Goal: Transaction & Acquisition: Purchase product/service

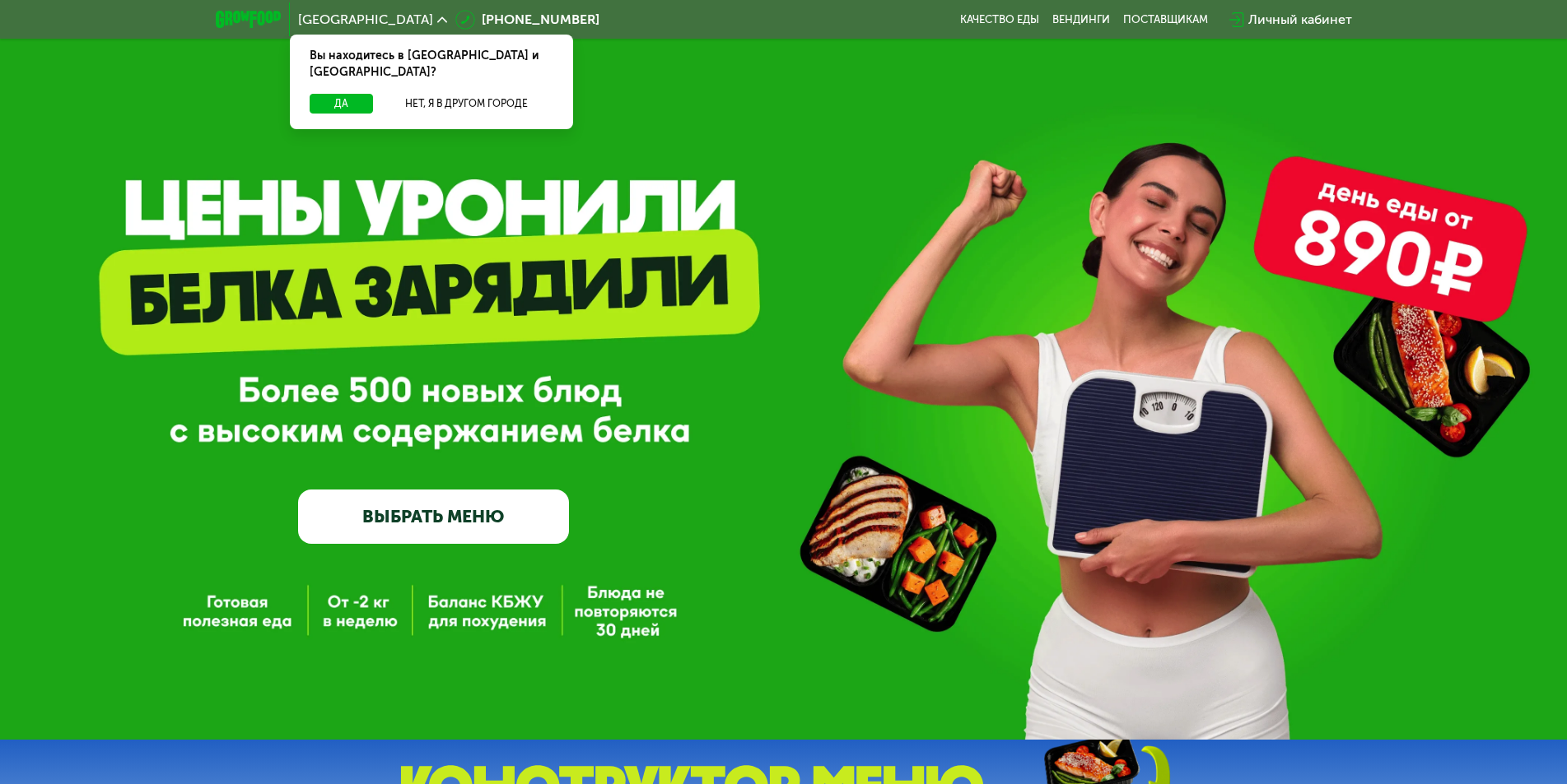
click at [365, 532] on link "ВЫБРАТЬ МЕНЮ" at bounding box center [434, 517] width 271 height 54
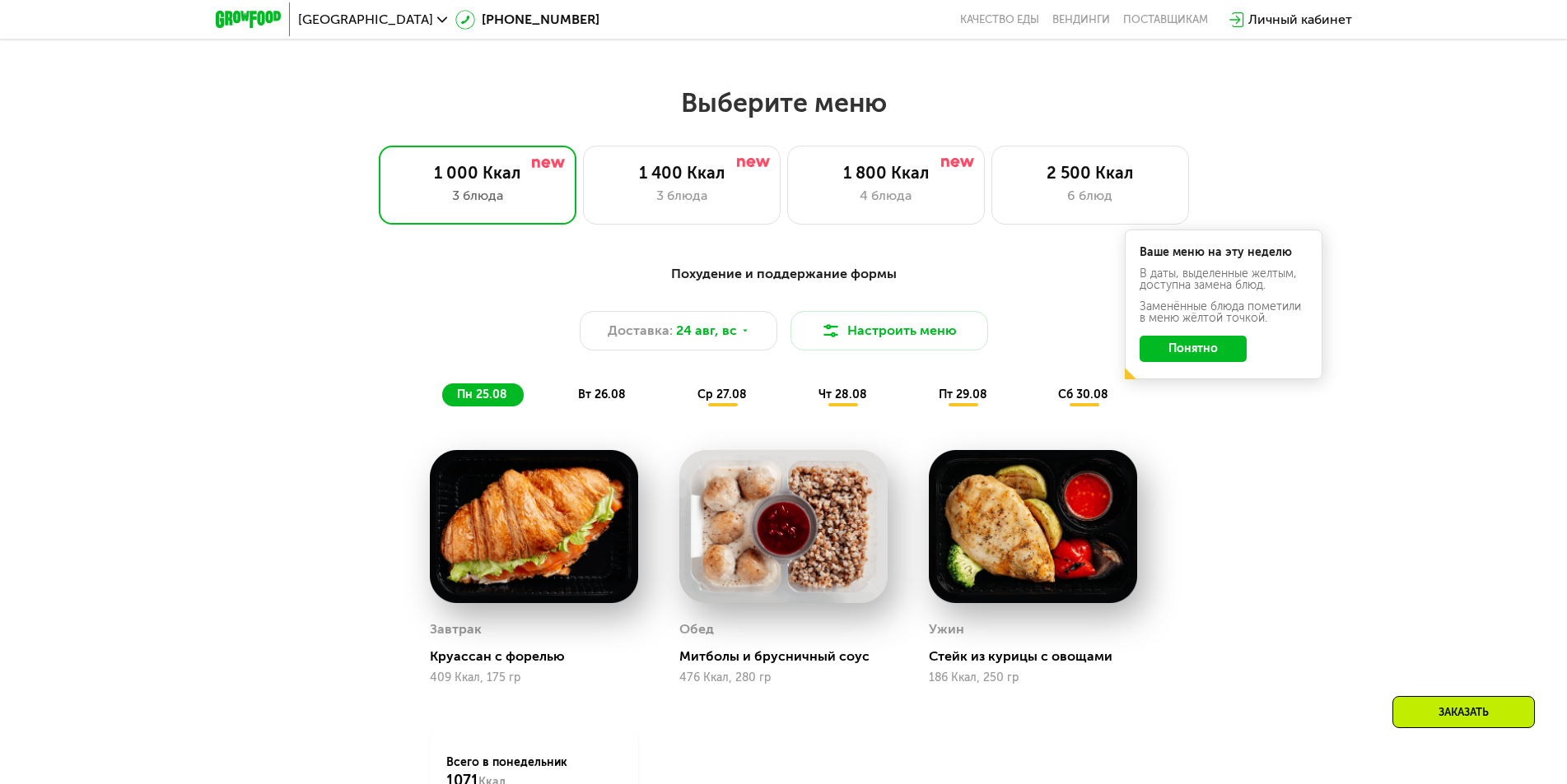
scroll to position [805, 0]
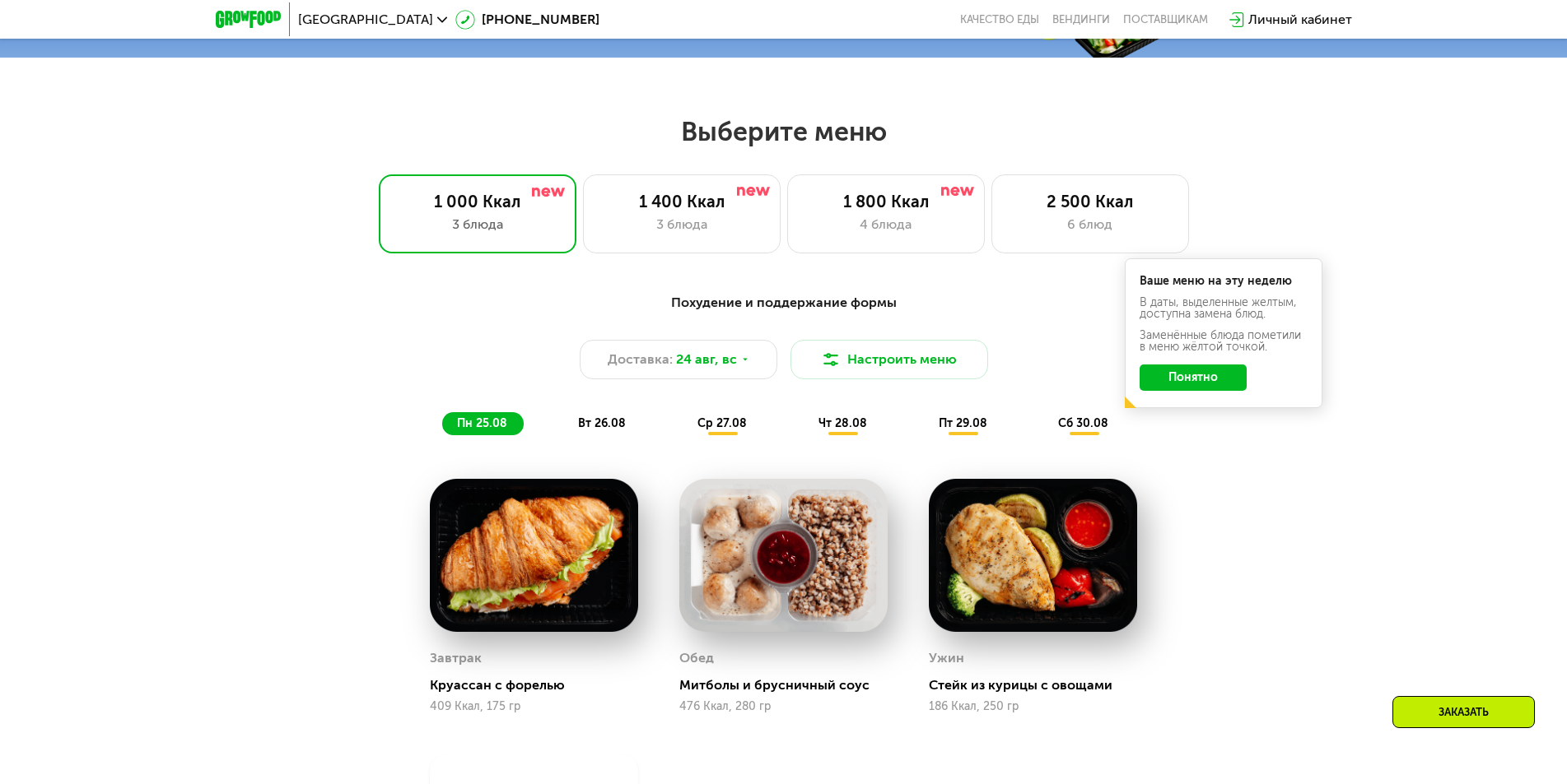
click at [1392, 632] on div "Похудение и поддержание формы Доставка: 24 авг, вс Настроить меню пн 25.08 вт 2…" at bounding box center [784, 639] width 1567 height 738
click at [931, 201] on div "1 800 Ккал" at bounding box center [885, 201] width 163 height 20
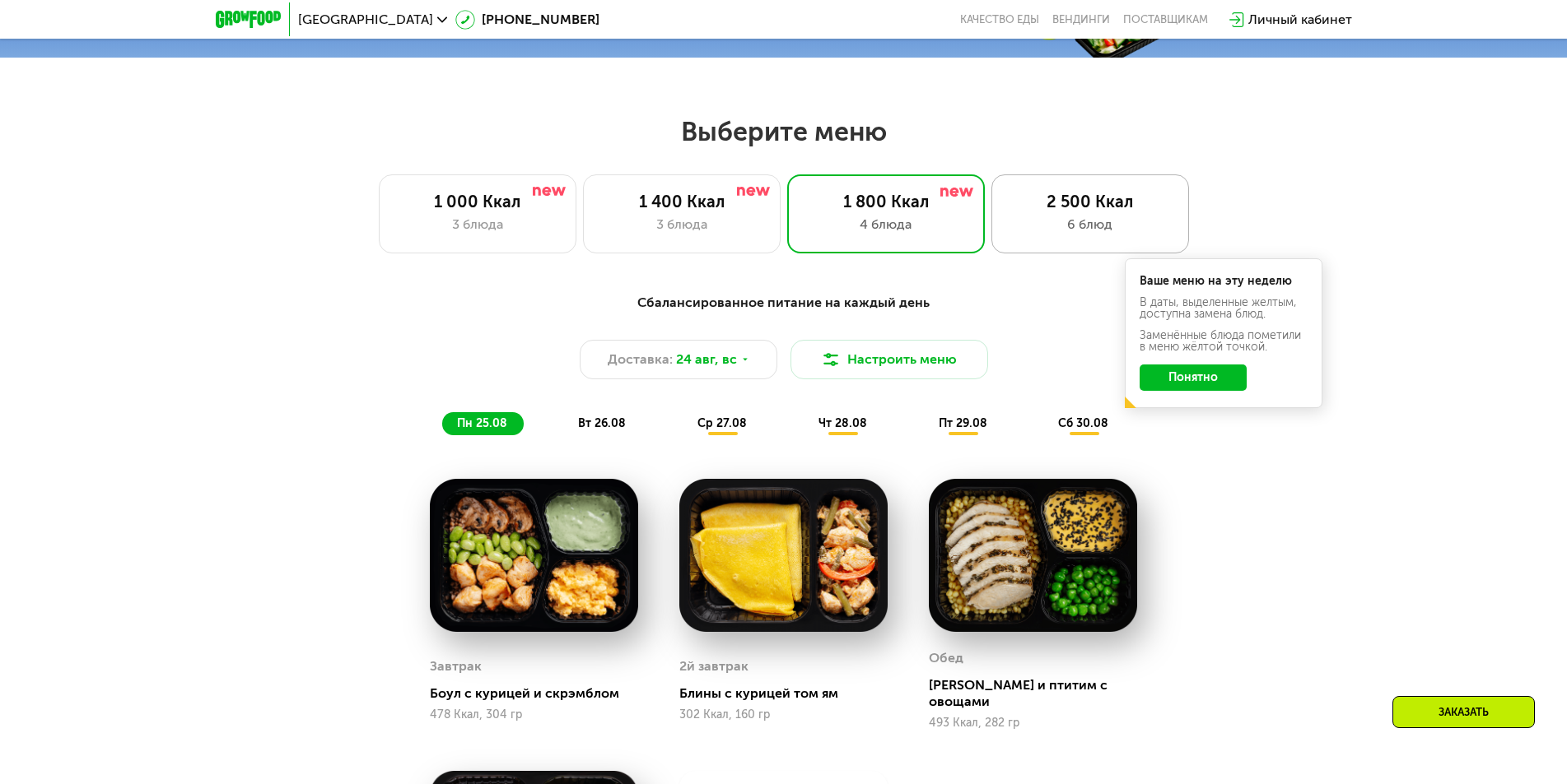
click at [1095, 211] on div "2 500 Ккал" at bounding box center [1090, 201] width 163 height 20
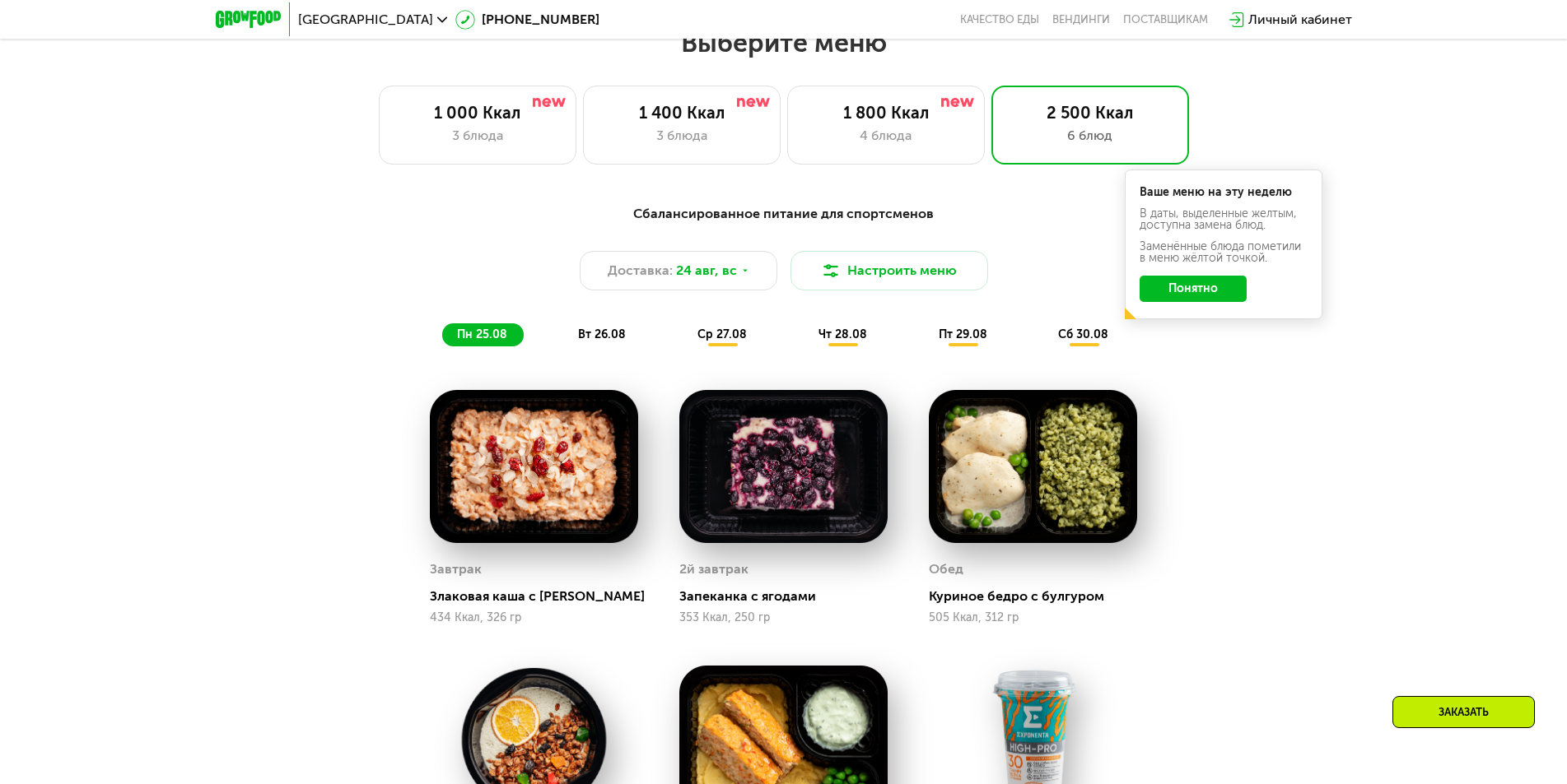
scroll to position [888, 0]
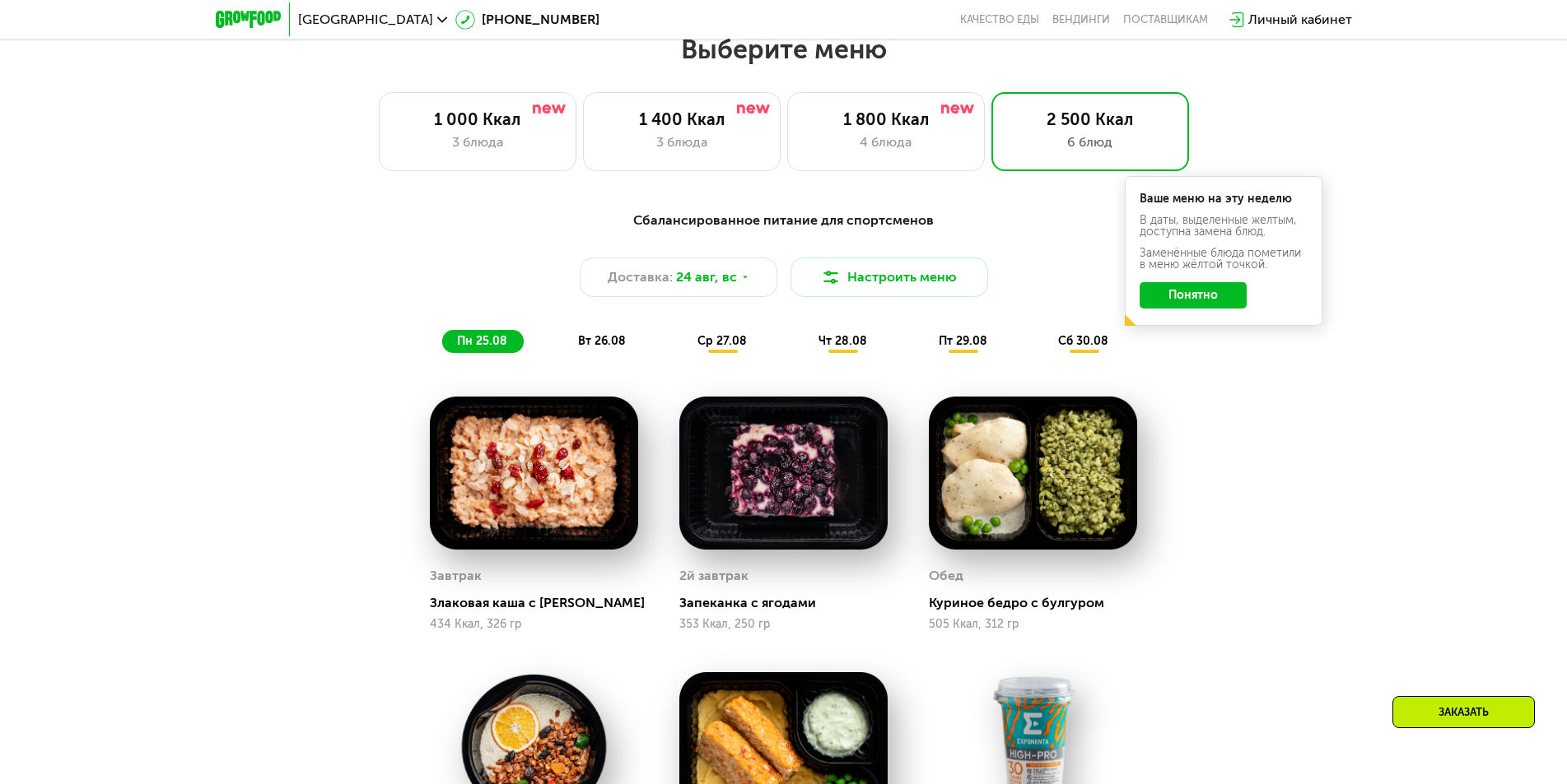
click at [1215, 305] on button "Понятно" at bounding box center [1193, 295] width 107 height 26
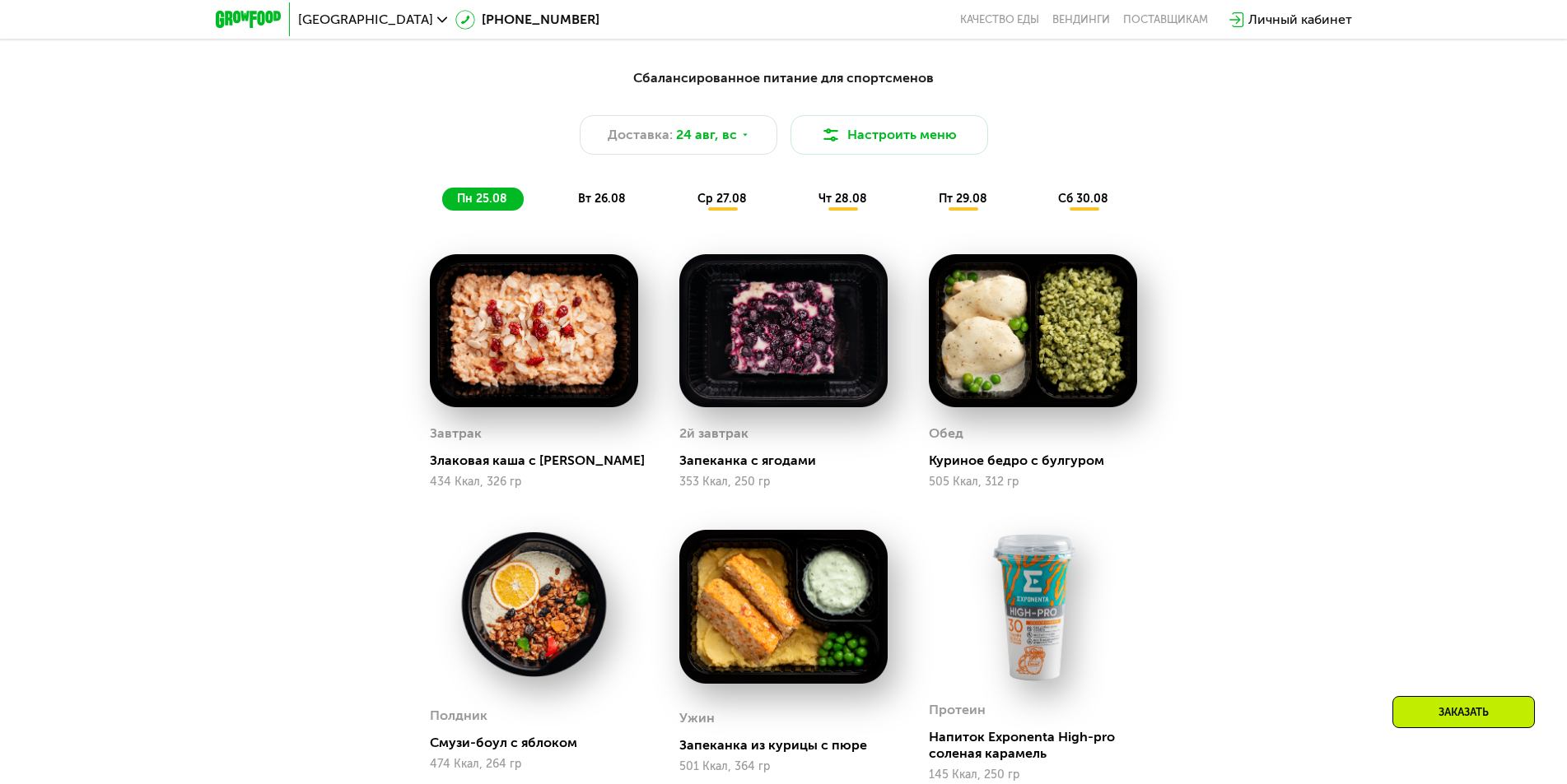
scroll to position [805, 0]
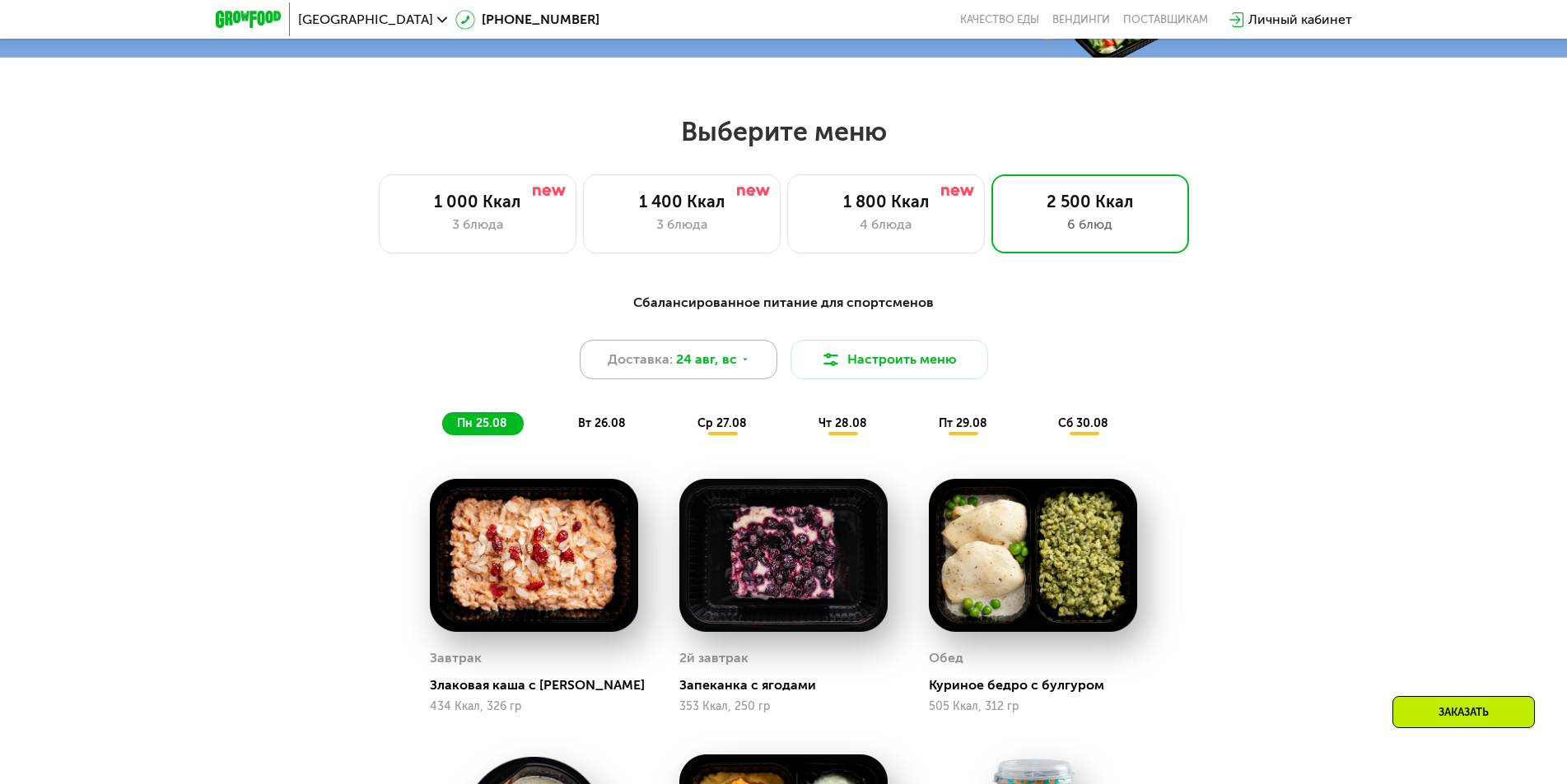
click at [755, 372] on div "Доставка: 24 авг, вс" at bounding box center [678, 360] width 197 height 39
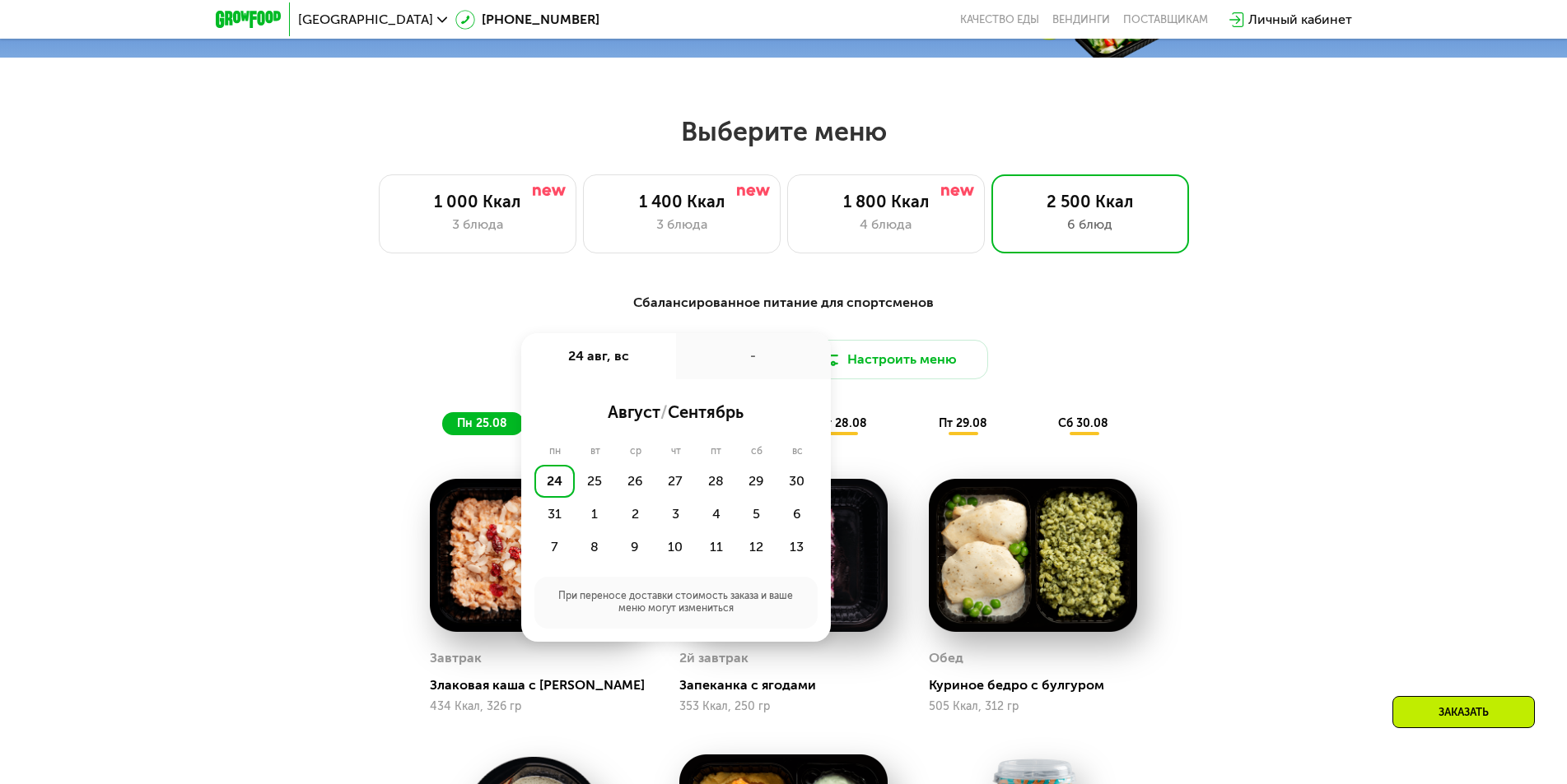
click at [1336, 364] on div "Сбалансированное питание для спортсменов Доставка: 24 авг, вс 24 авг, вс - авгу…" at bounding box center [784, 785] width 1567 height 1031
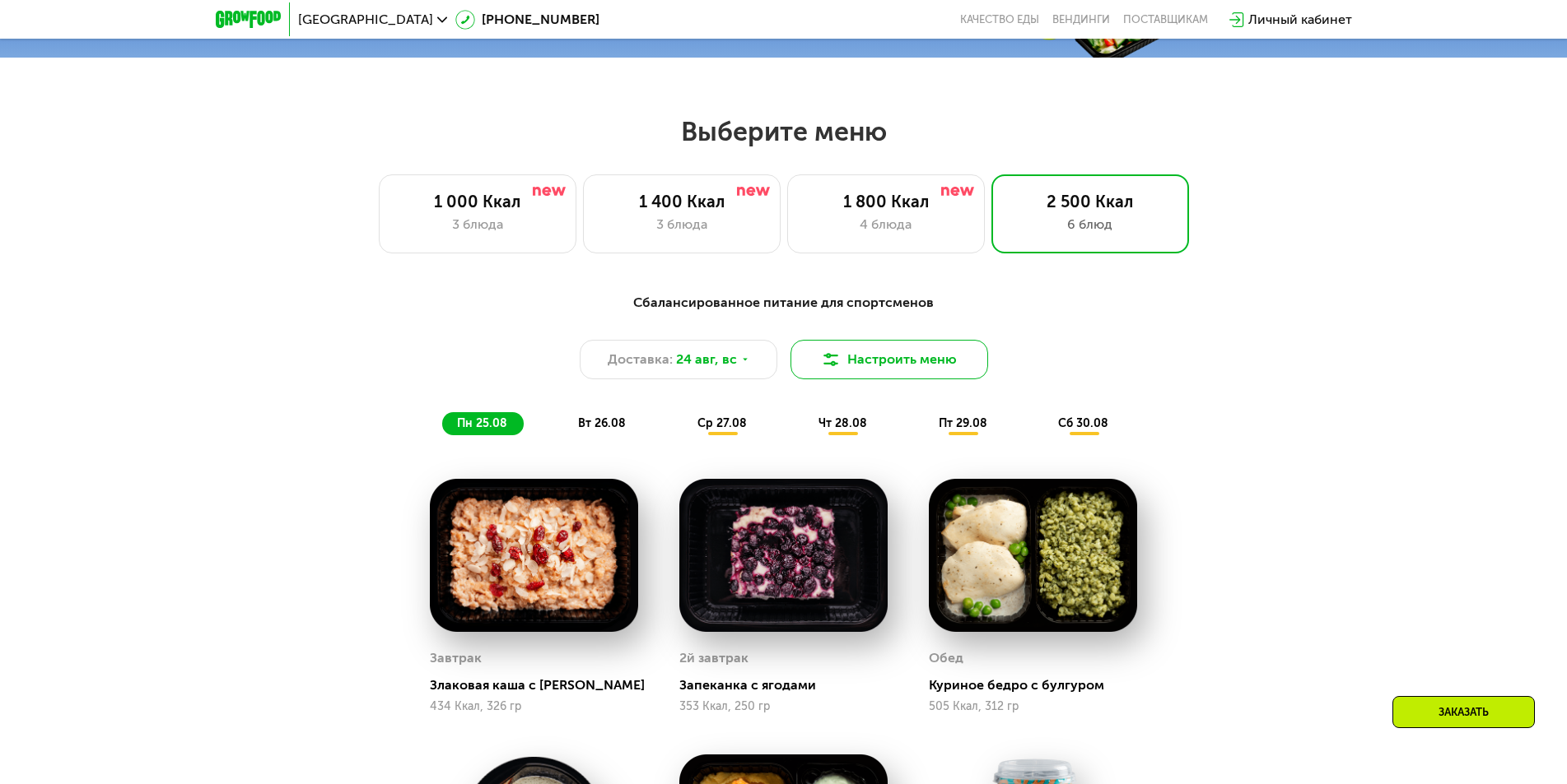
click at [961, 366] on button "Настроить меню" at bounding box center [889, 360] width 197 height 39
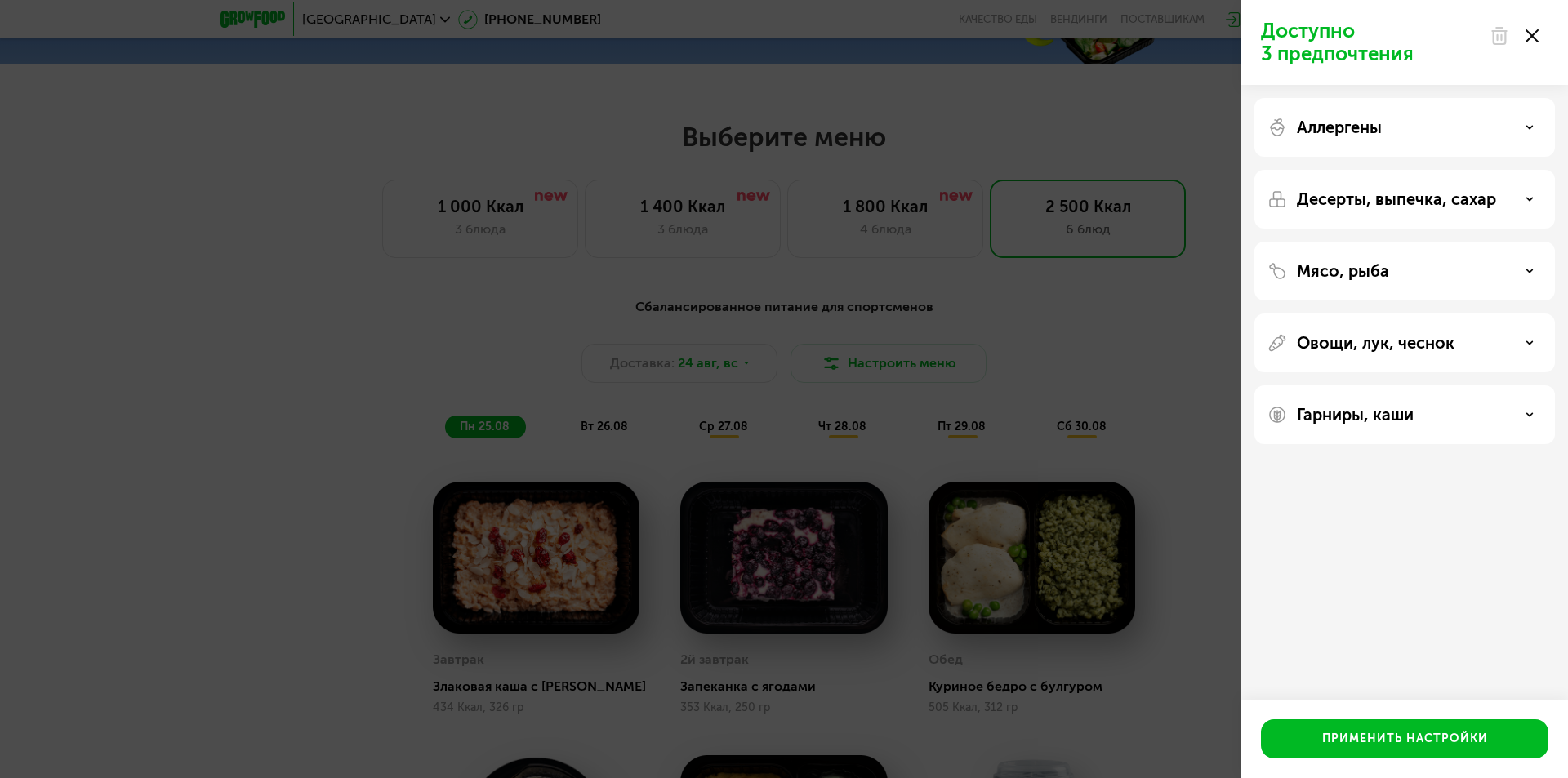
click at [1135, 337] on div "Доступно 3 предпочтения Аллергены Десерты, выпечка, сахар Мясо, рыба Овощи, лук…" at bounding box center [784, 389] width 1568 height 778
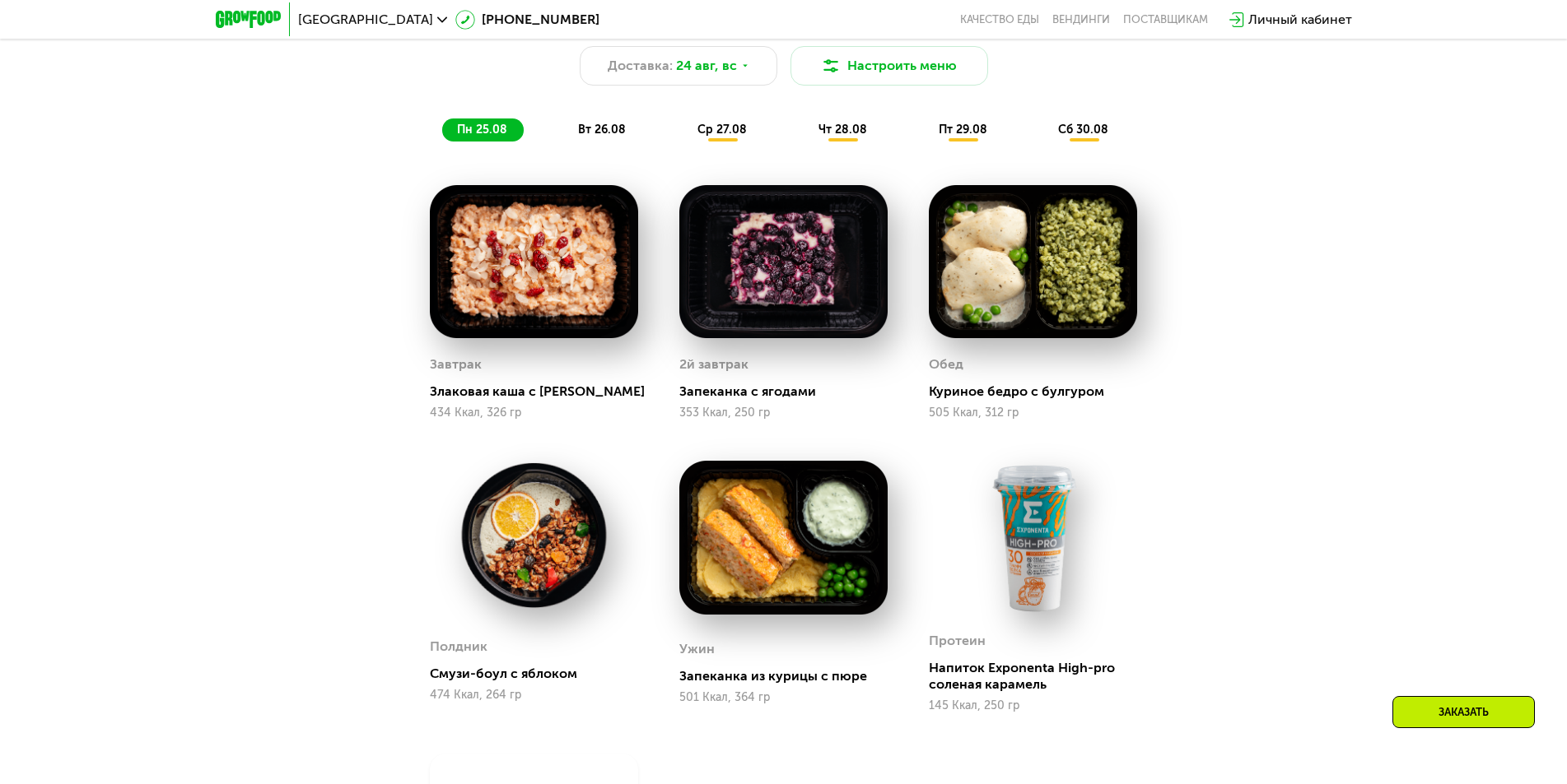
scroll to position [1382, 0]
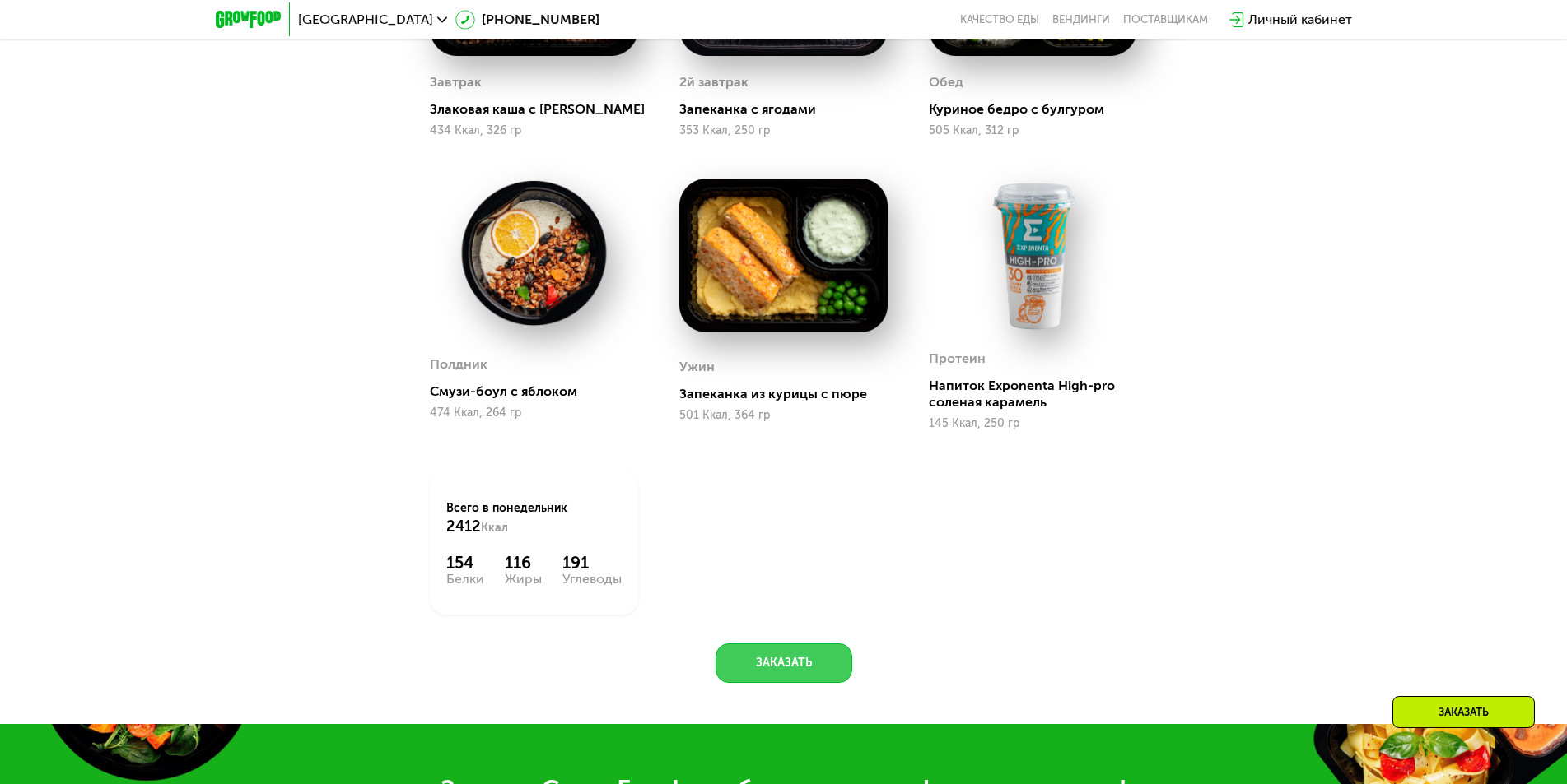
click at [743, 668] on button "Заказать" at bounding box center [784, 663] width 137 height 39
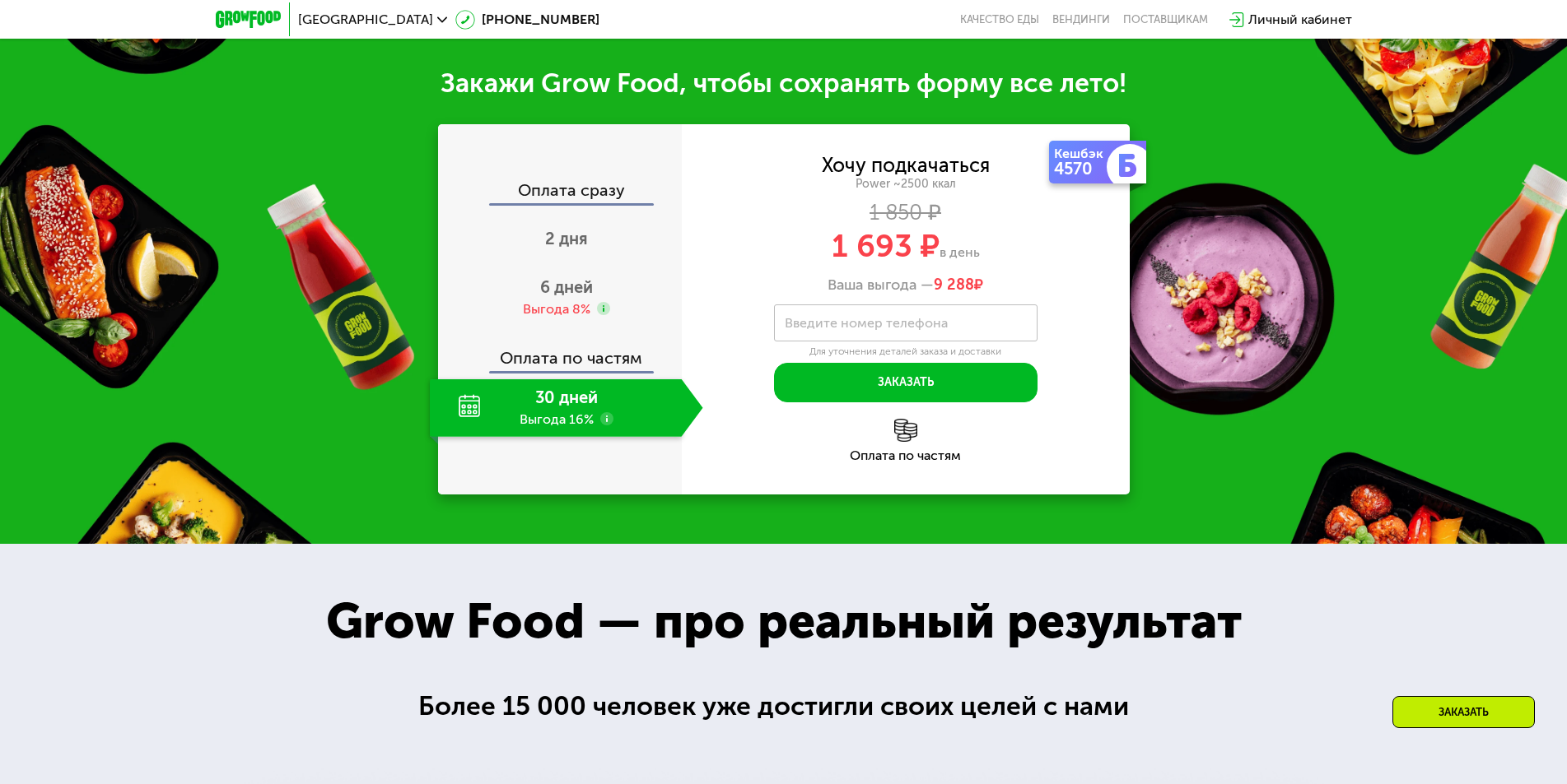
scroll to position [2112, 0]
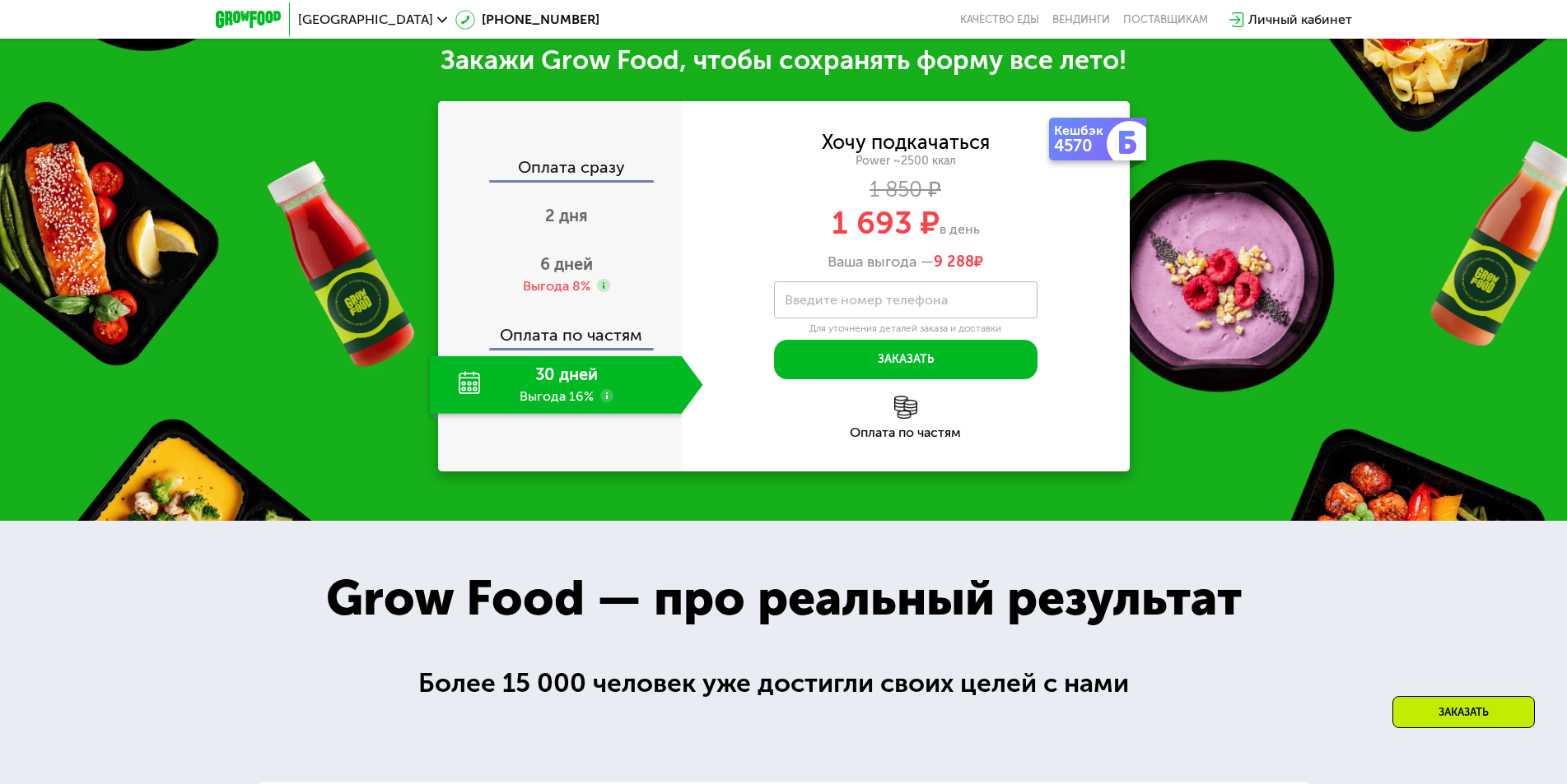
click at [604, 349] on div "Оплата по частям" at bounding box center [560, 329] width 242 height 38
click at [563, 271] on span "6 дней" at bounding box center [567, 264] width 52 height 20
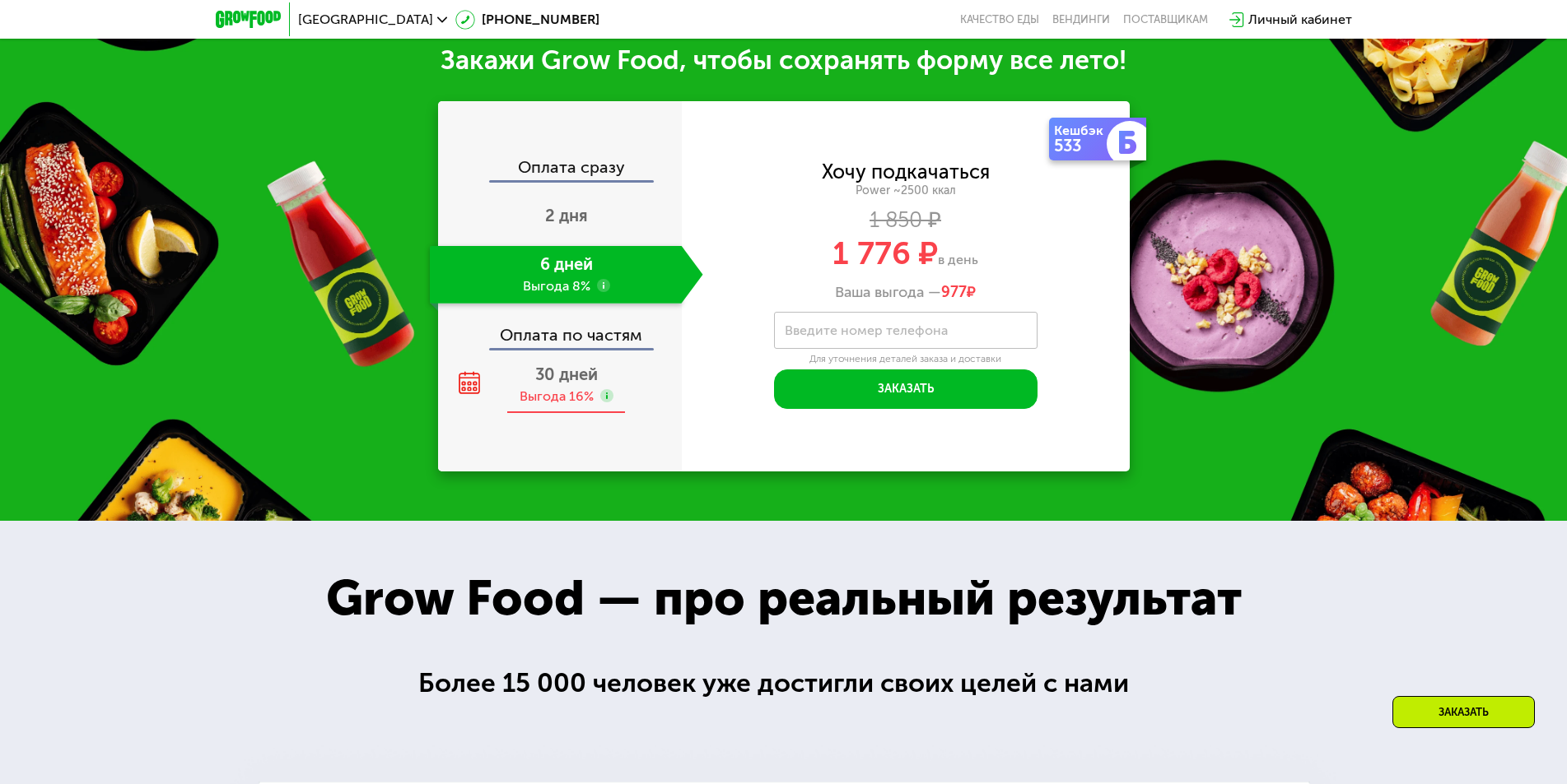
click at [556, 384] on span "30 дней" at bounding box center [566, 374] width 63 height 20
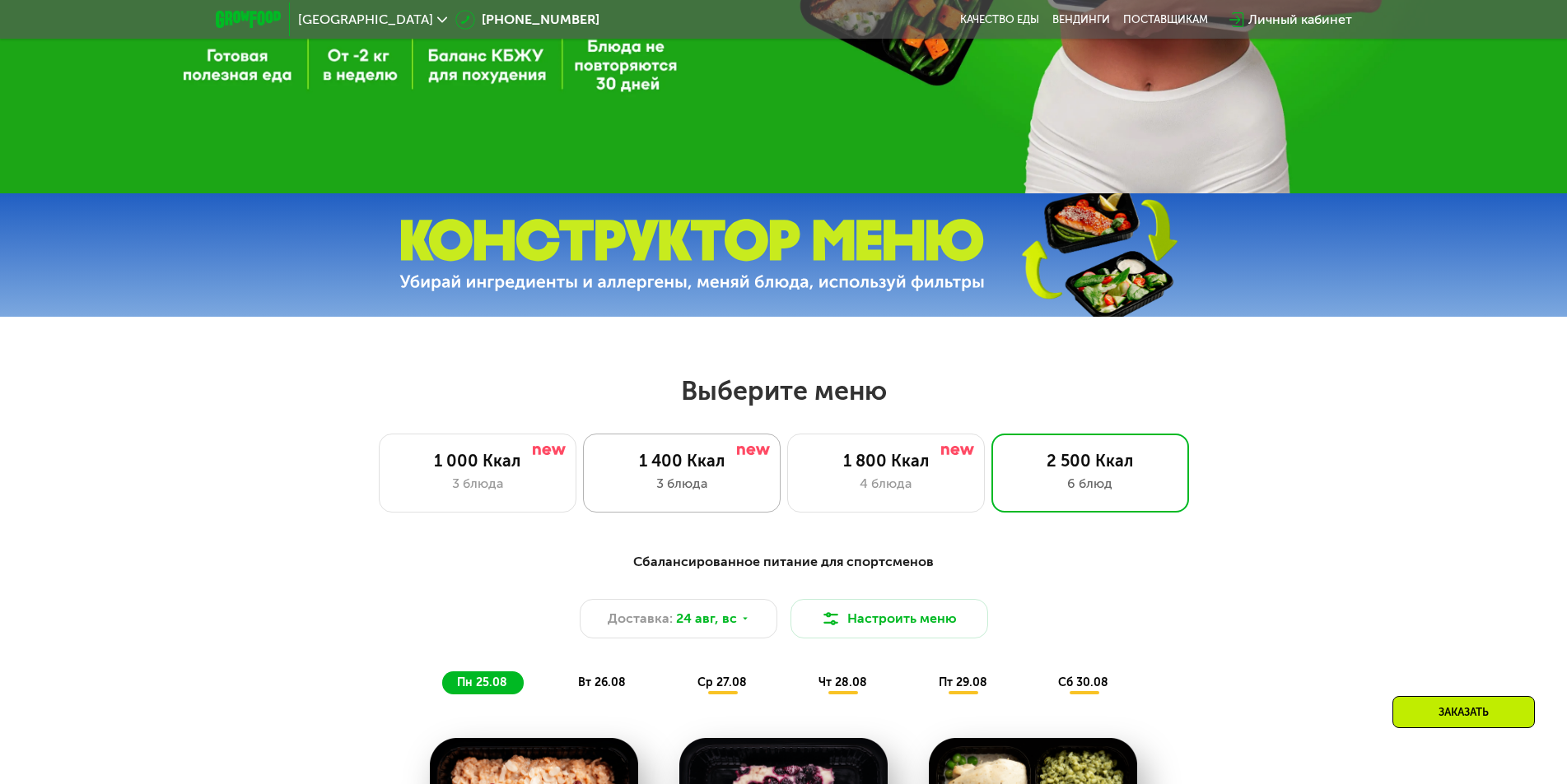
scroll to position [549, 0]
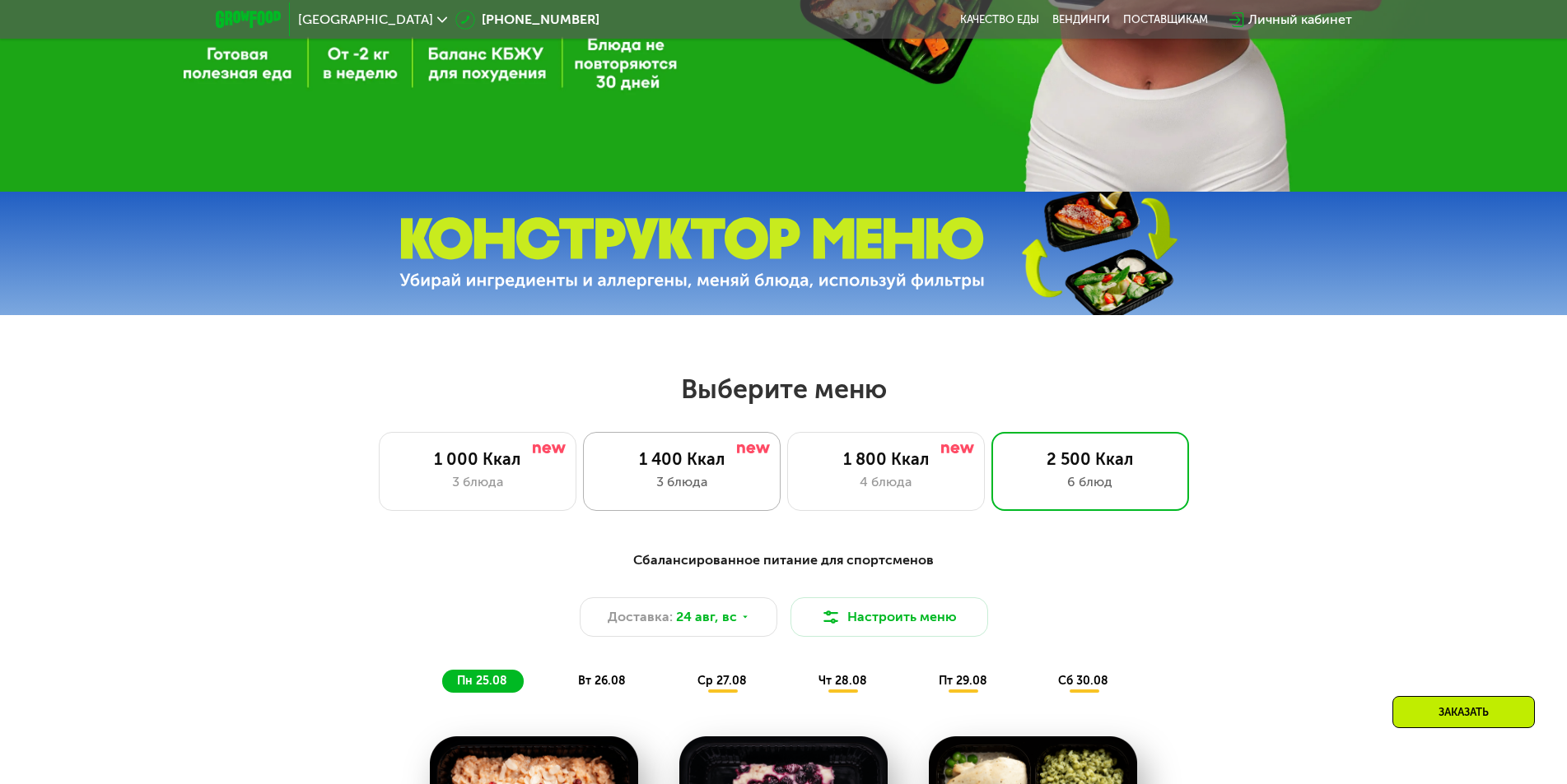
click at [604, 492] on div "3 блюда" at bounding box center [682, 482] width 163 height 20
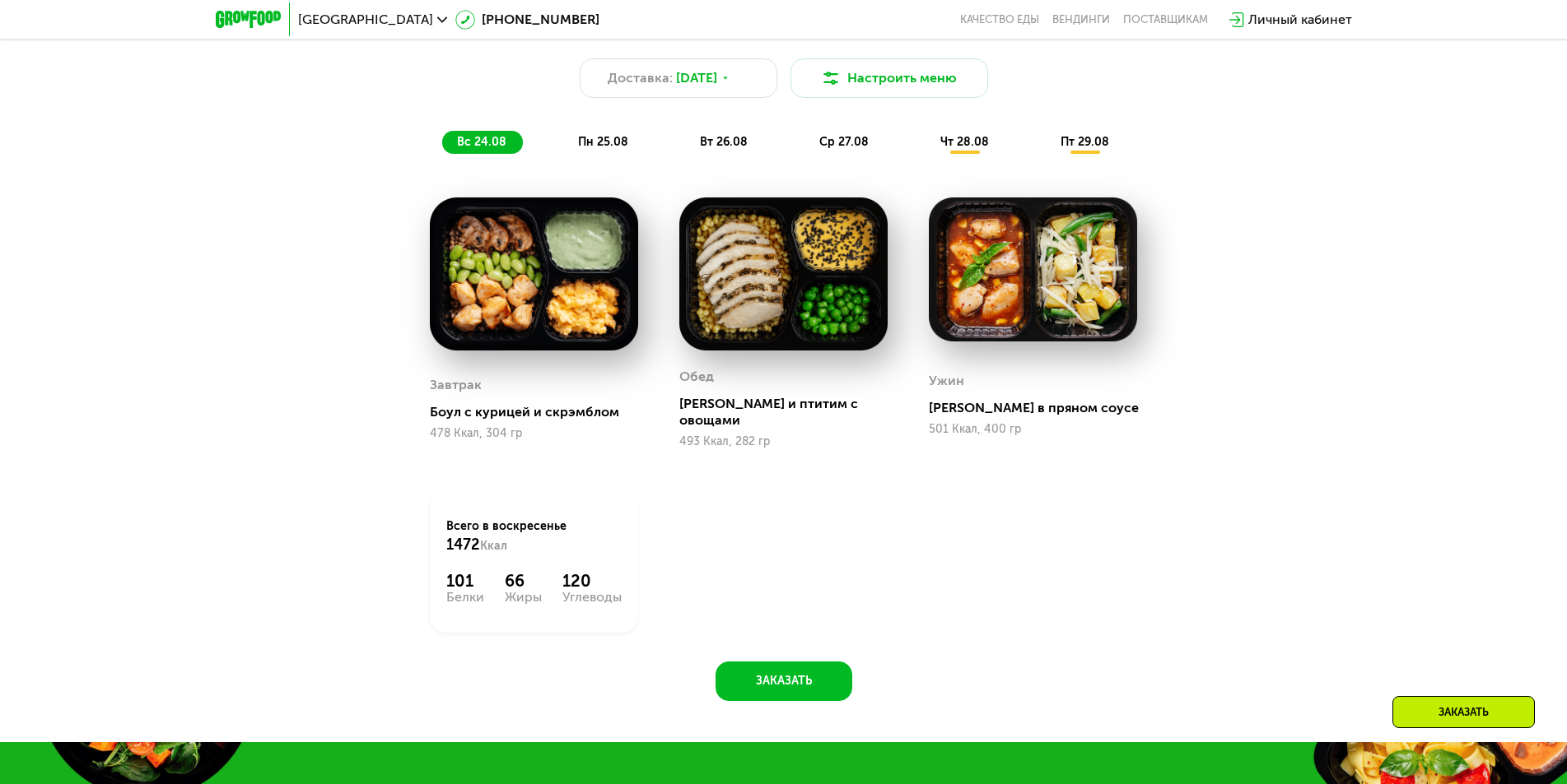
scroll to position [1124, 0]
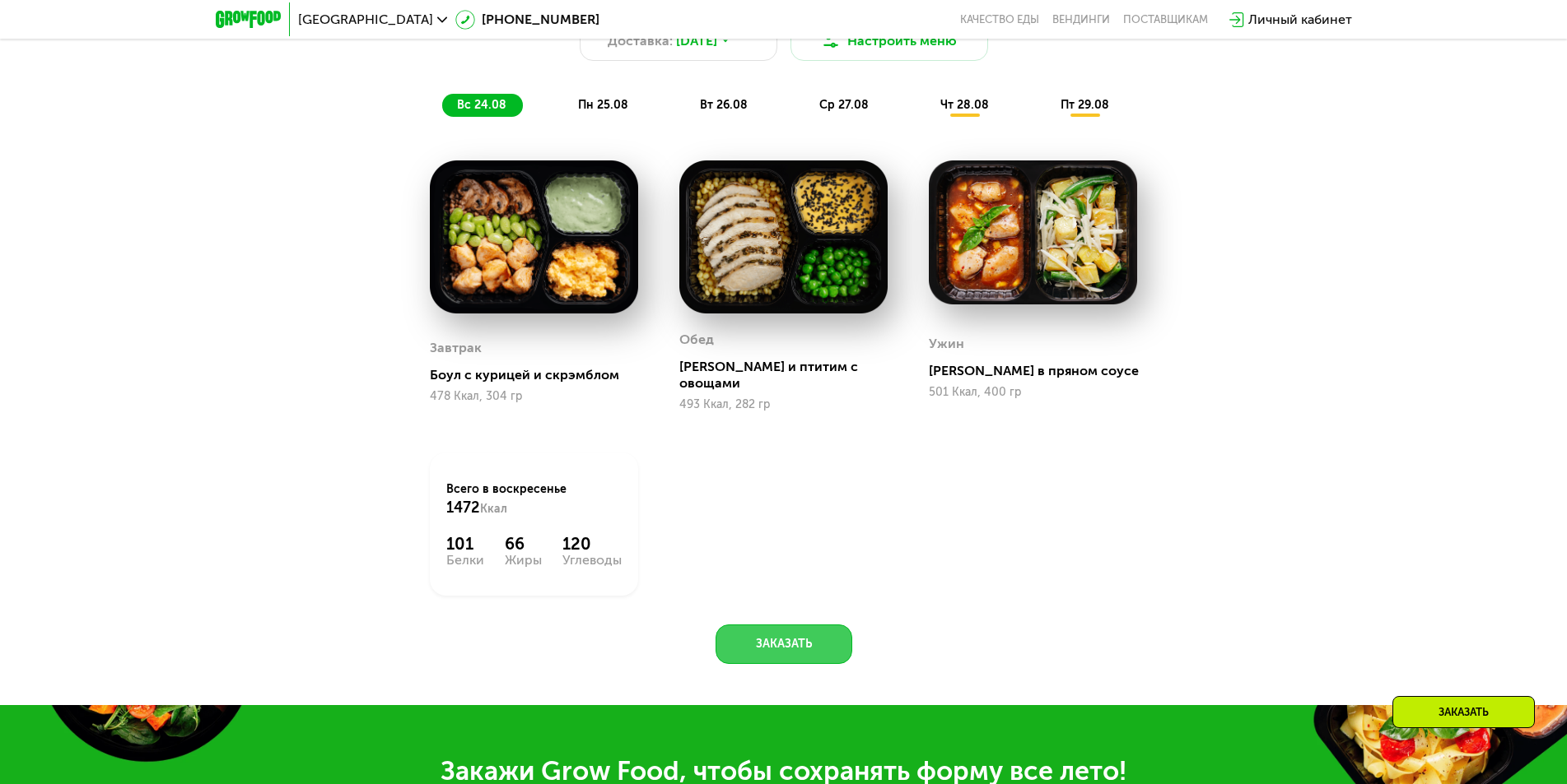
click at [754, 624] on button "Заказать" at bounding box center [784, 644] width 137 height 39
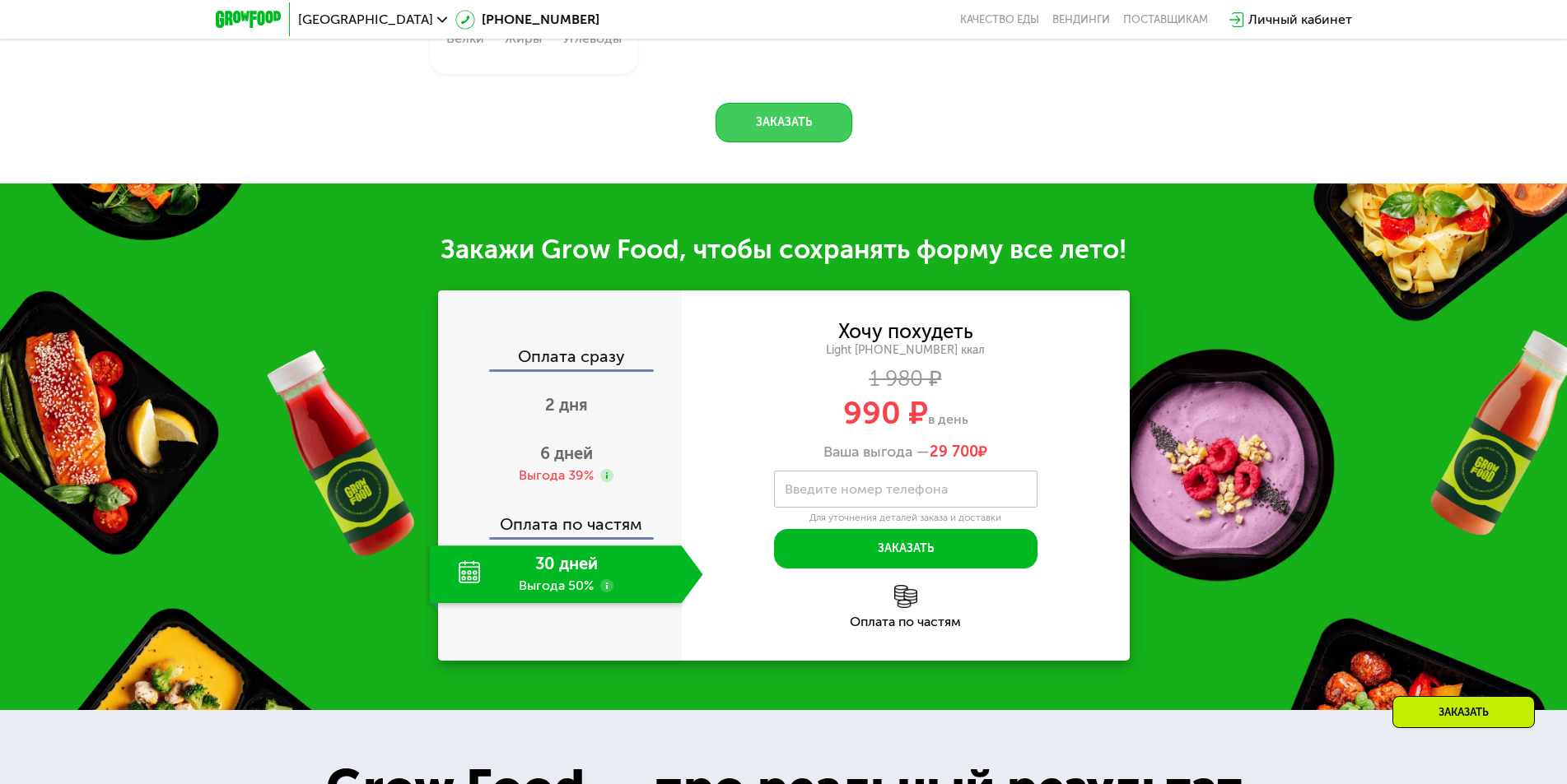
scroll to position [1819, 0]
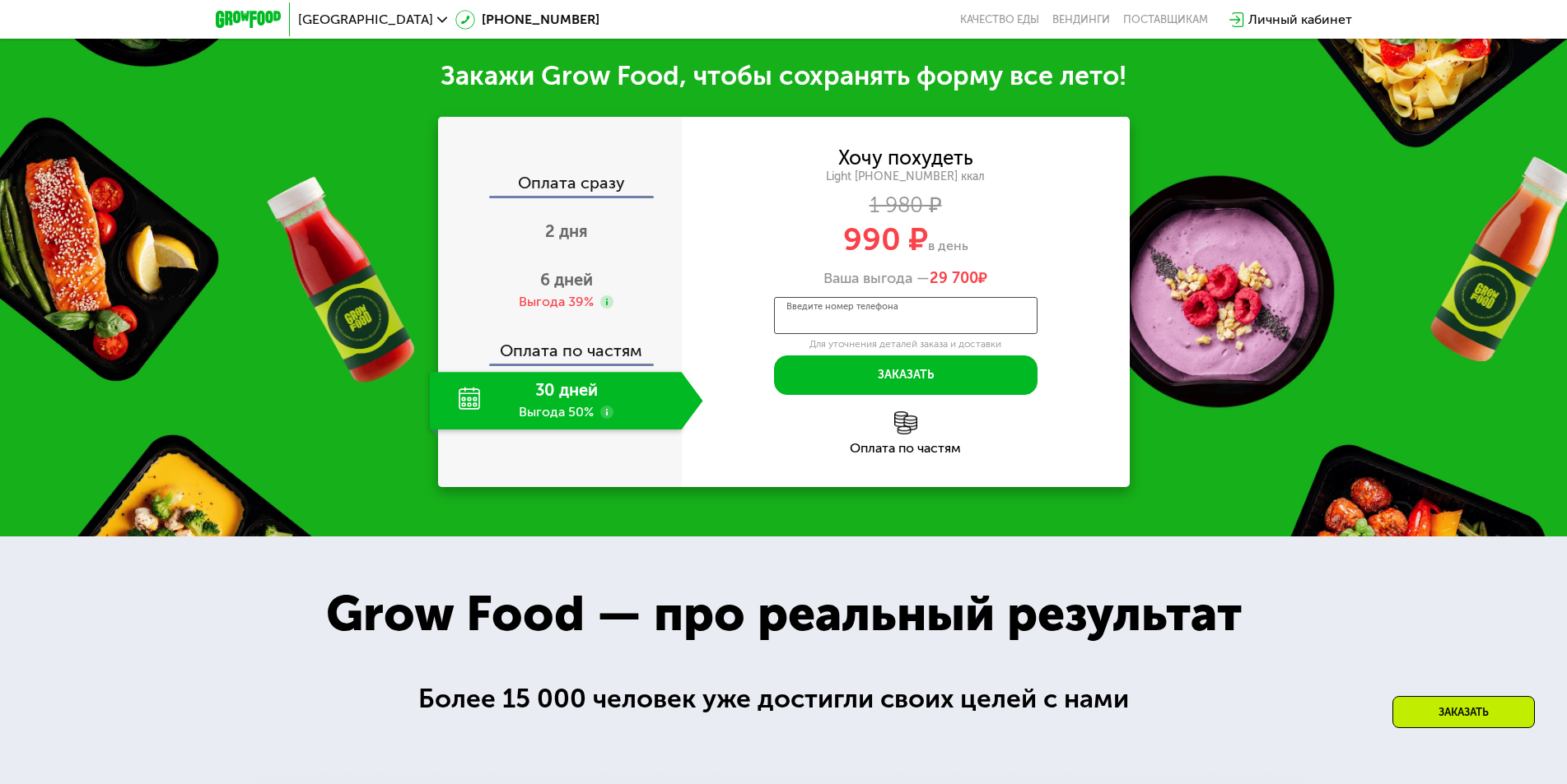
click at [879, 297] on div "Введите номер телефона" at bounding box center [906, 316] width 264 height 37
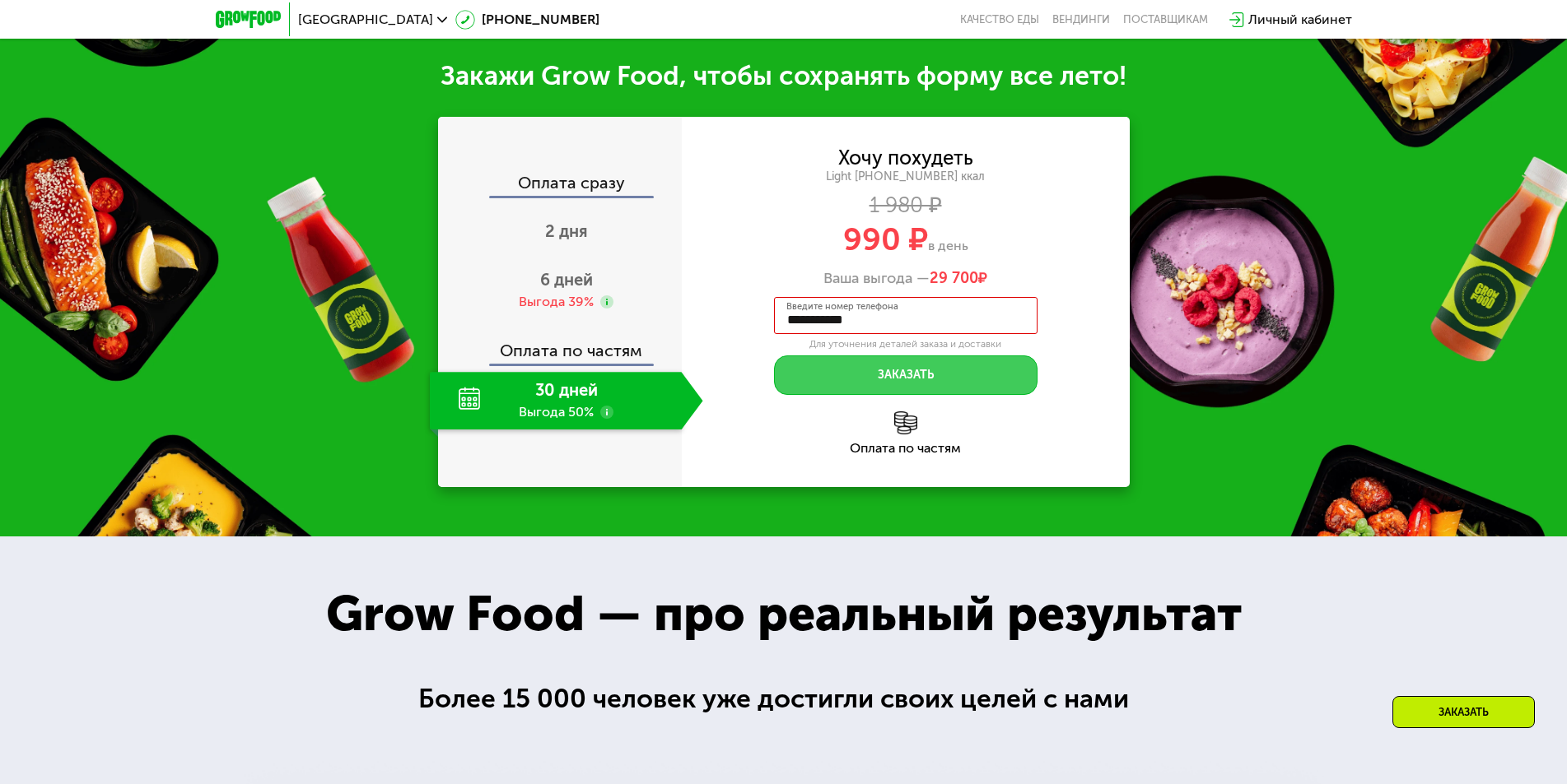
click at [983, 380] on button "Заказать" at bounding box center [906, 375] width 264 height 39
click at [788, 308] on input "**********" at bounding box center [906, 316] width 264 height 37
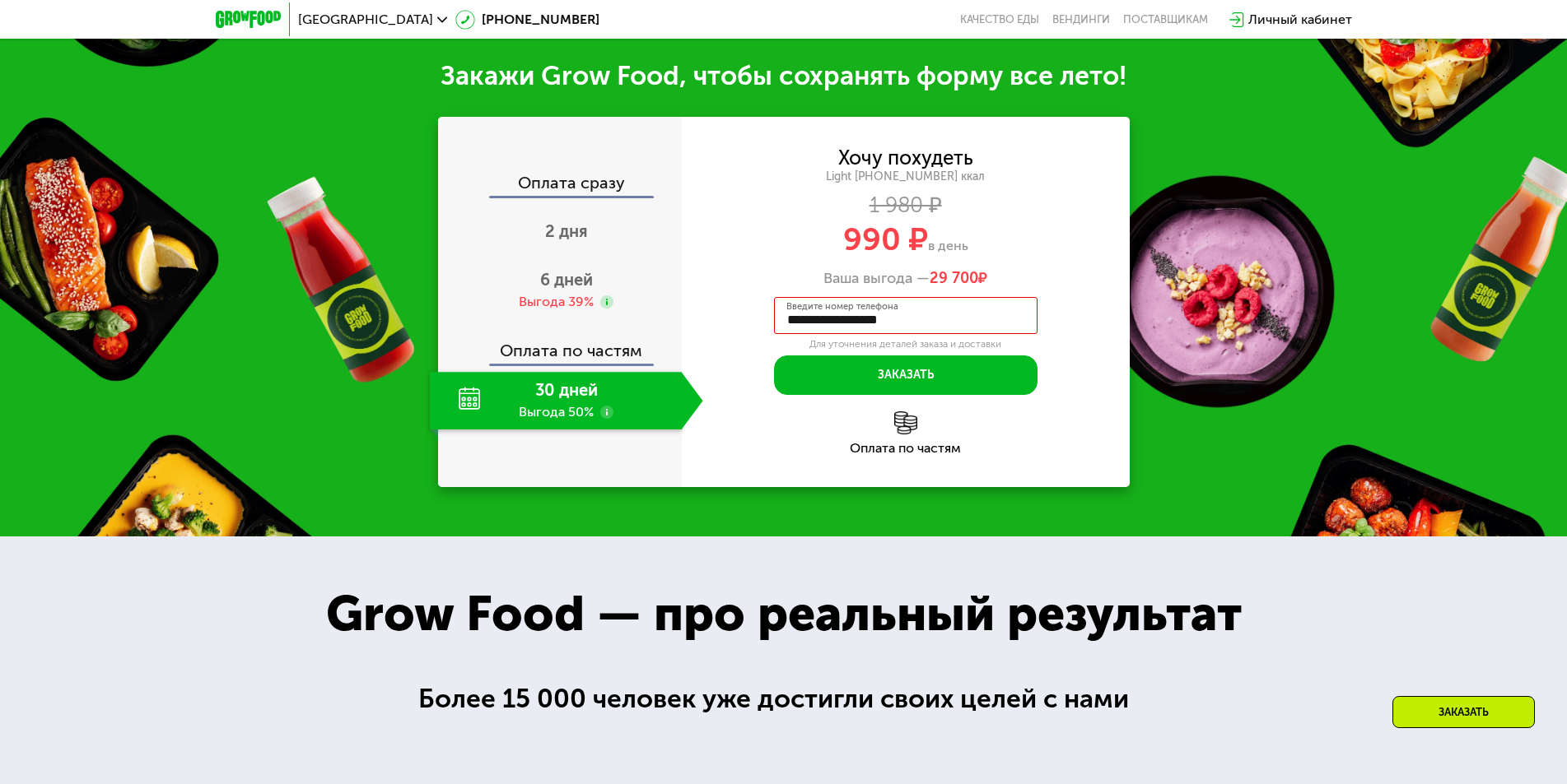
click at [818, 309] on input "**********" at bounding box center [906, 316] width 264 height 37
click at [901, 313] on input "**********" at bounding box center [906, 316] width 264 height 37
type input "**********"
click at [853, 355] on button "Заказать" at bounding box center [906, 375] width 264 height 39
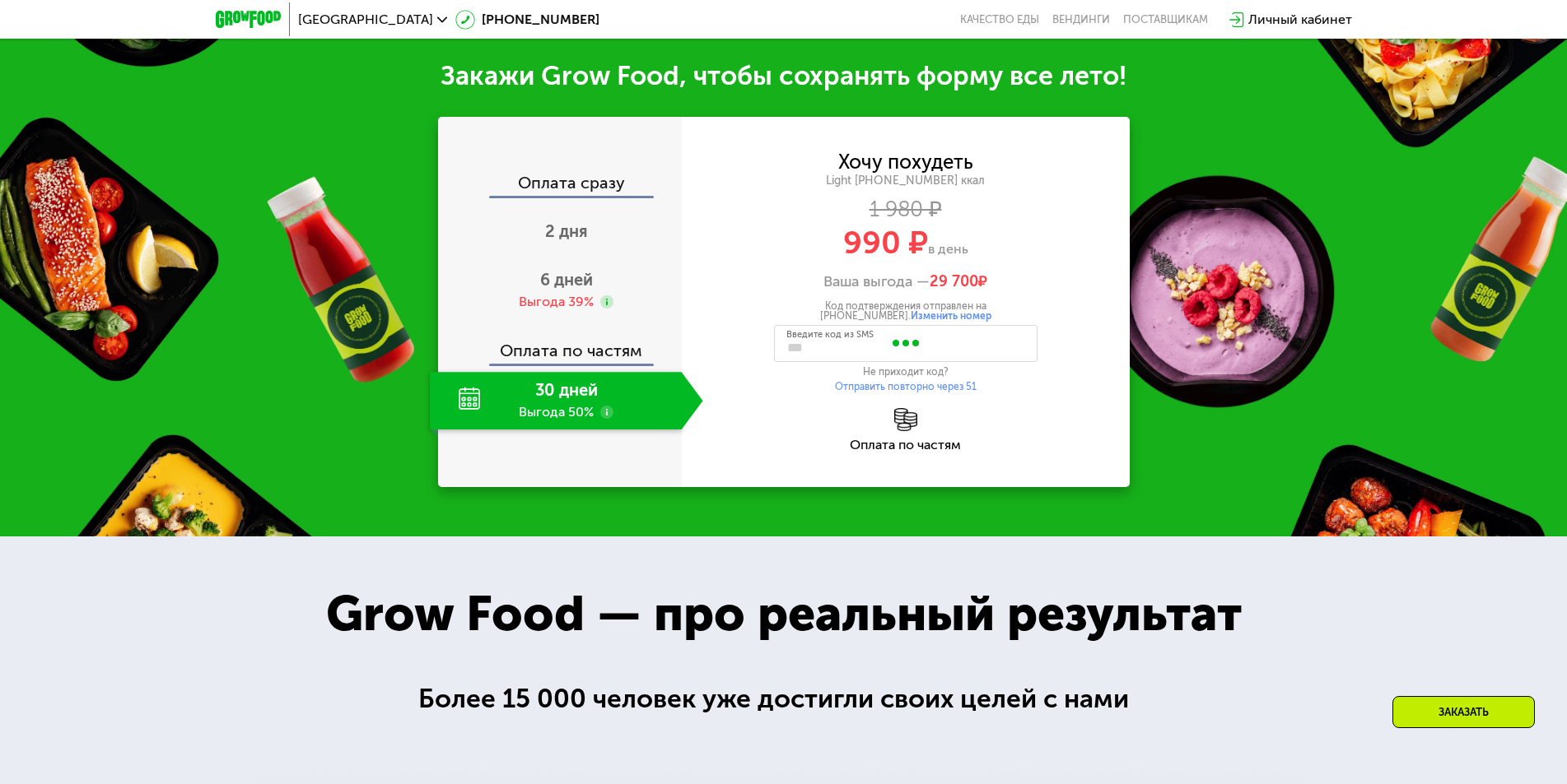
type input "****"
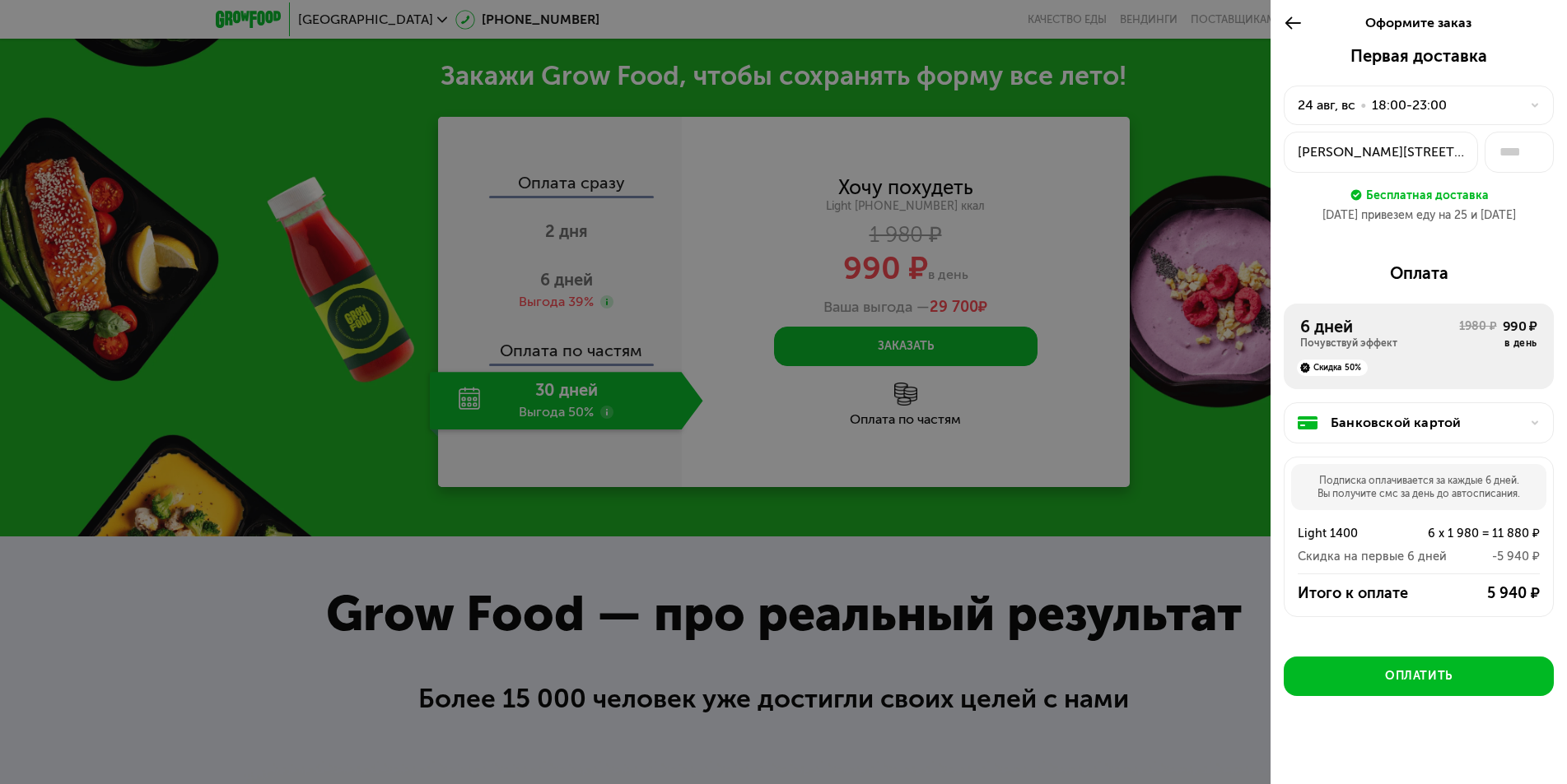
click at [1530, 104] on icon at bounding box center [1534, 105] width 10 height 10
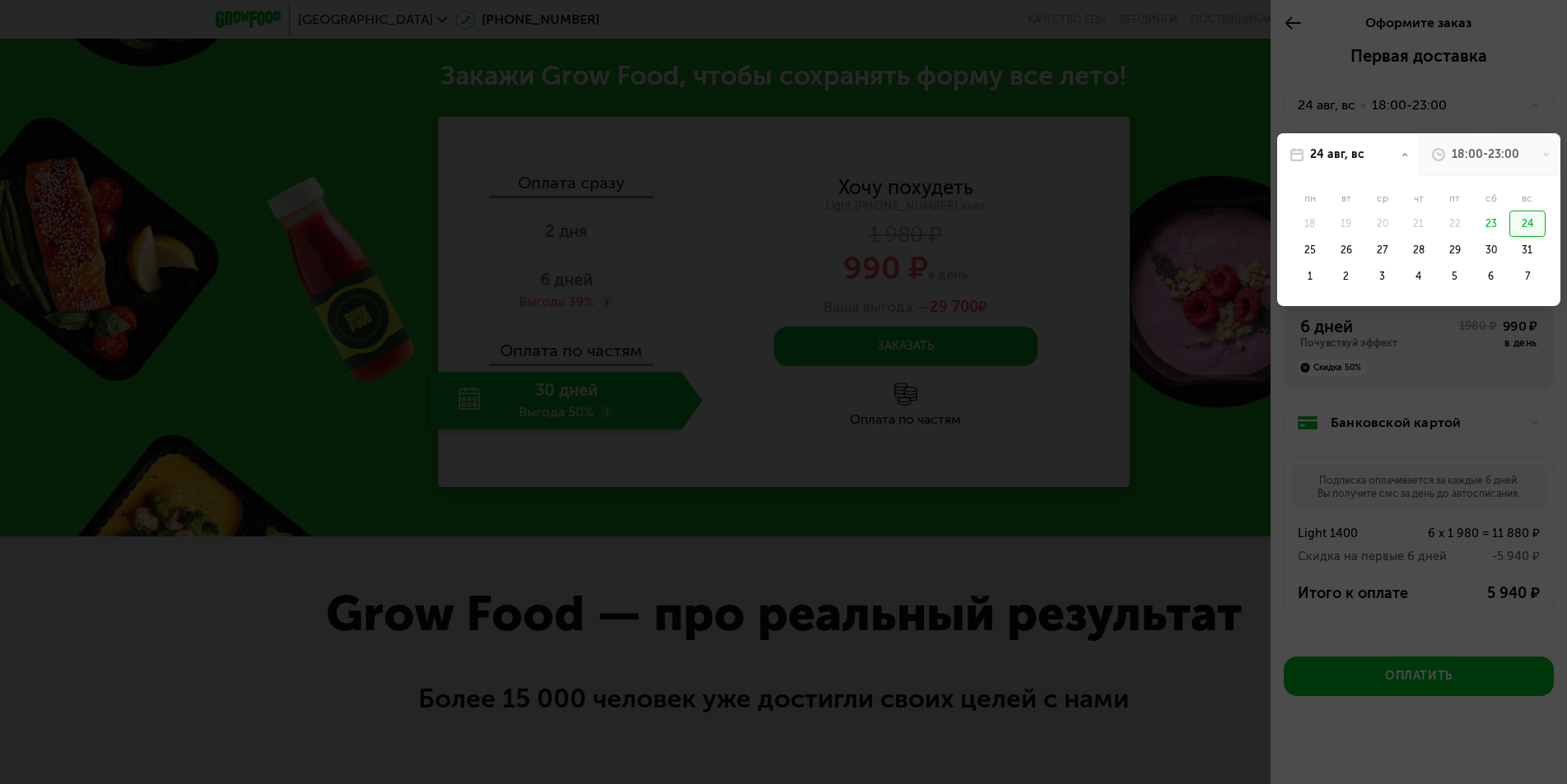
click at [1516, 229] on div "24" at bounding box center [1527, 223] width 36 height 26
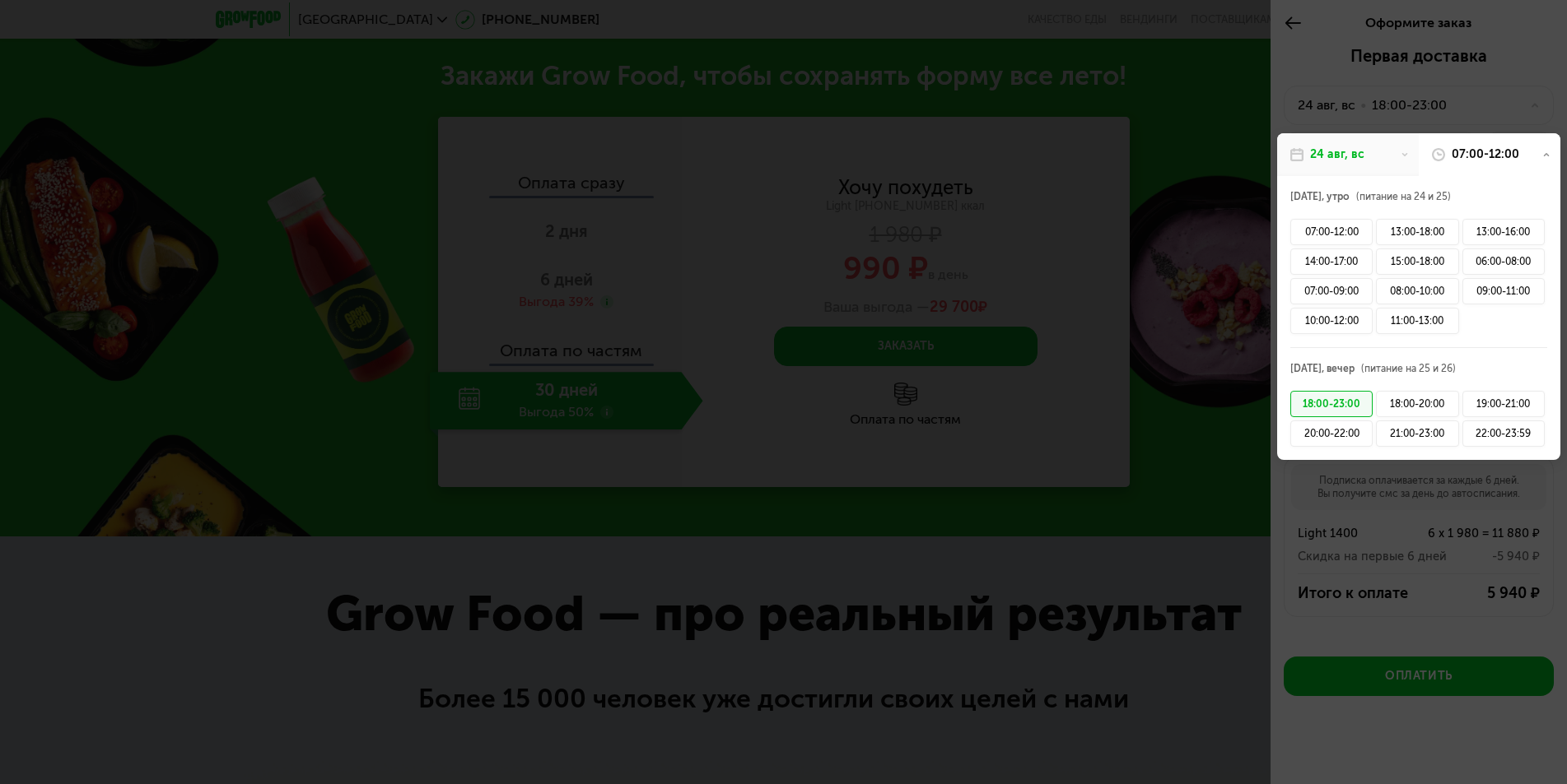
click at [1331, 401] on div "18:00-23:00" at bounding box center [1331, 404] width 82 height 26
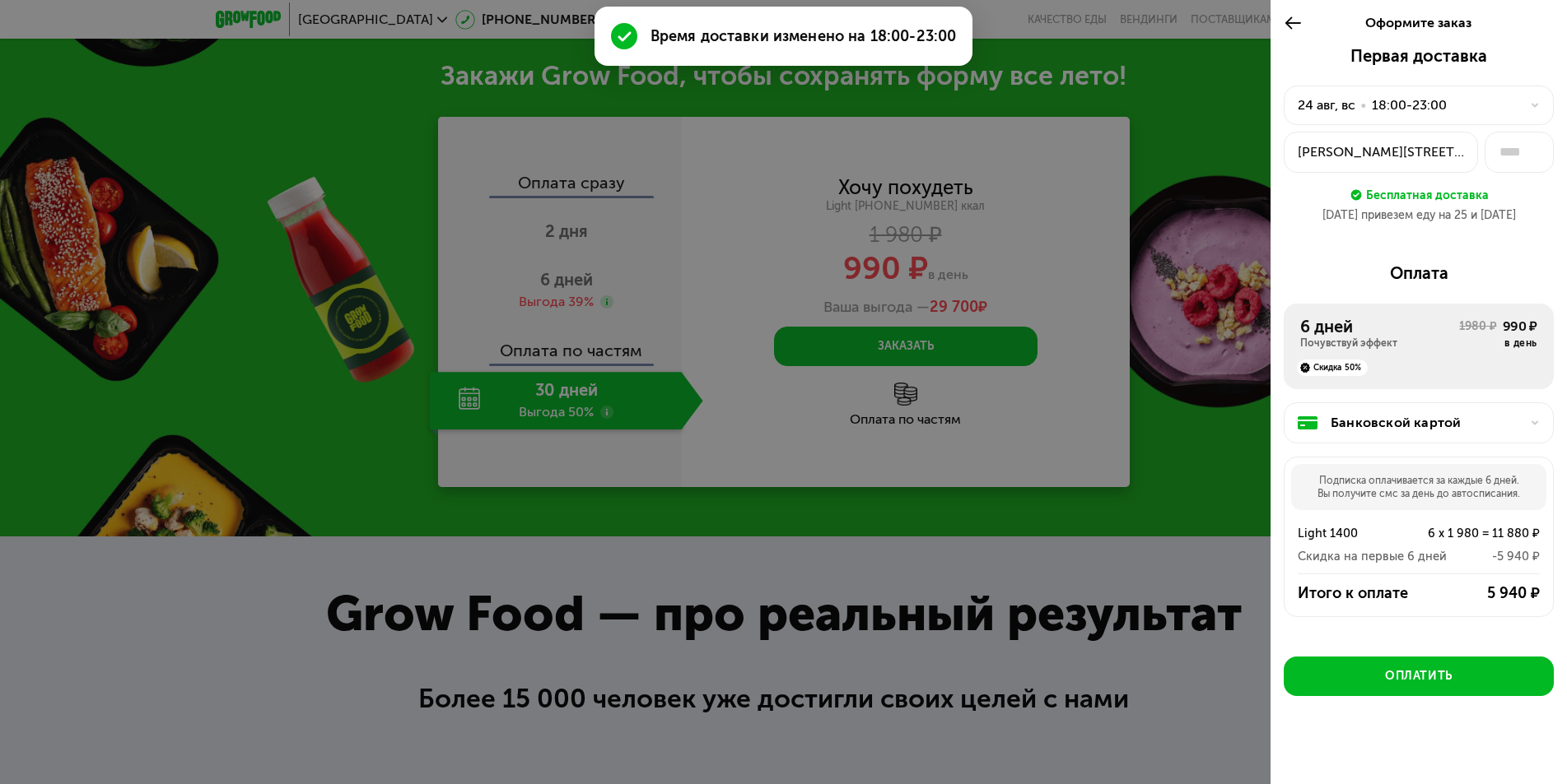
click at [1412, 151] on div "[PERSON_NAME][STREET_ADDRESS]" at bounding box center [1381, 151] width 166 height 20
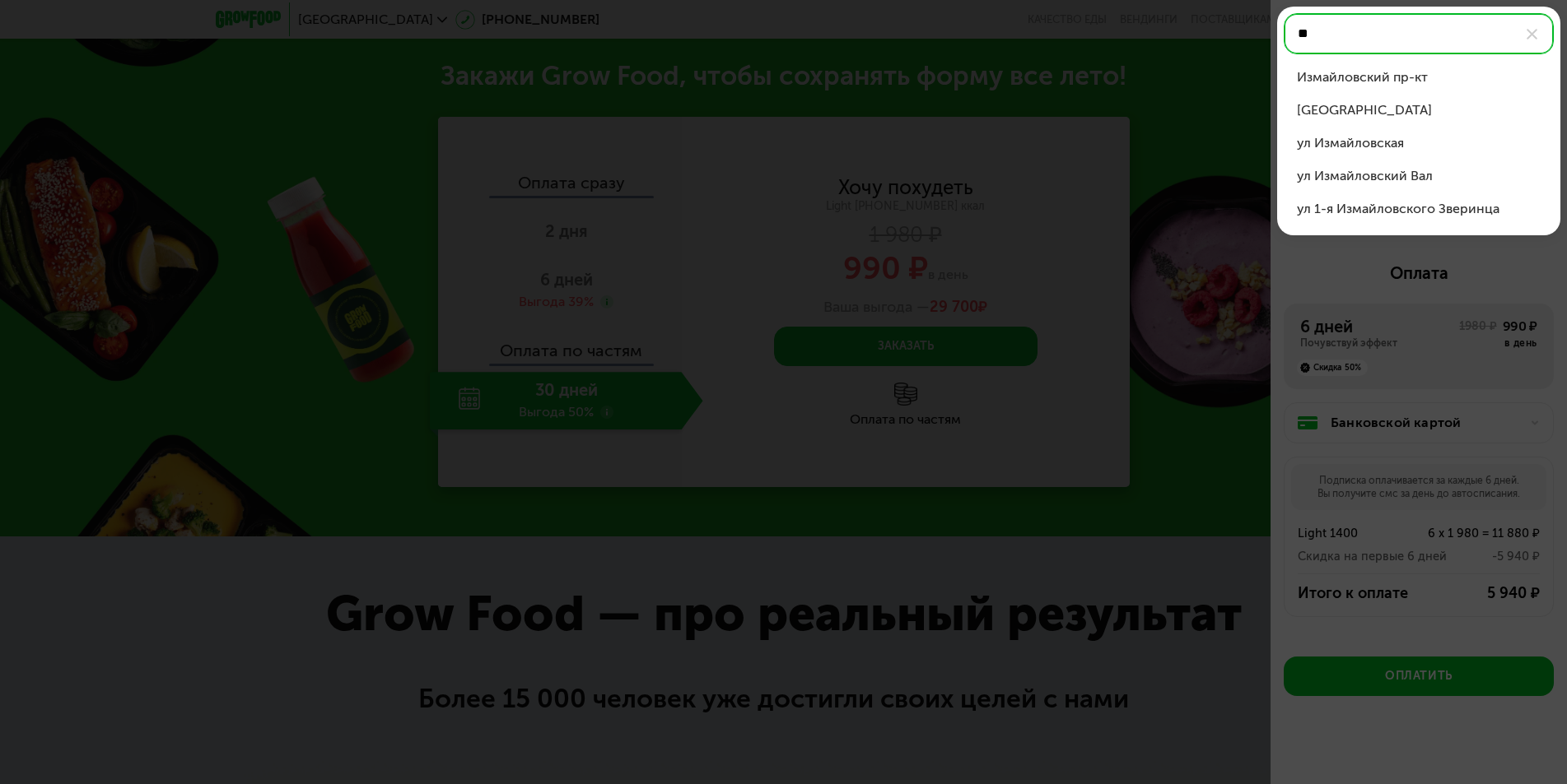
type input "*"
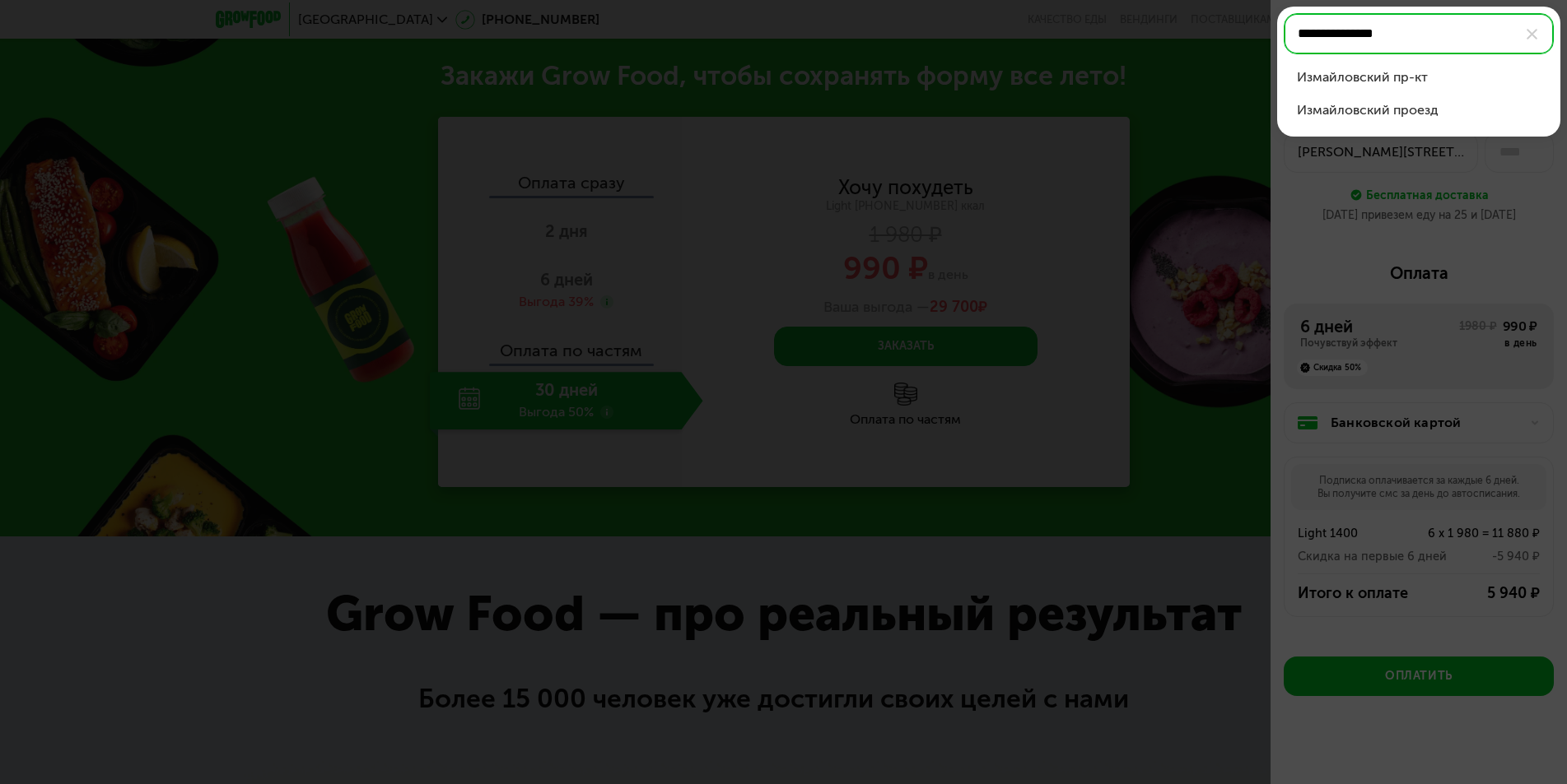
click at [1376, 120] on div "Измайловский проезд" at bounding box center [1418, 109] width 244 height 20
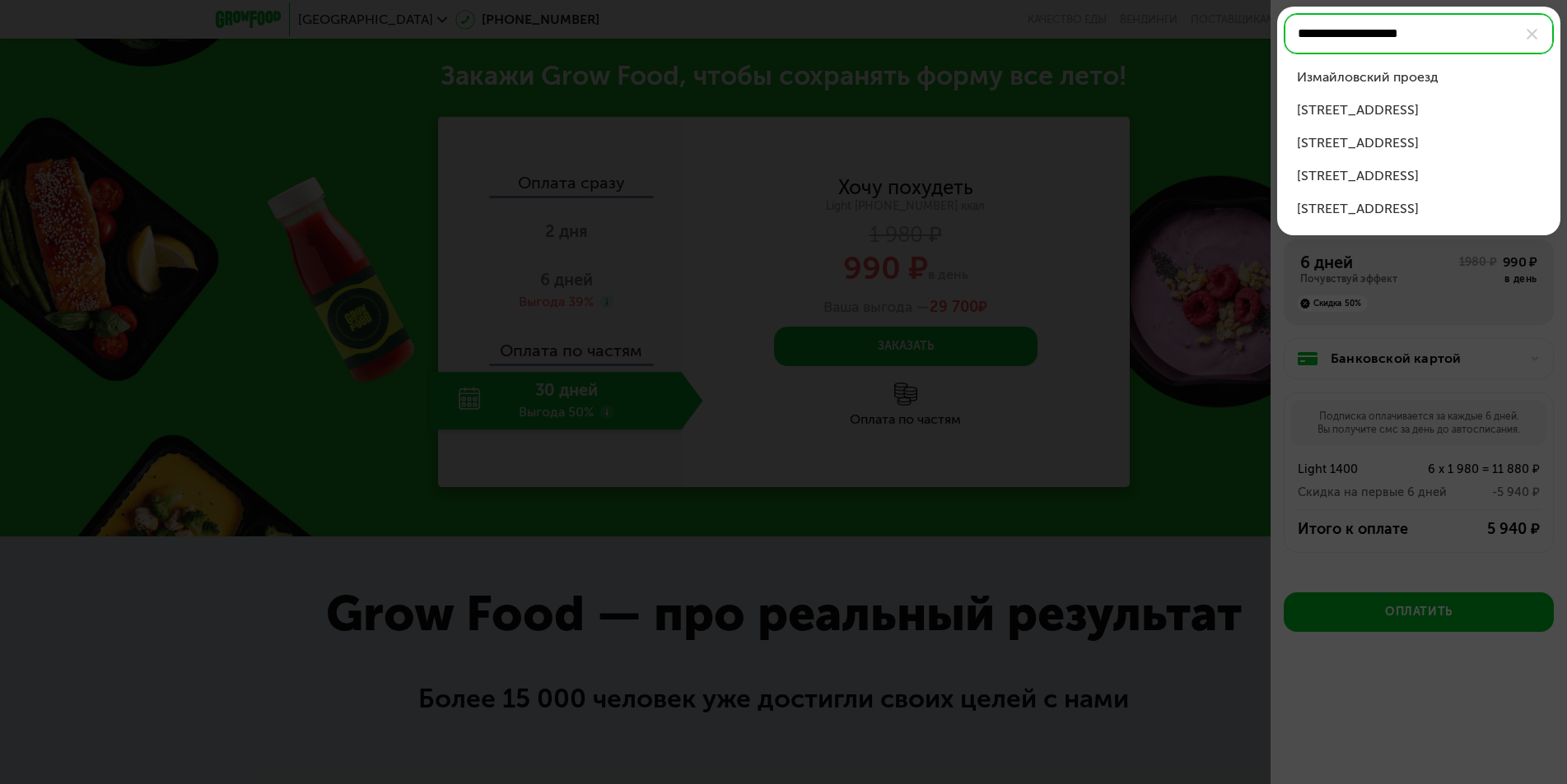
click at [1432, 207] on div "Измайловский проезд, д 5А" at bounding box center [1418, 208] width 244 height 20
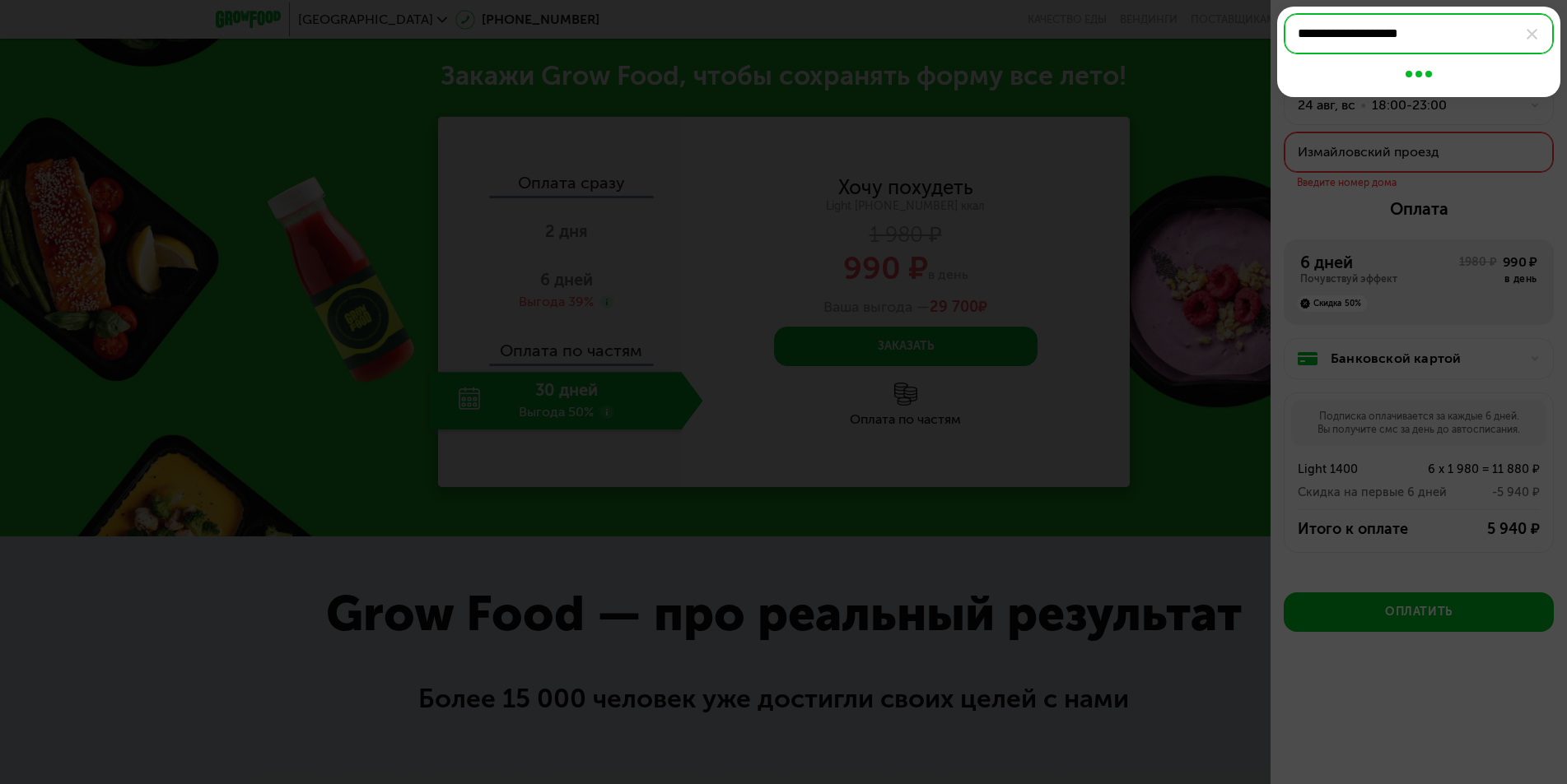
type input "**********"
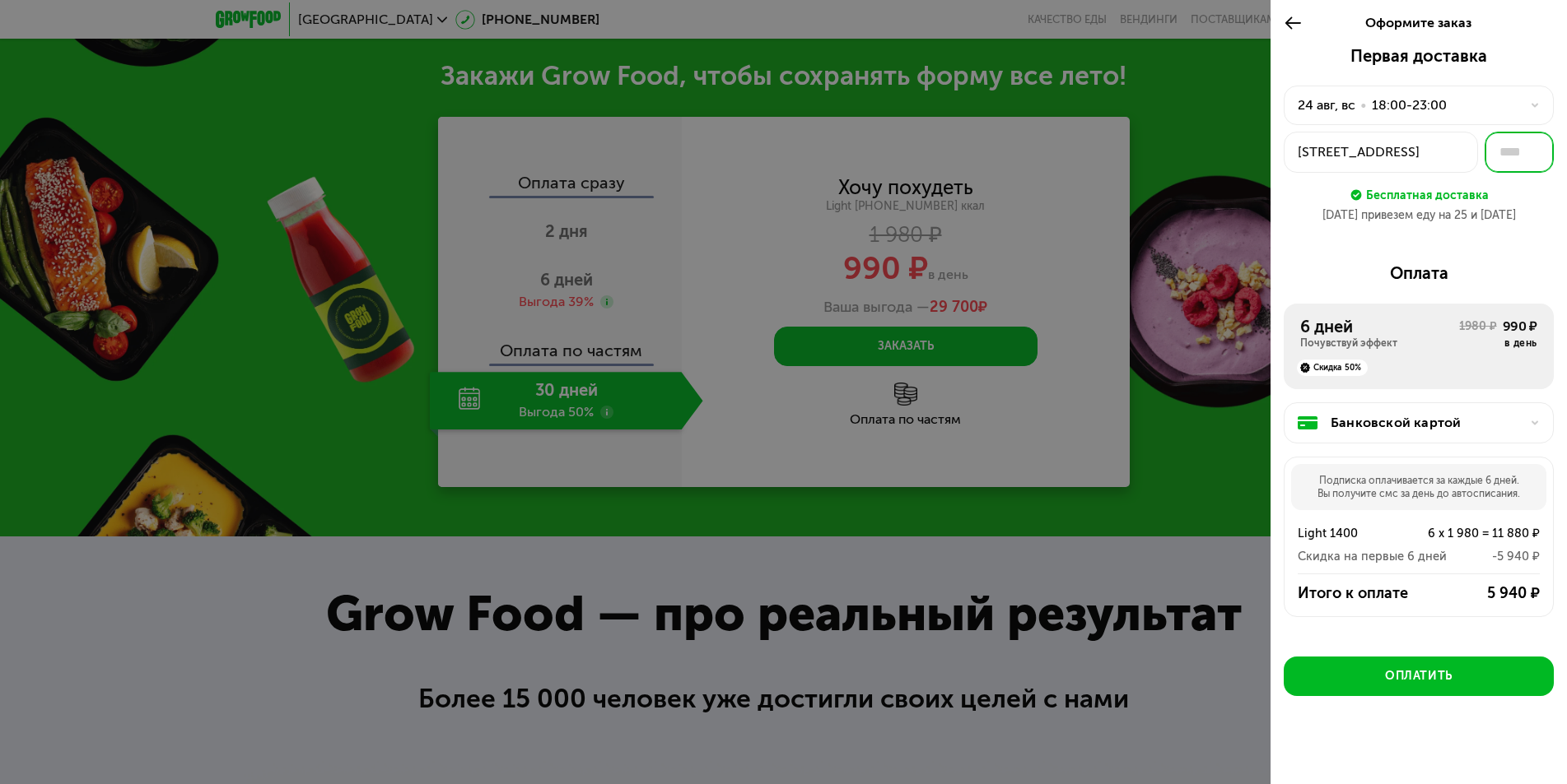
click at [1507, 164] on input "text" at bounding box center [1519, 152] width 69 height 41
type input "**"
click at [1502, 245] on div "Первая доставка 24 авг, вс • 18:00-23:00 Измайловский проезд, 5А ** Бесплатная …" at bounding box center [1418, 419] width 296 height 746
click at [1246, 509] on div at bounding box center [784, 392] width 1567 height 784
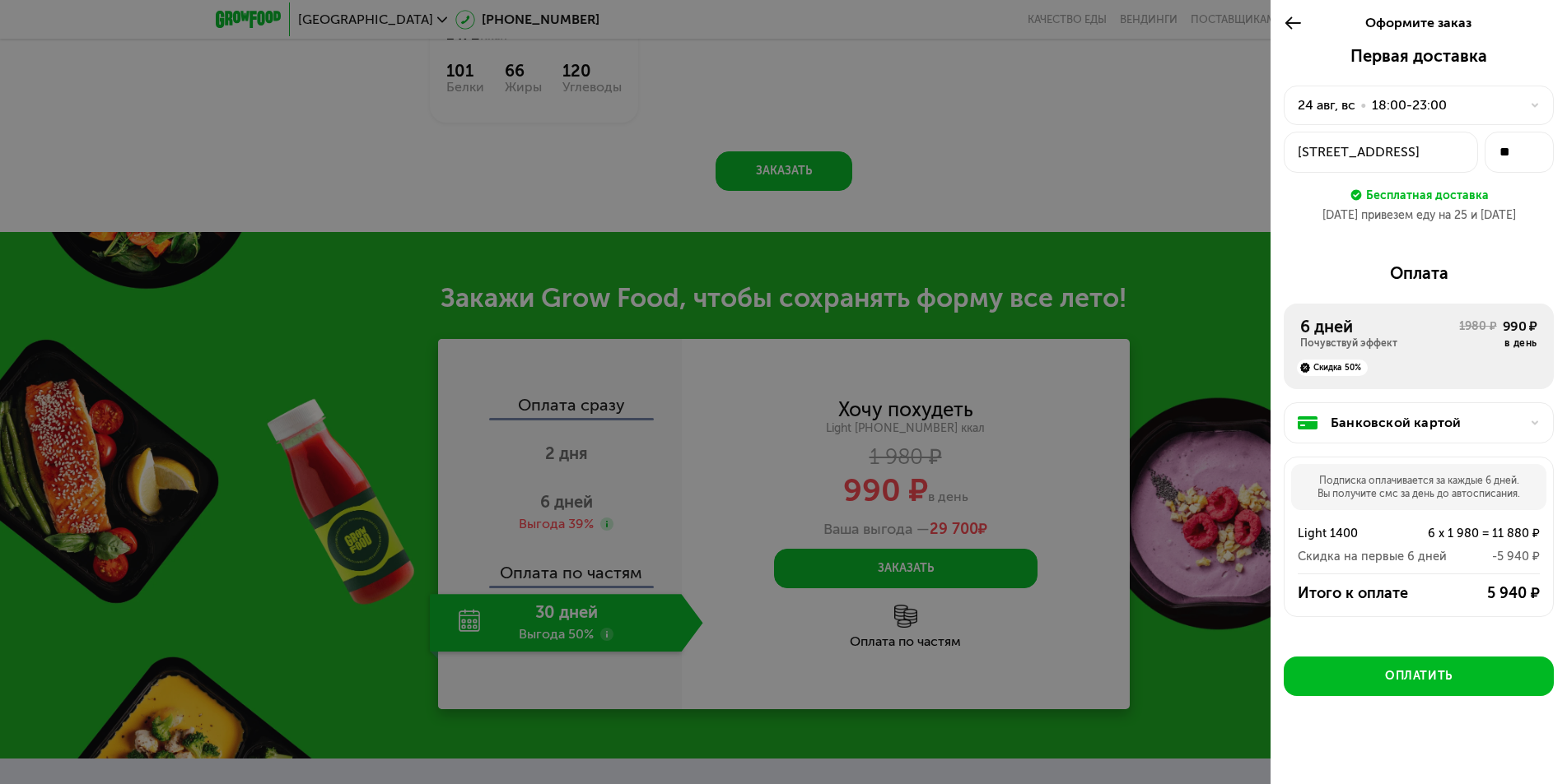
scroll to position [1573, 0]
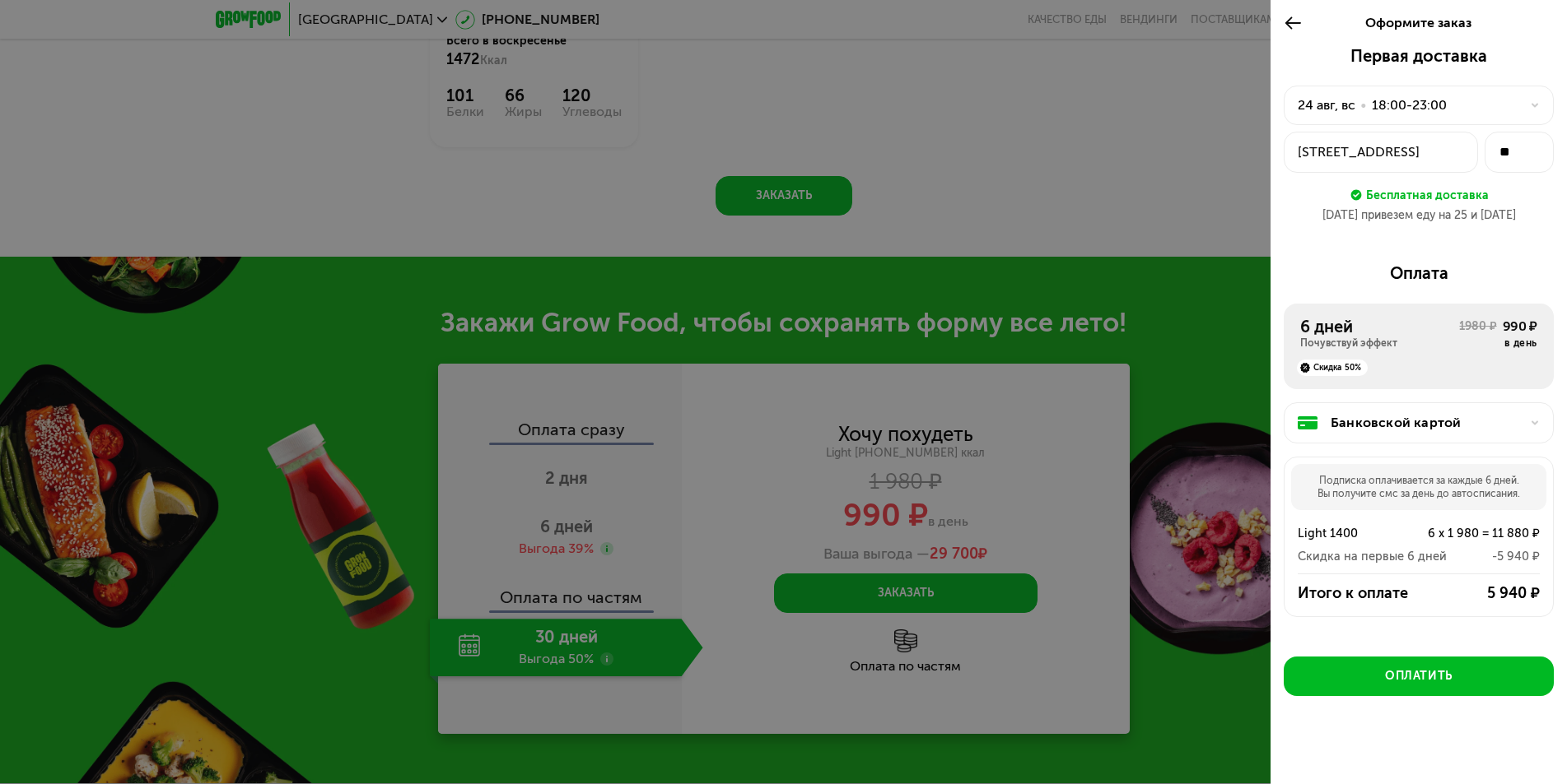
click at [1085, 162] on div at bounding box center [784, 392] width 1567 height 784
click at [1474, 668] on button "Оплатить" at bounding box center [1418, 677] width 270 height 39
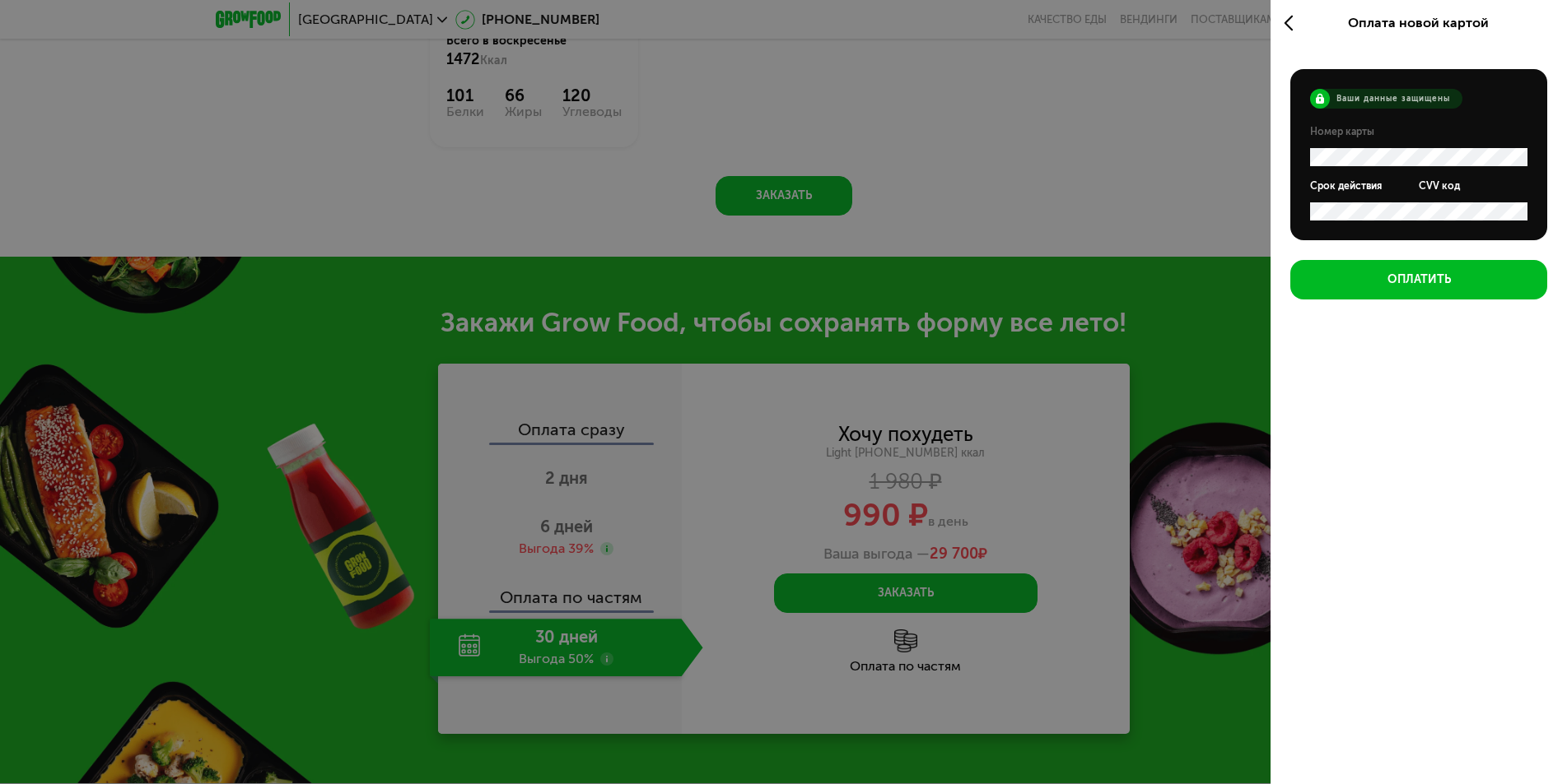
scroll to position [0, 0]
click at [1291, 20] on icon at bounding box center [1293, 22] width 19 height 20
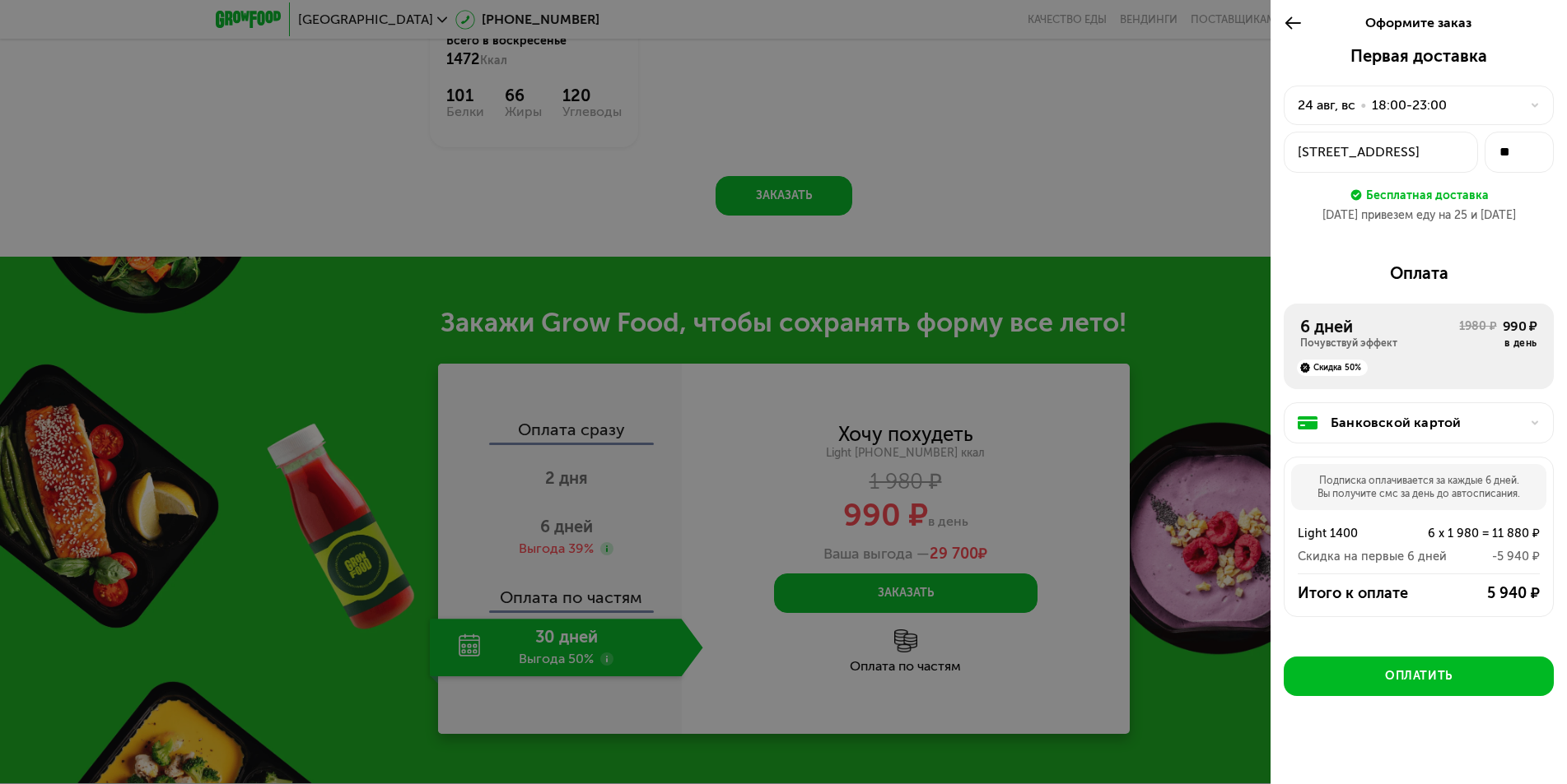
click at [1288, 21] on use at bounding box center [1293, 22] width 16 height 12
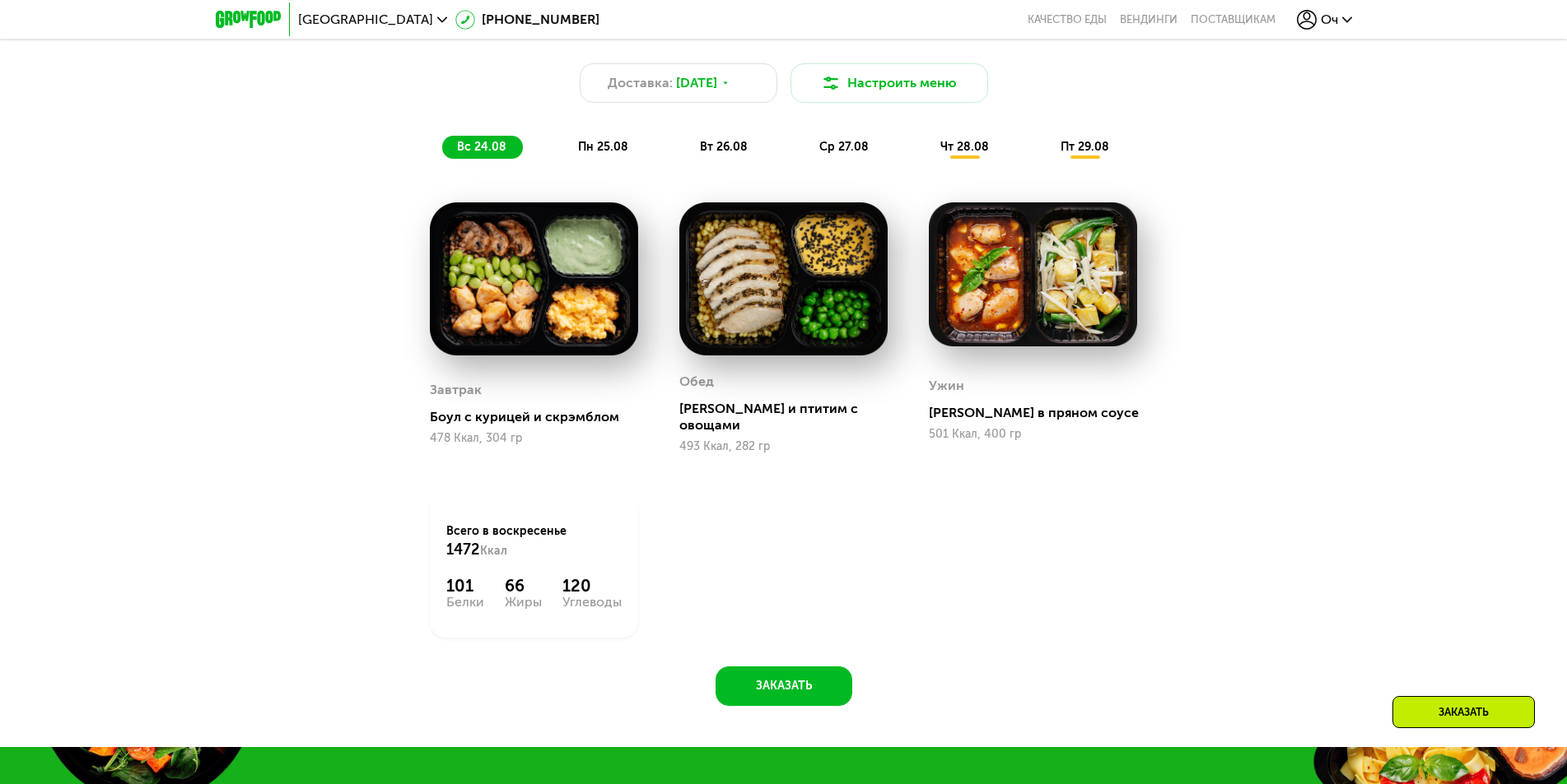
scroll to position [1079, 0]
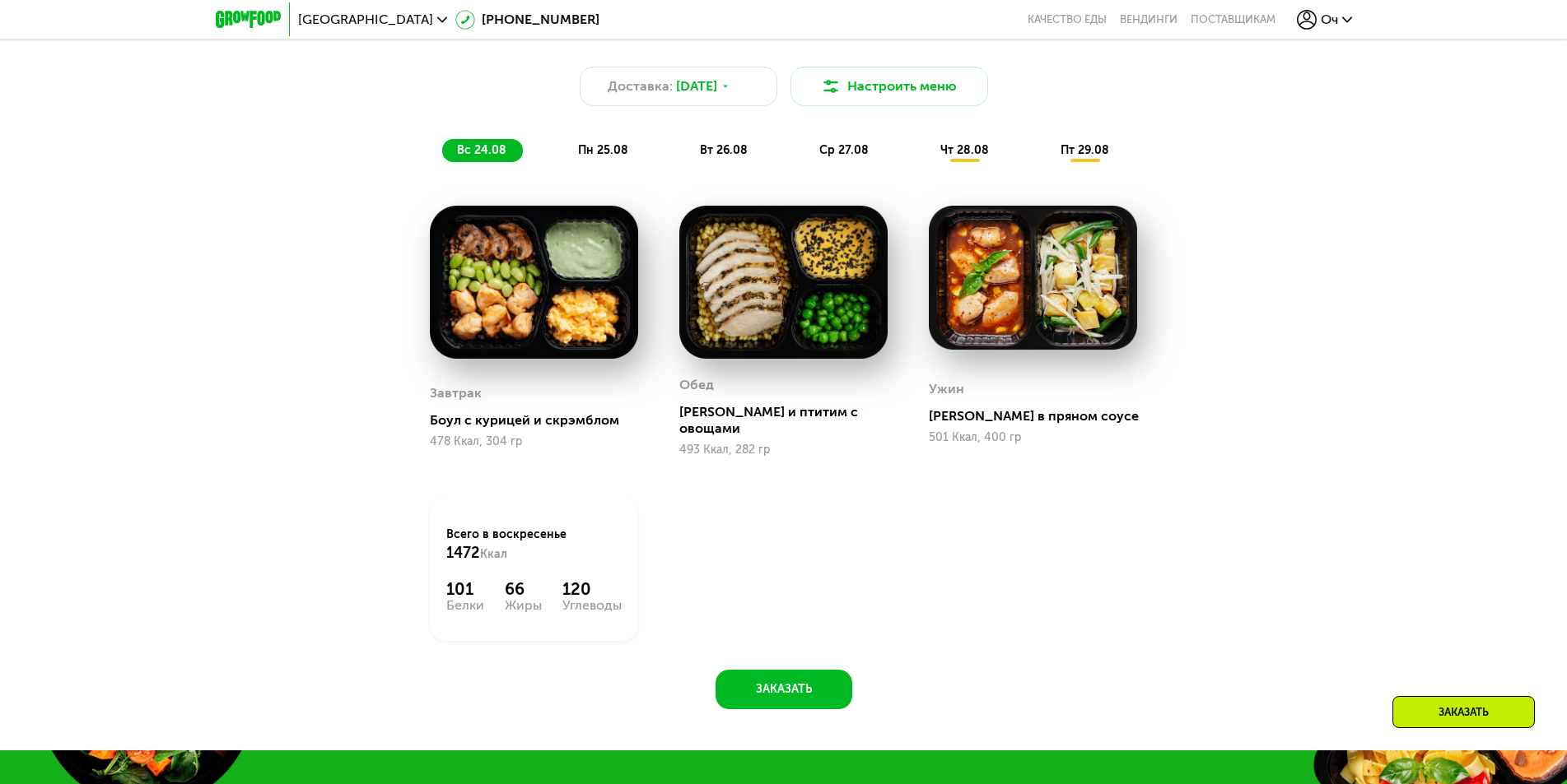
click at [1333, 17] on span "Оч" at bounding box center [1330, 20] width 17 height 13
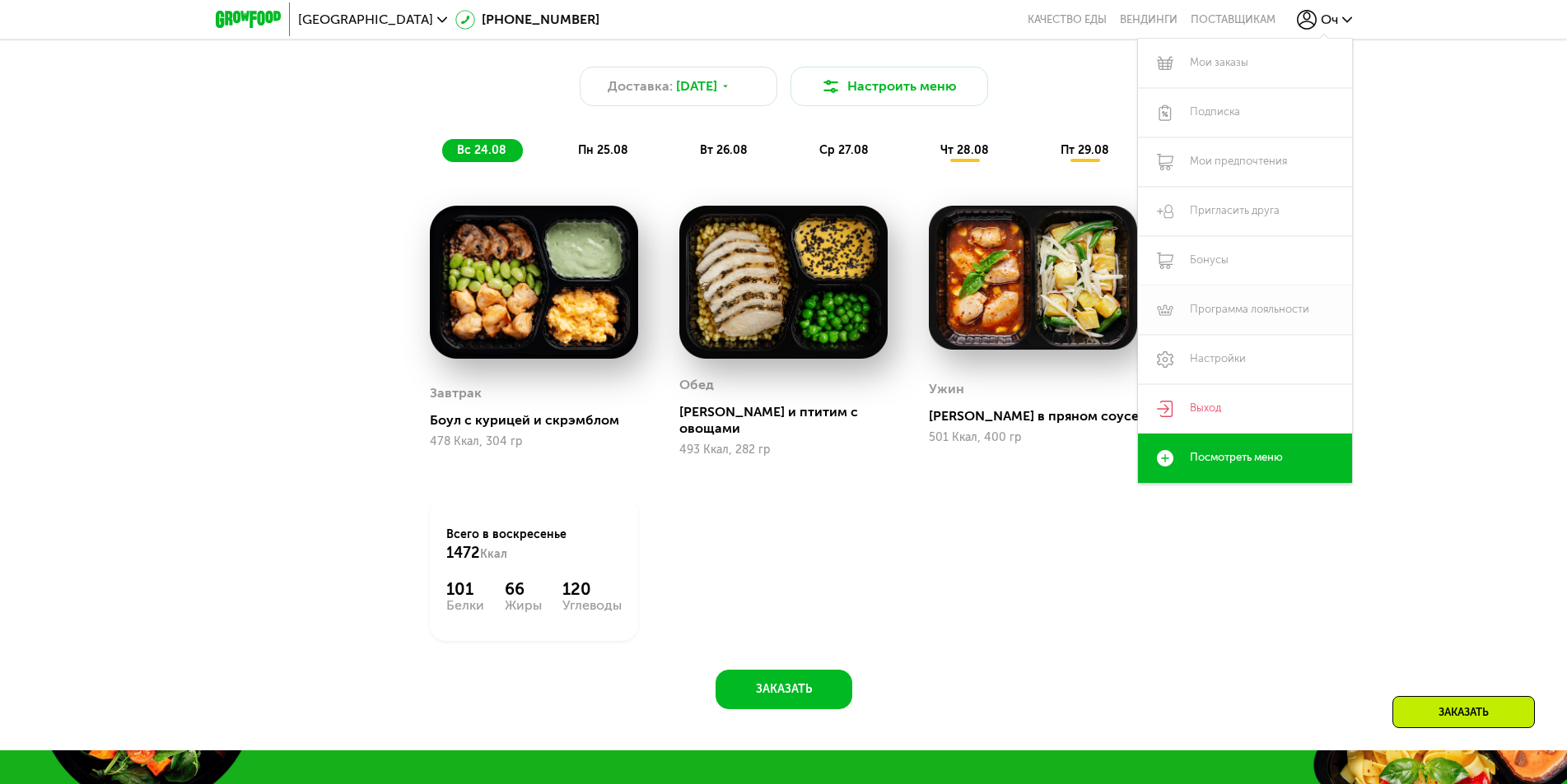
click at [1235, 309] on link "Программа лояльности" at bounding box center [1244, 310] width 214 height 50
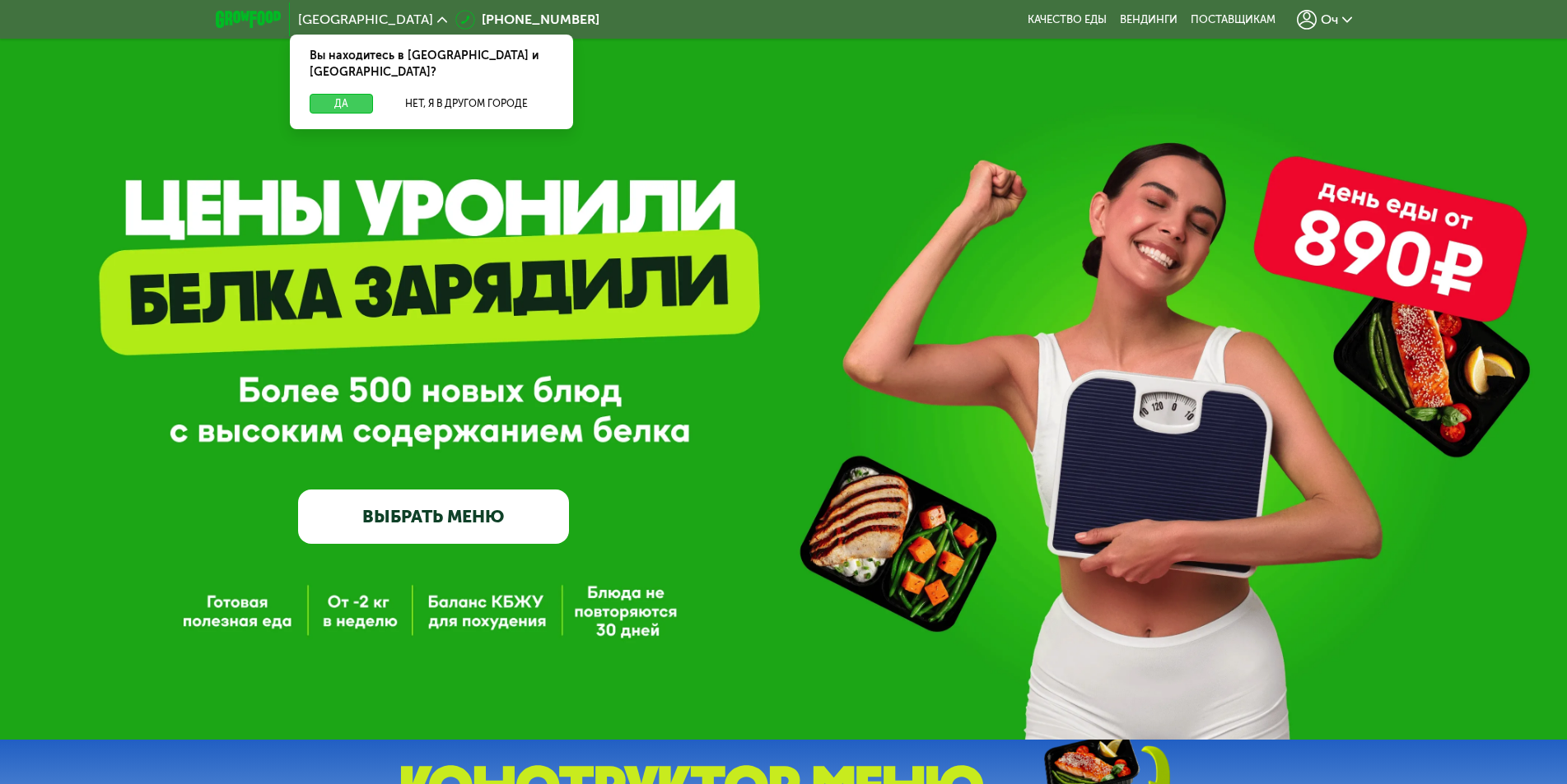
click at [321, 93] on button "Да" at bounding box center [341, 103] width 64 height 20
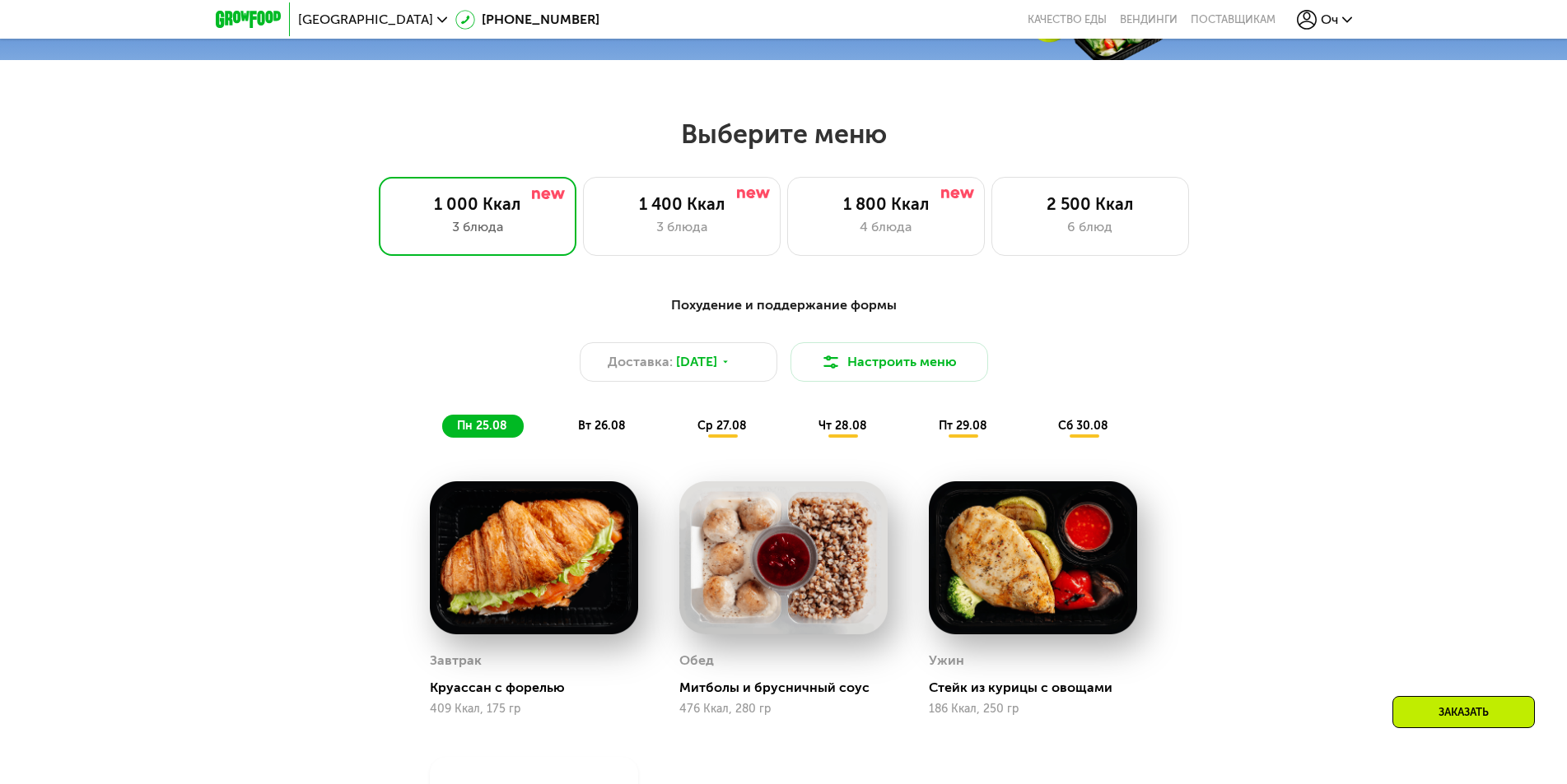
scroll to position [823, 0]
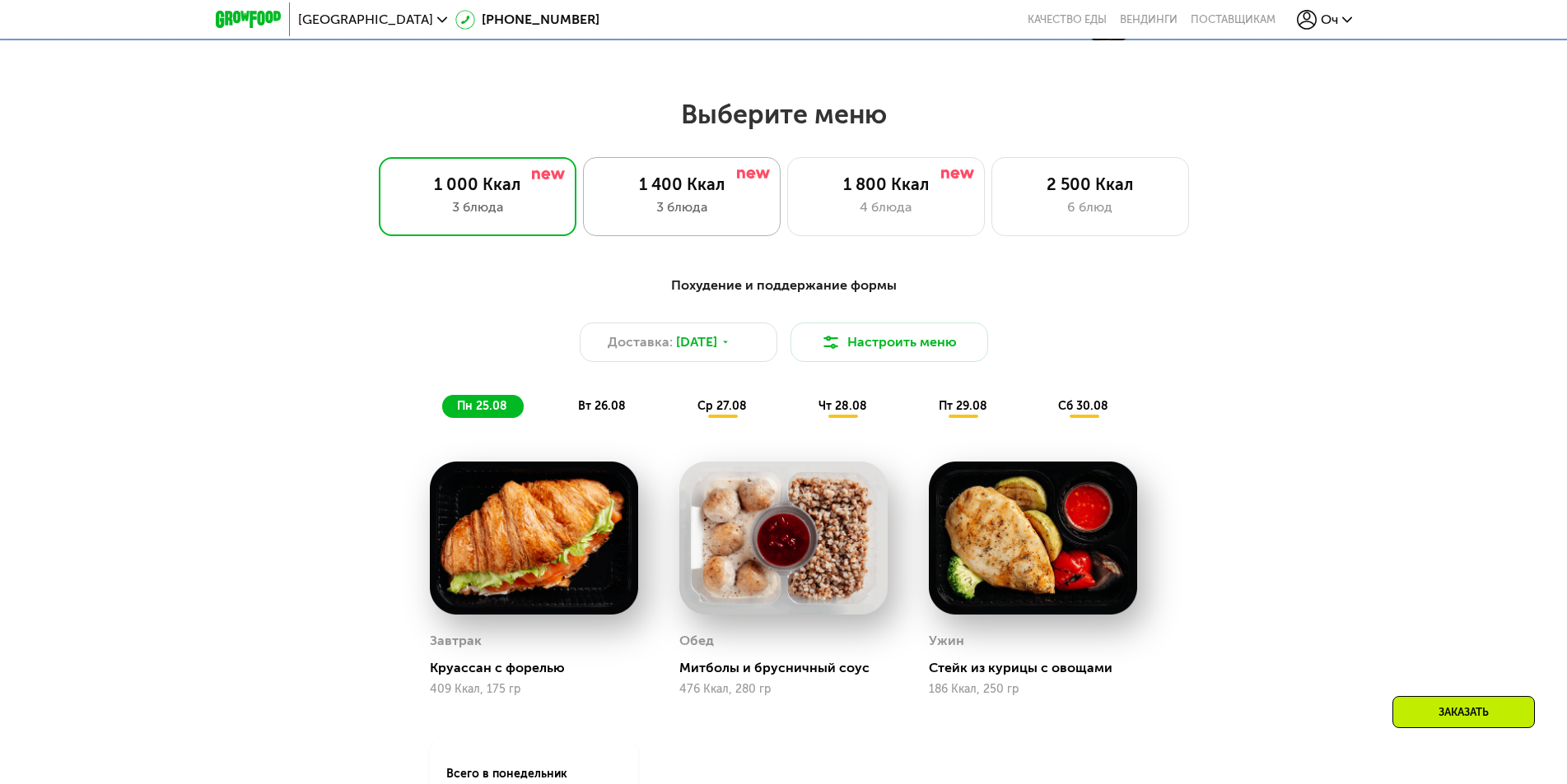
click at [787, 224] on div "1 400 Ккал 3 блюда" at bounding box center [885, 196] width 197 height 79
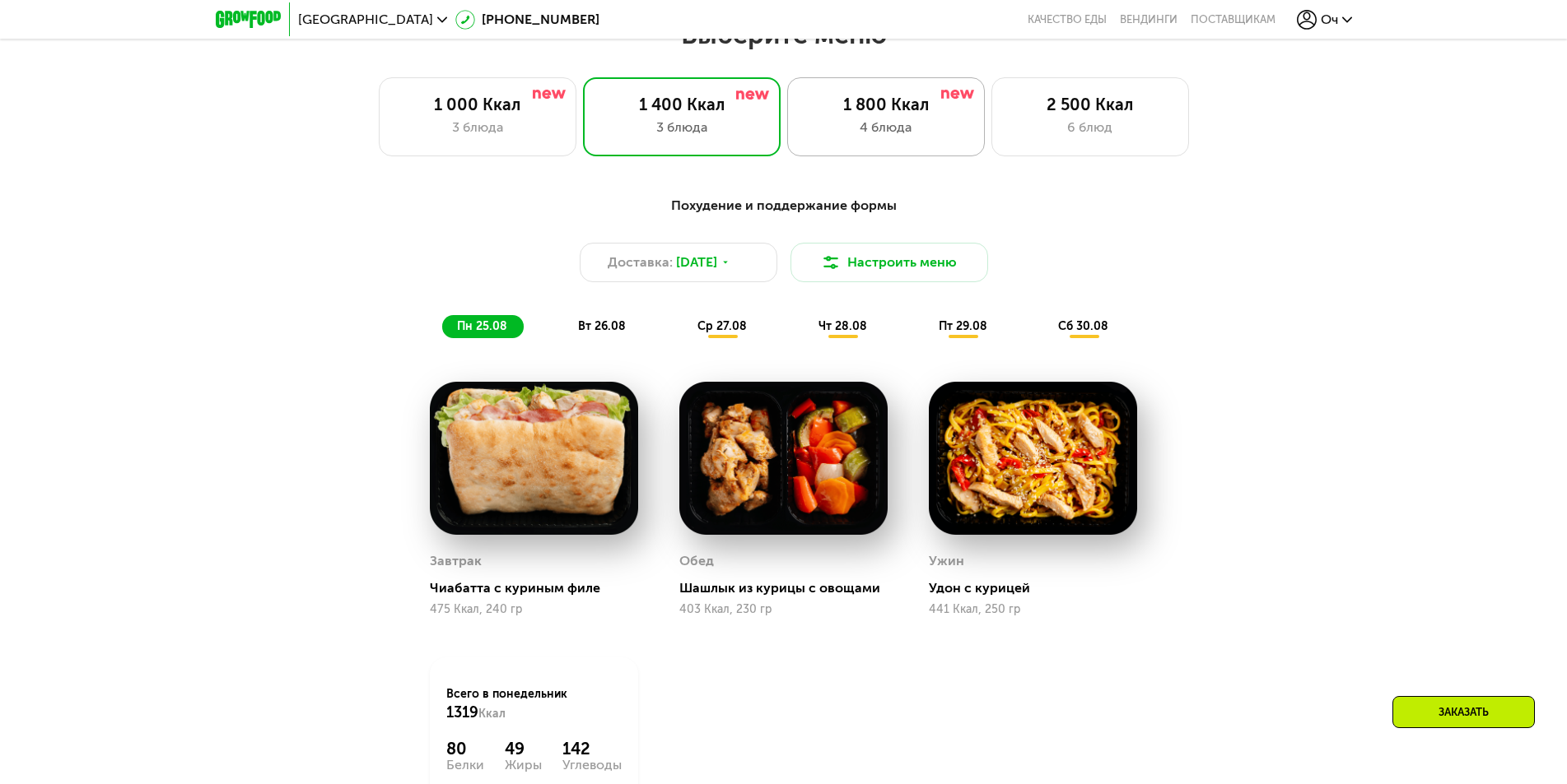
scroll to position [741, 0]
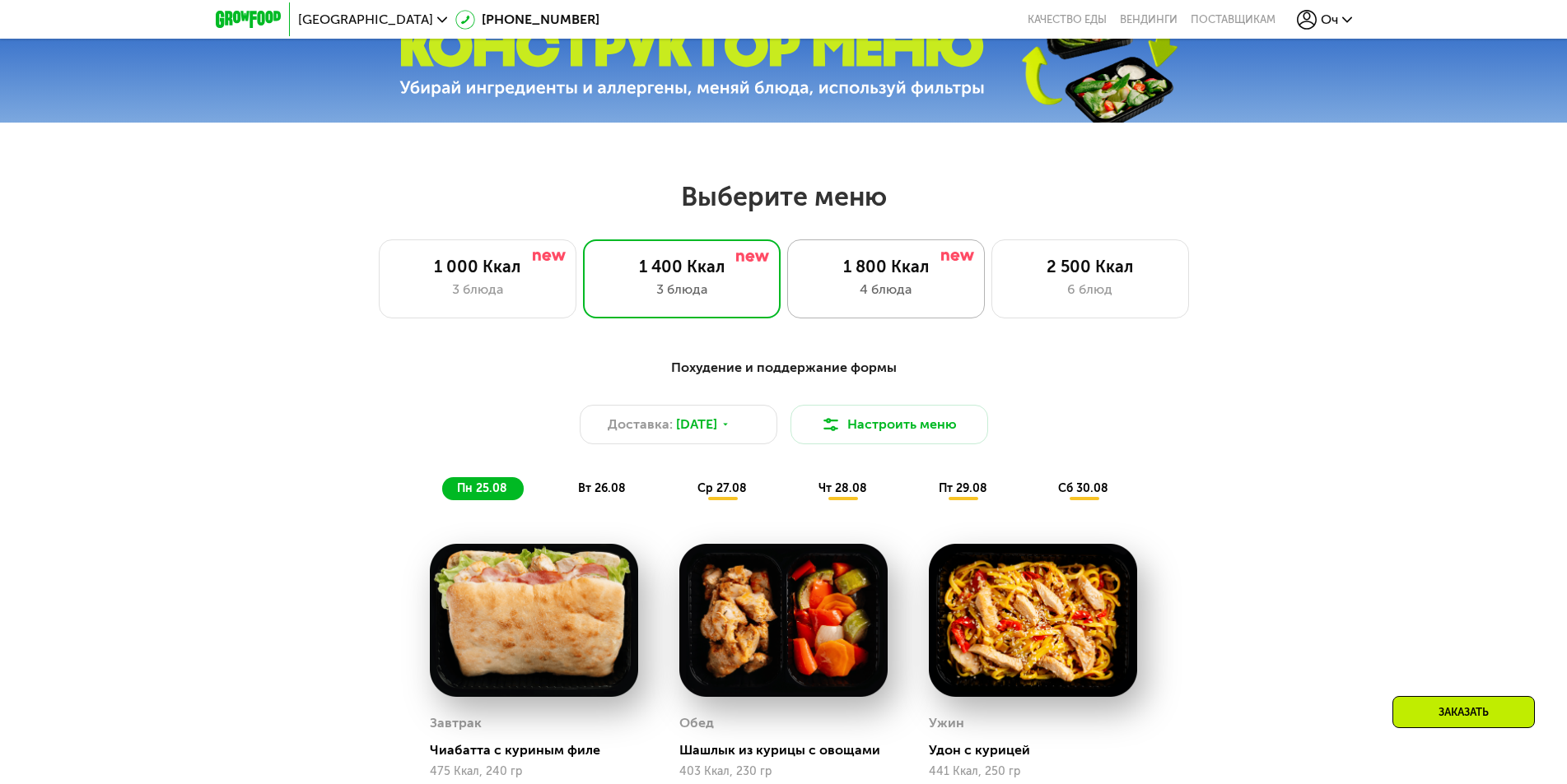
click at [850, 273] on div "1 800 Ккал" at bounding box center [885, 266] width 163 height 20
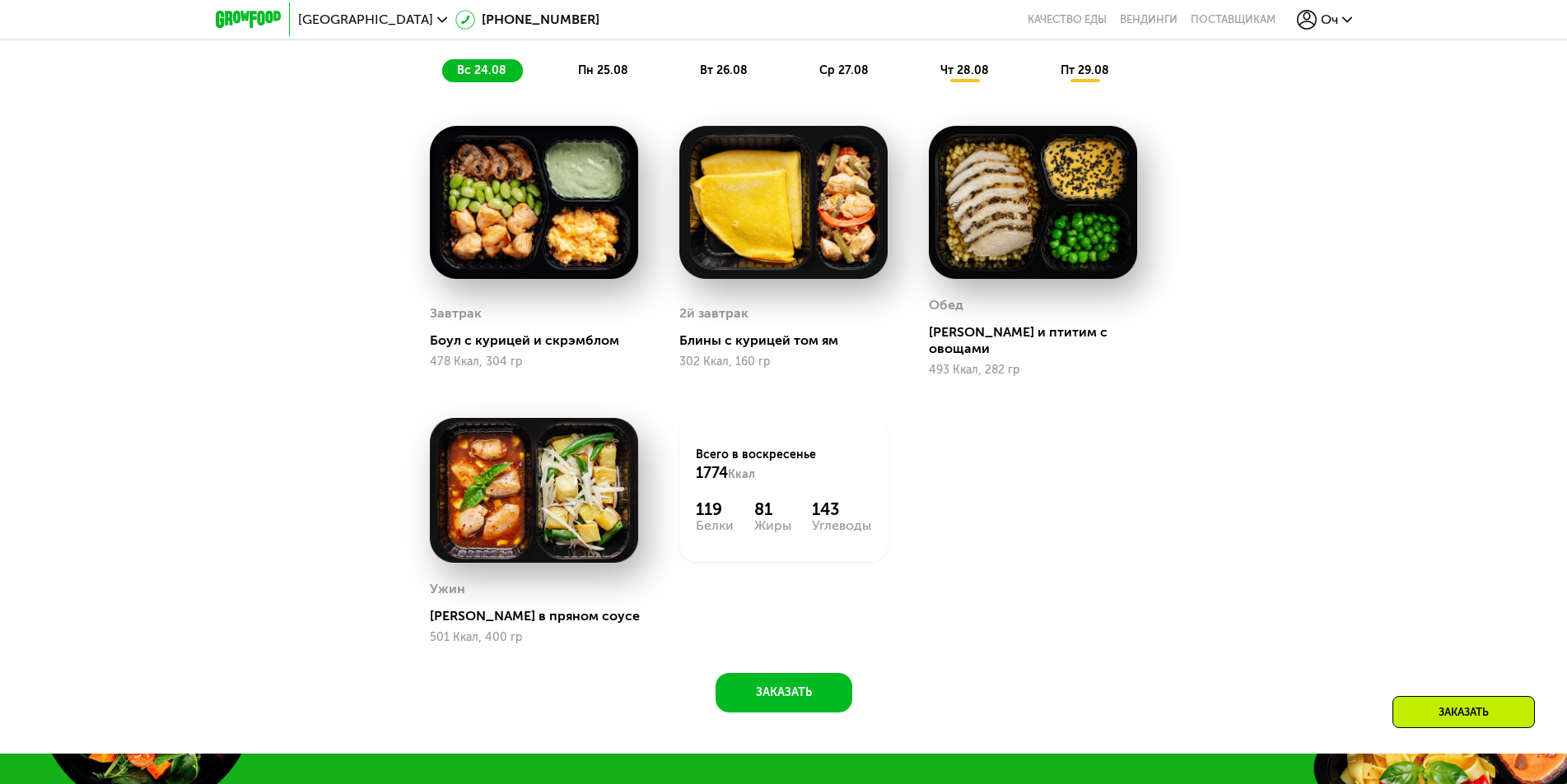
scroll to position [1234, 0]
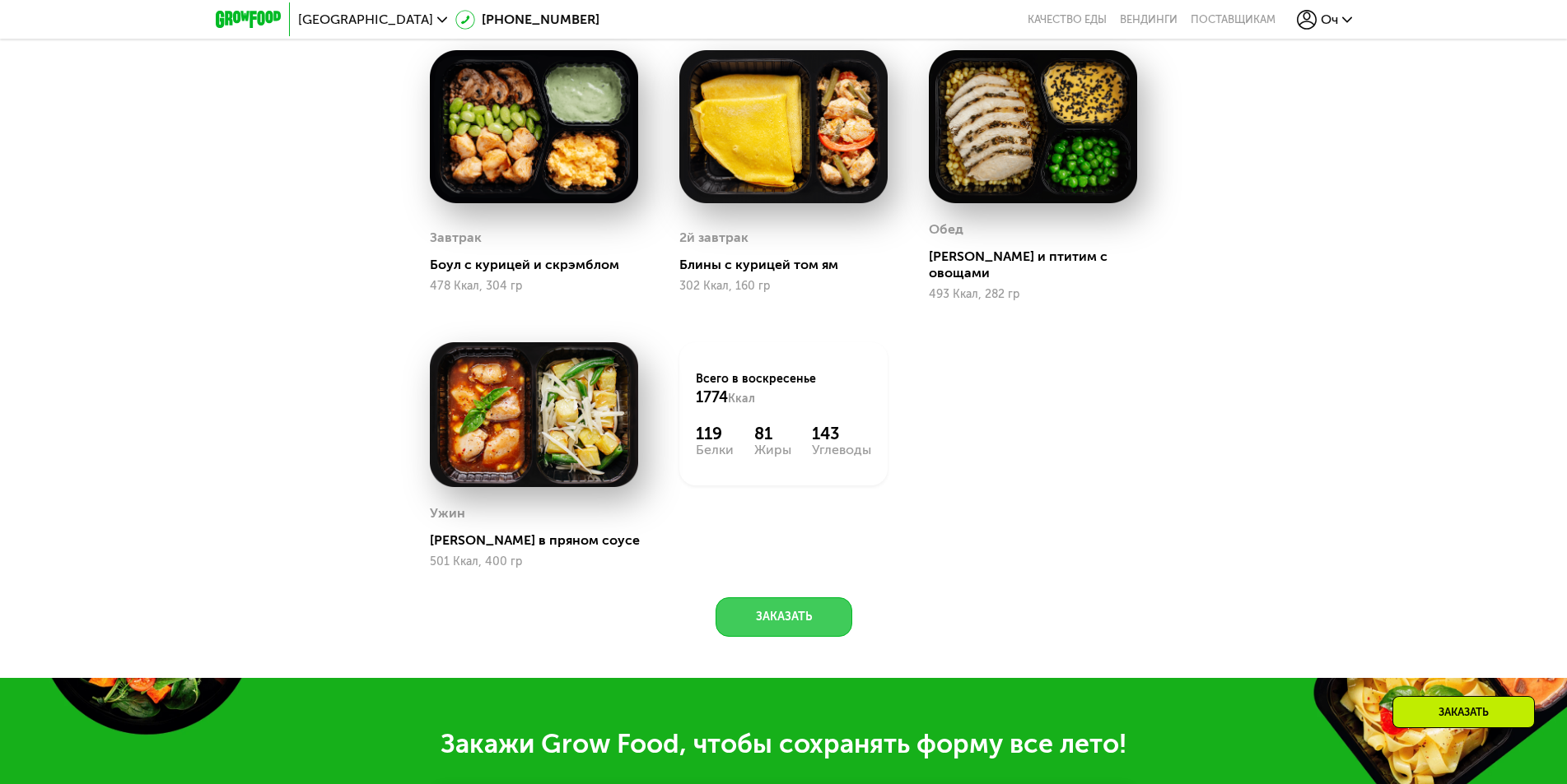
click at [790, 615] on button "Заказать" at bounding box center [784, 617] width 137 height 39
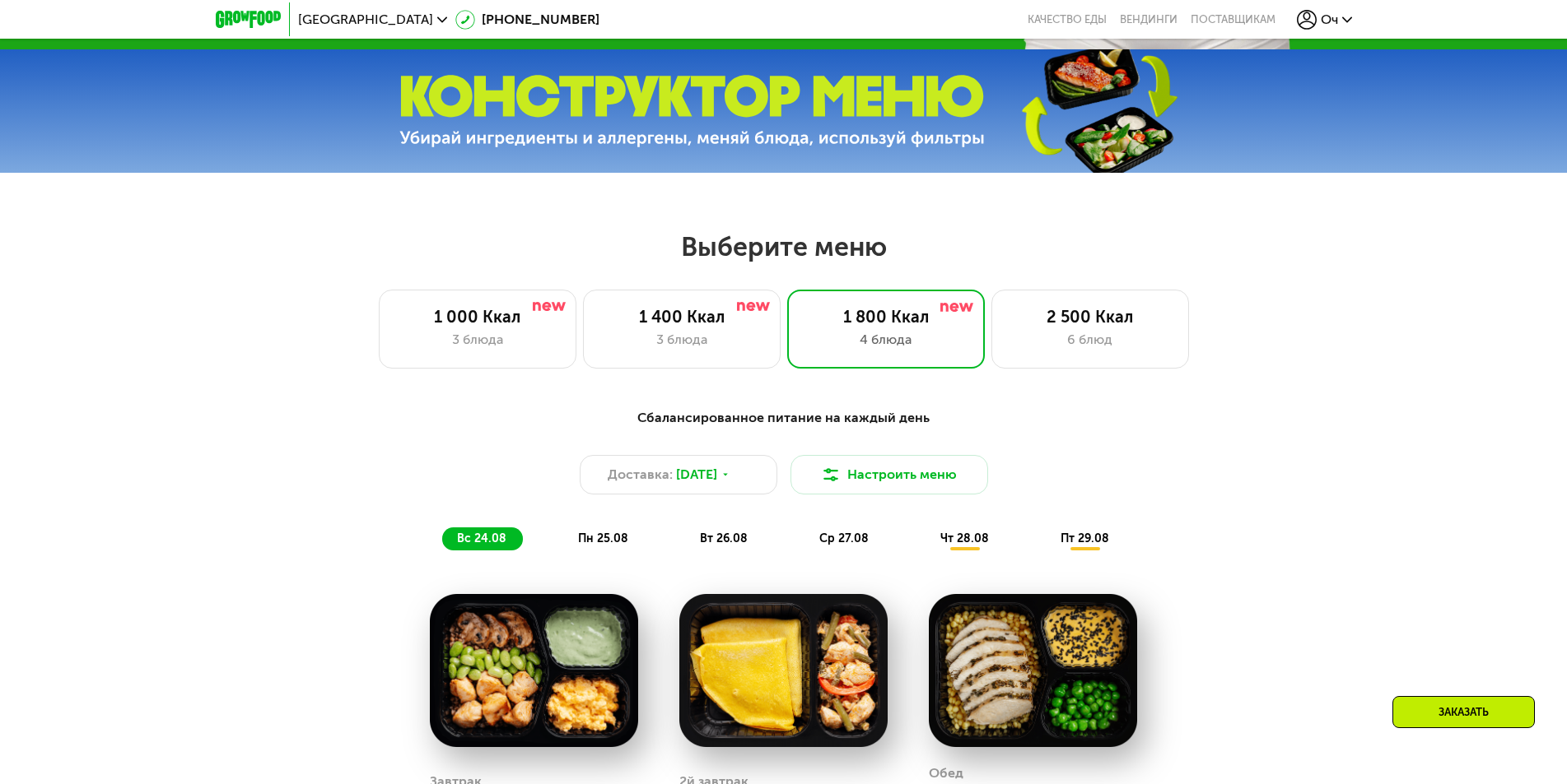
scroll to position [668, 0]
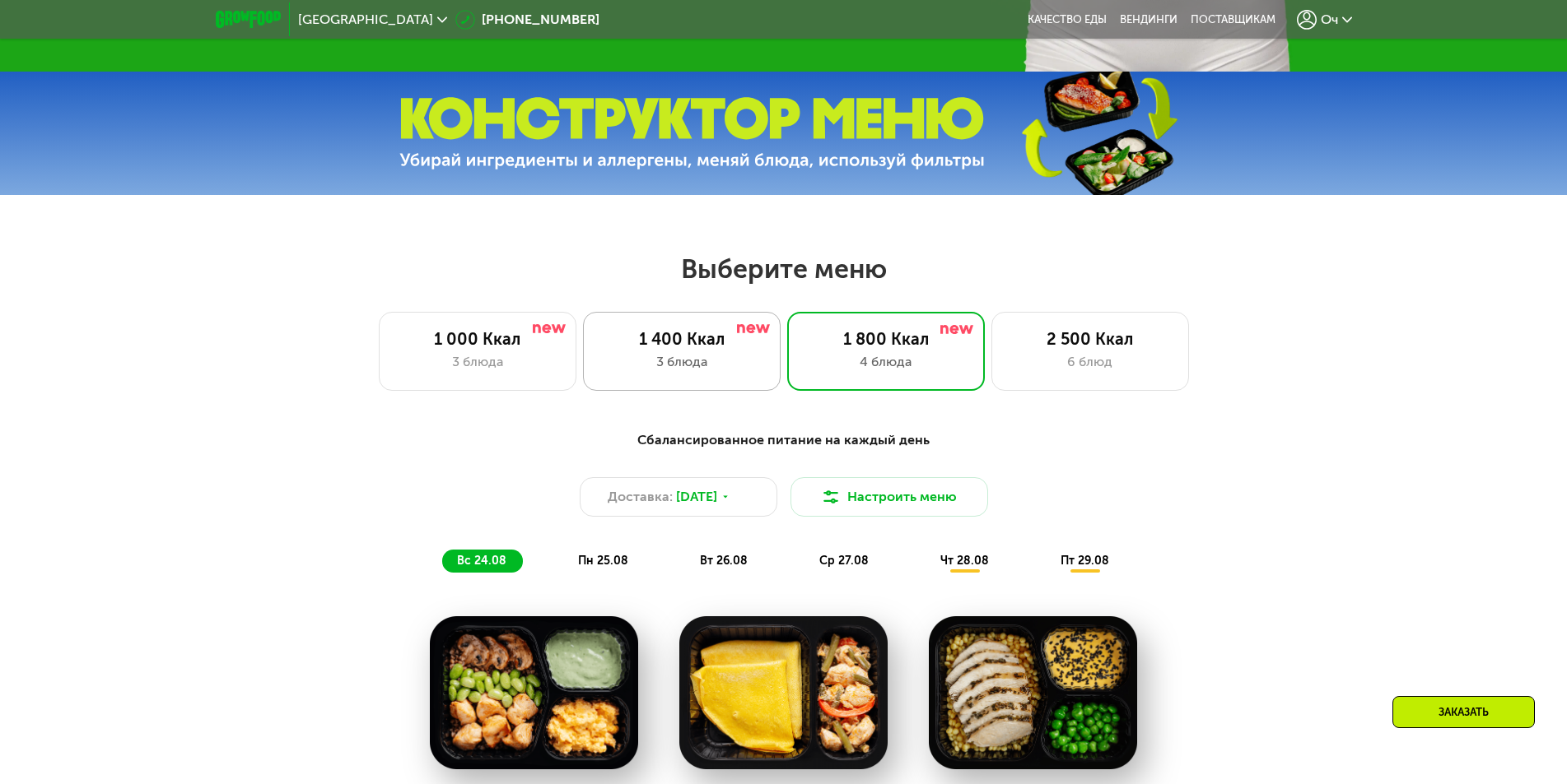
click at [787, 380] on div "1 400 Ккал 3 блюда" at bounding box center [885, 351] width 197 height 79
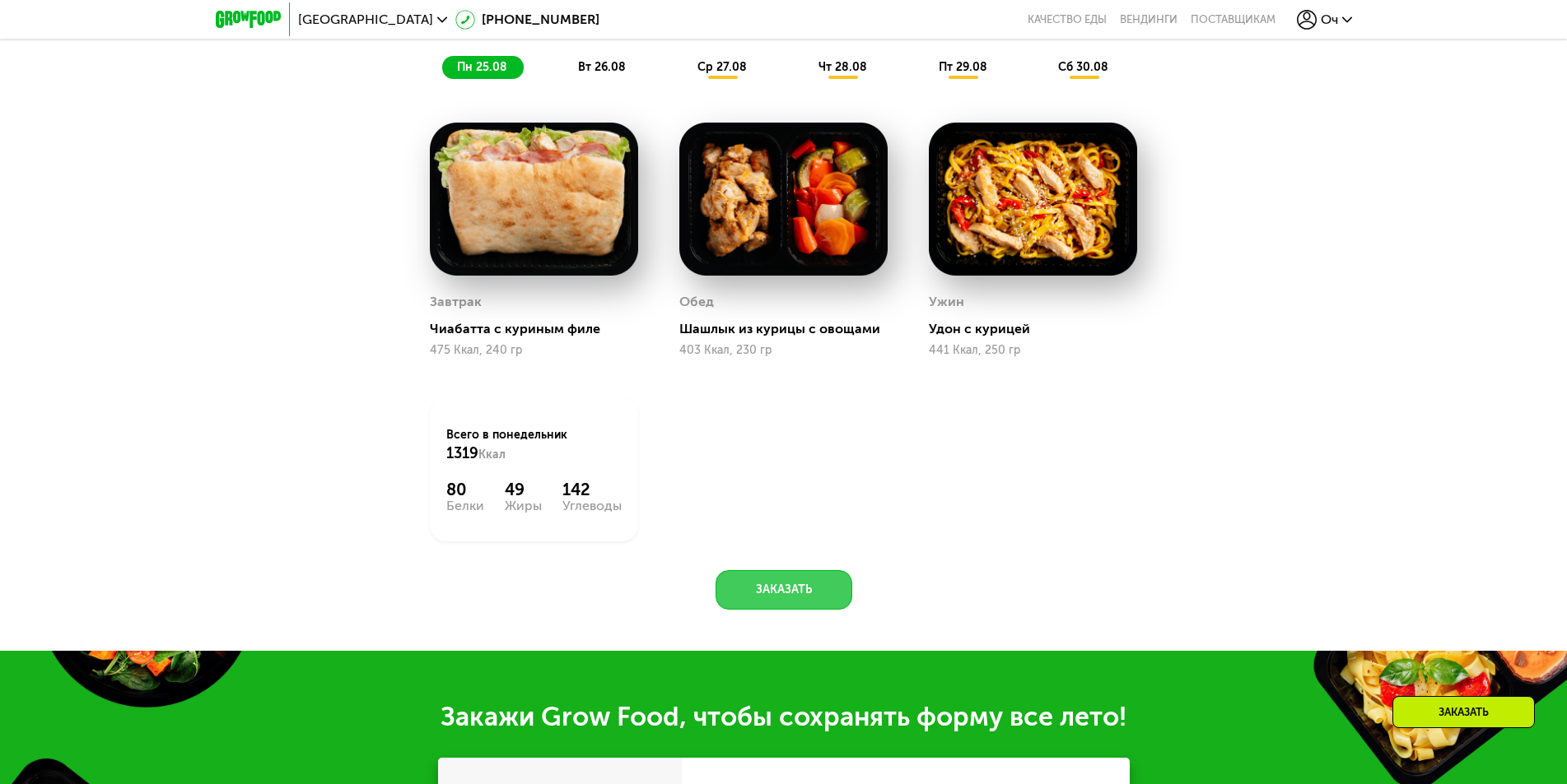
scroll to position [750, 0]
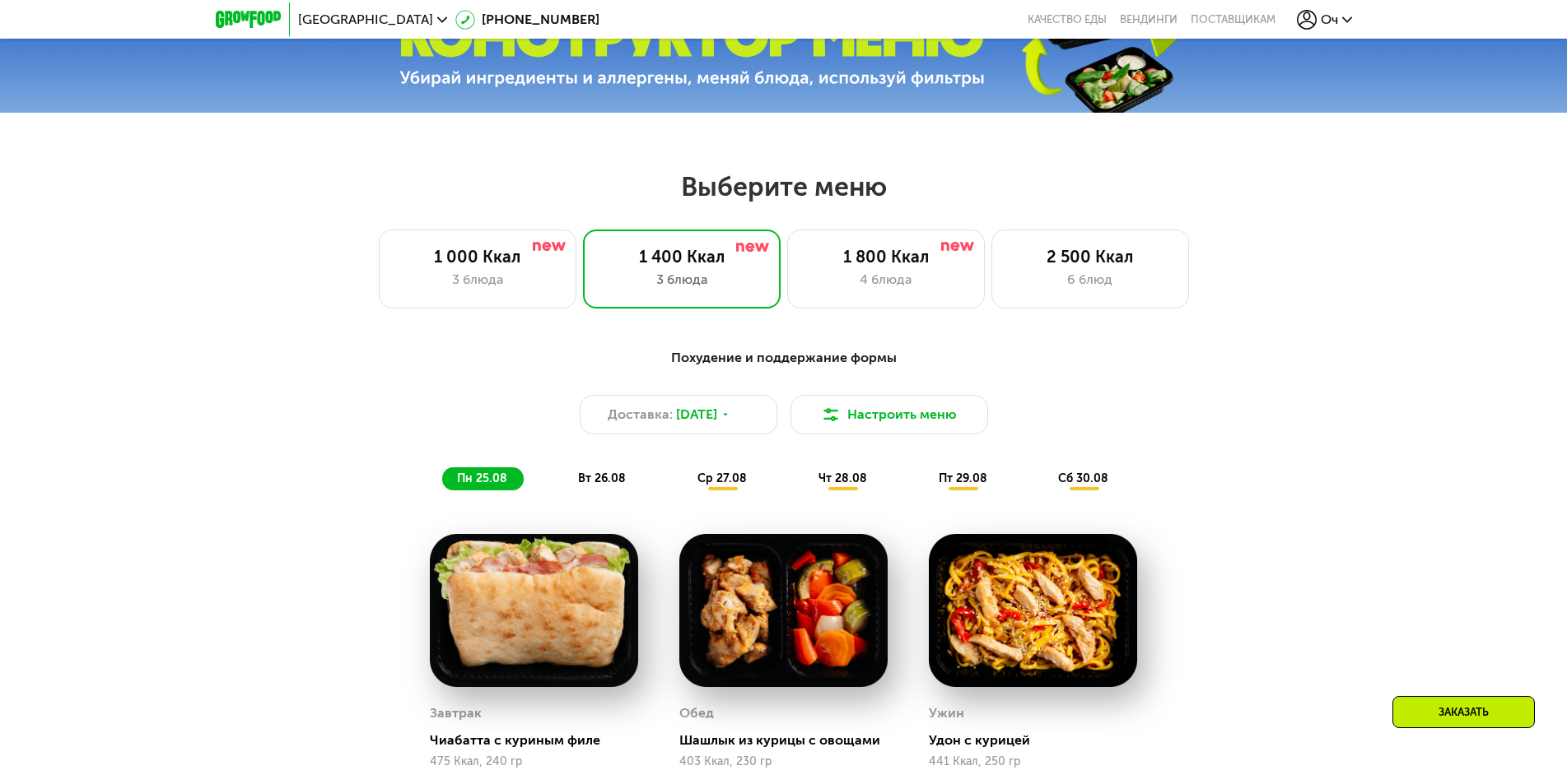
click at [1466, 720] on div "Заказать" at bounding box center [1463, 712] width 142 height 32
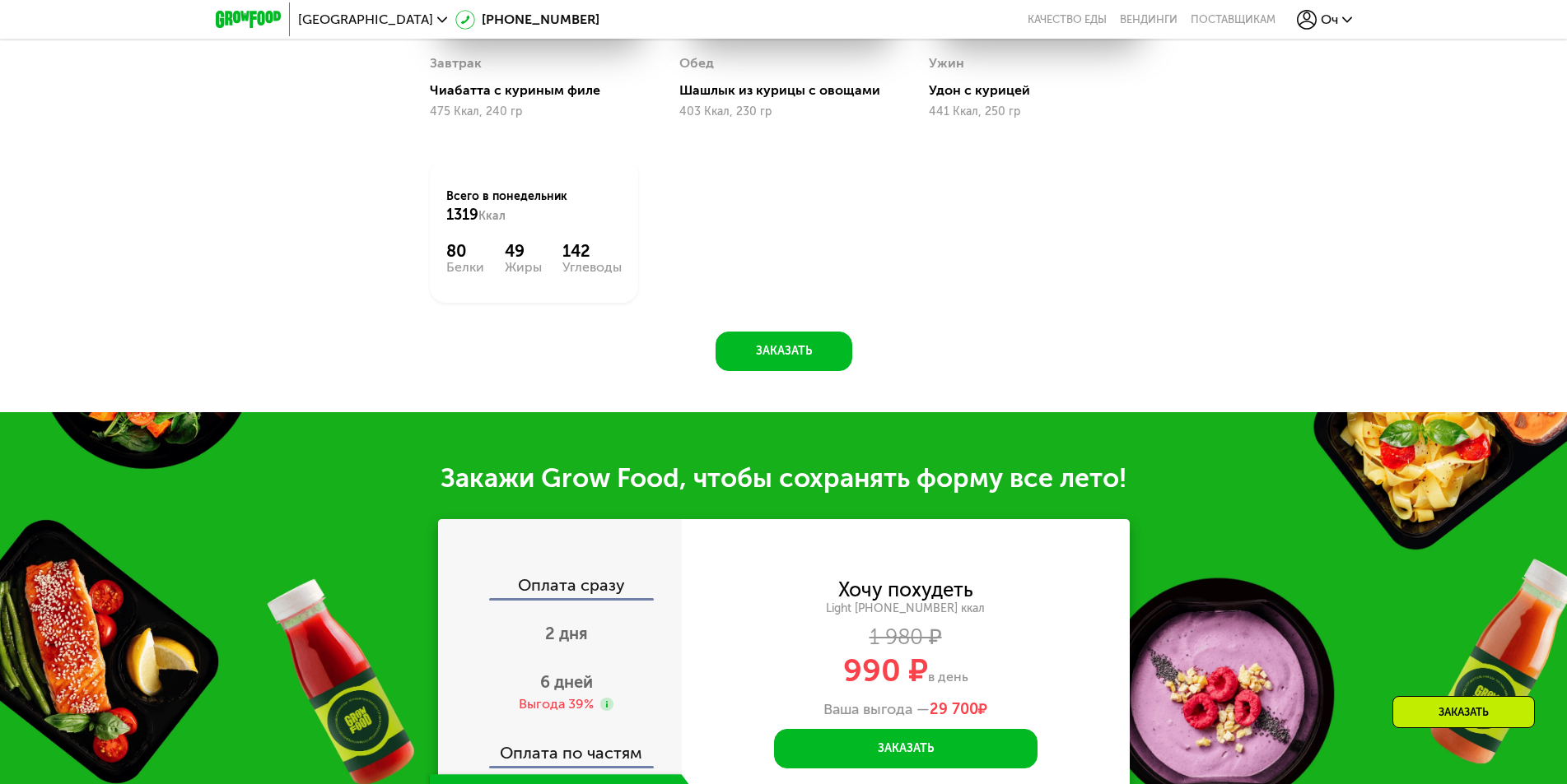
scroll to position [1606, 0]
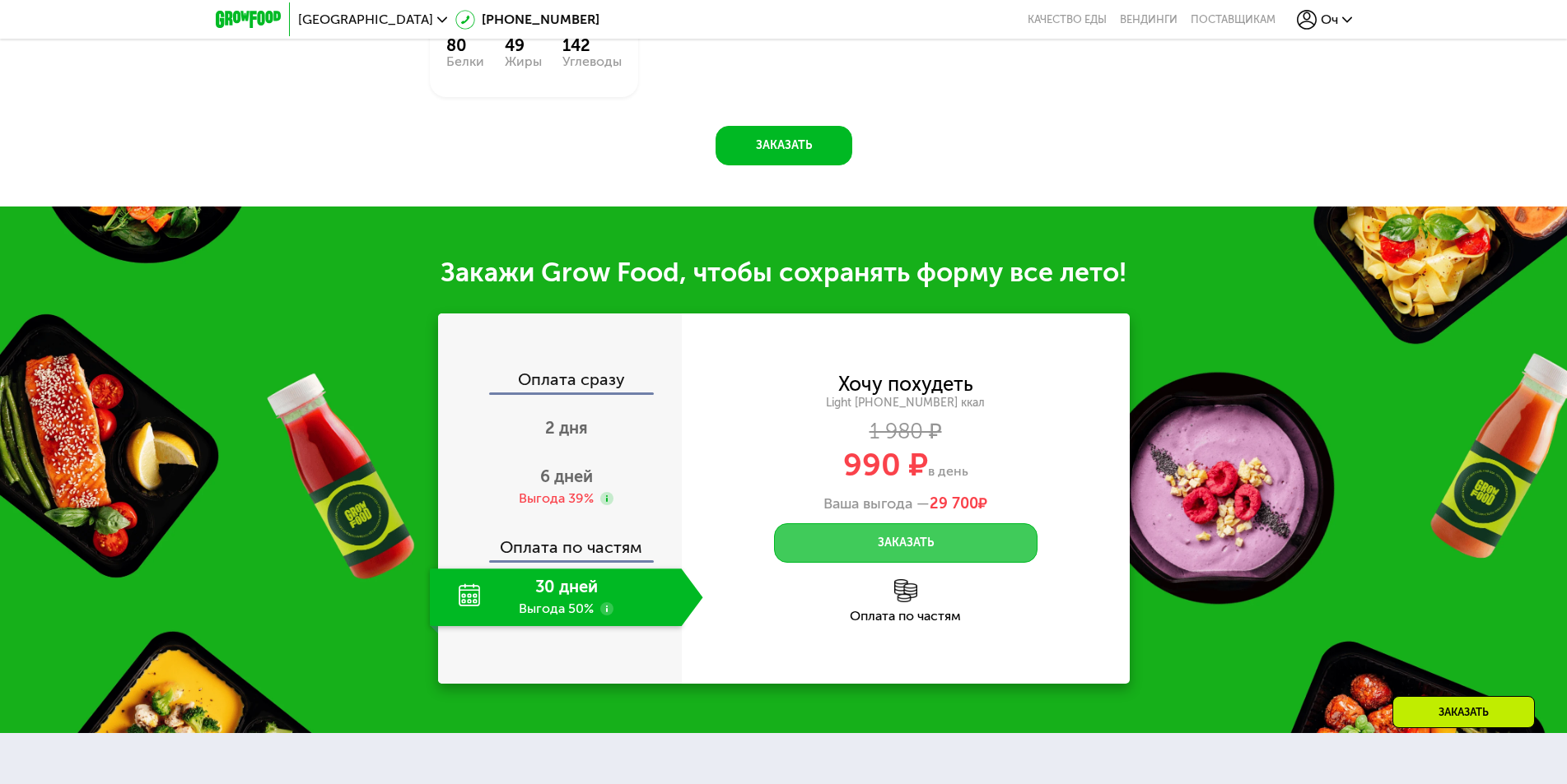
click at [889, 547] on button "Заказать" at bounding box center [906, 543] width 264 height 39
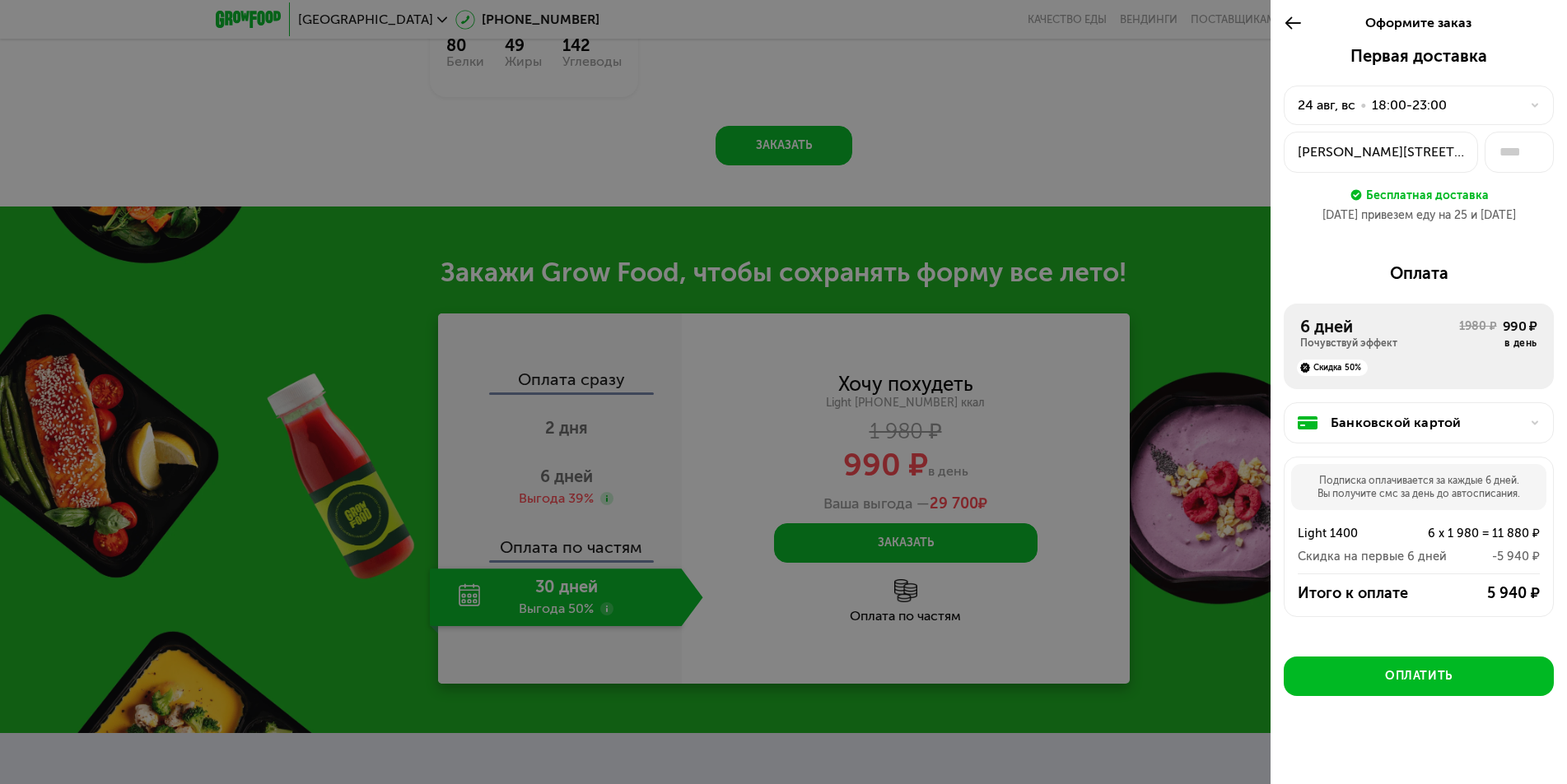
click at [1179, 150] on div at bounding box center [784, 392] width 1567 height 784
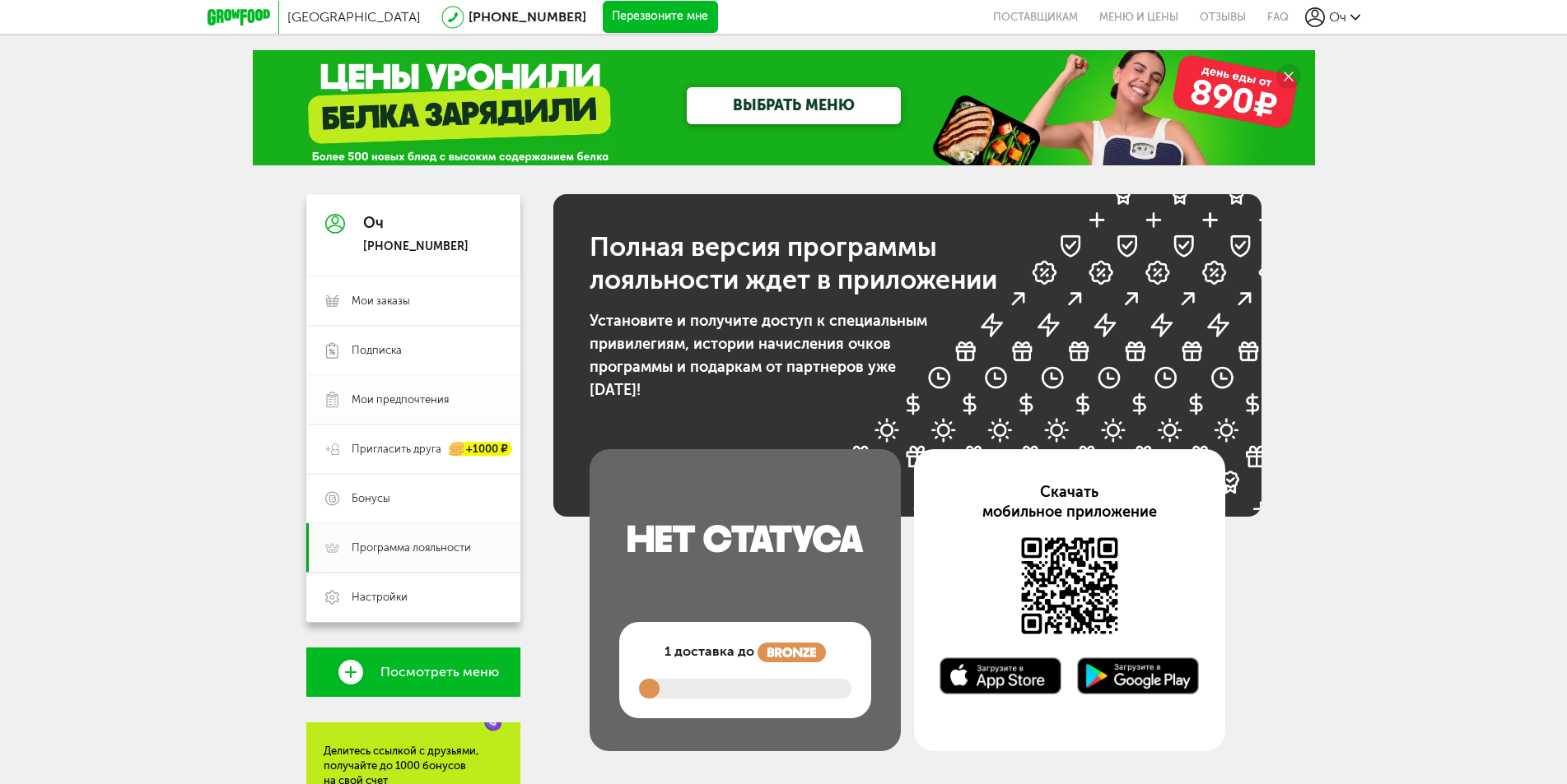
click at [445, 376] on link "Мои предпочтения" at bounding box center [413, 400] width 214 height 50
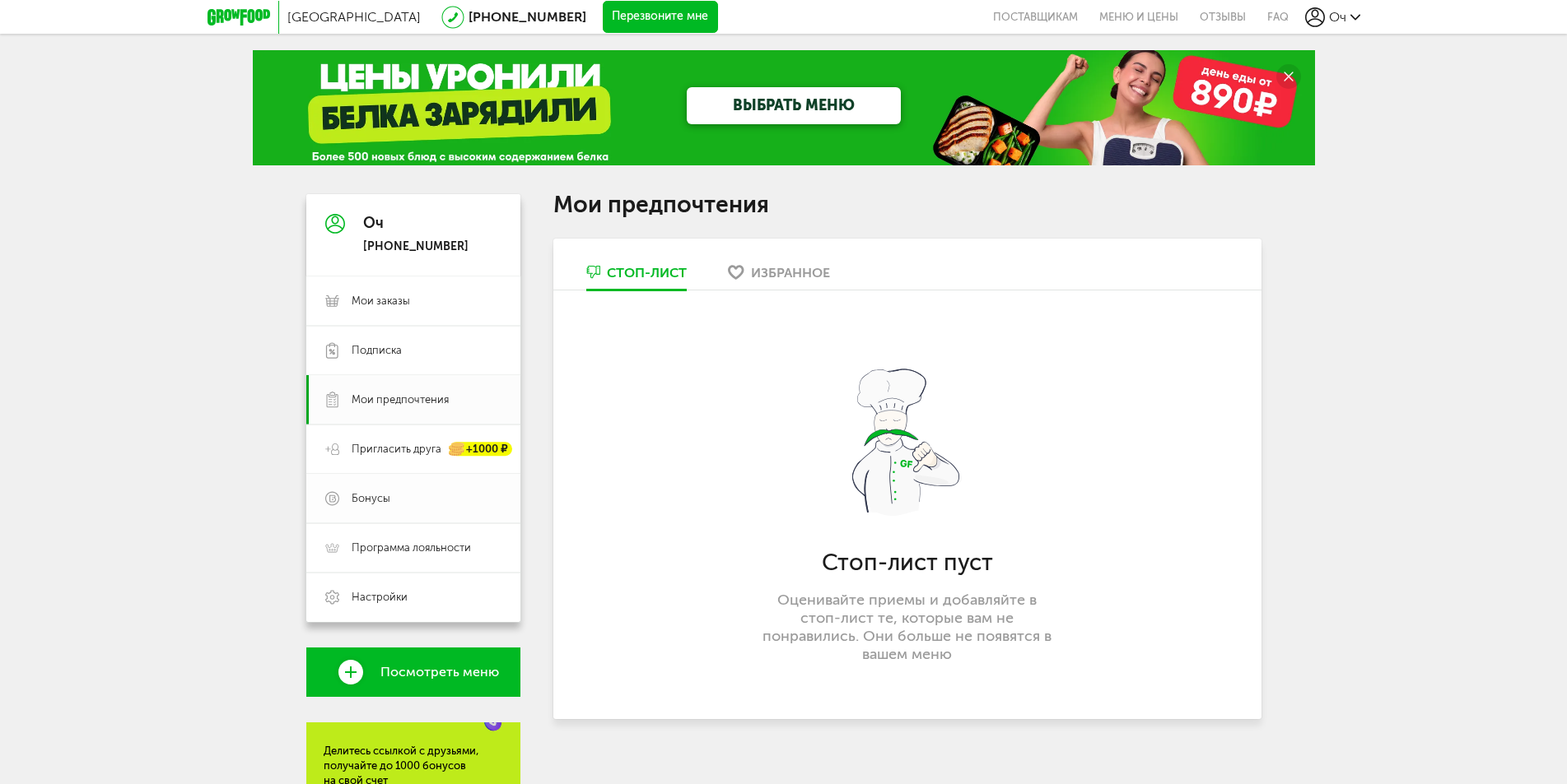
click at [416, 511] on link "Бонусы" at bounding box center [413, 498] width 214 height 50
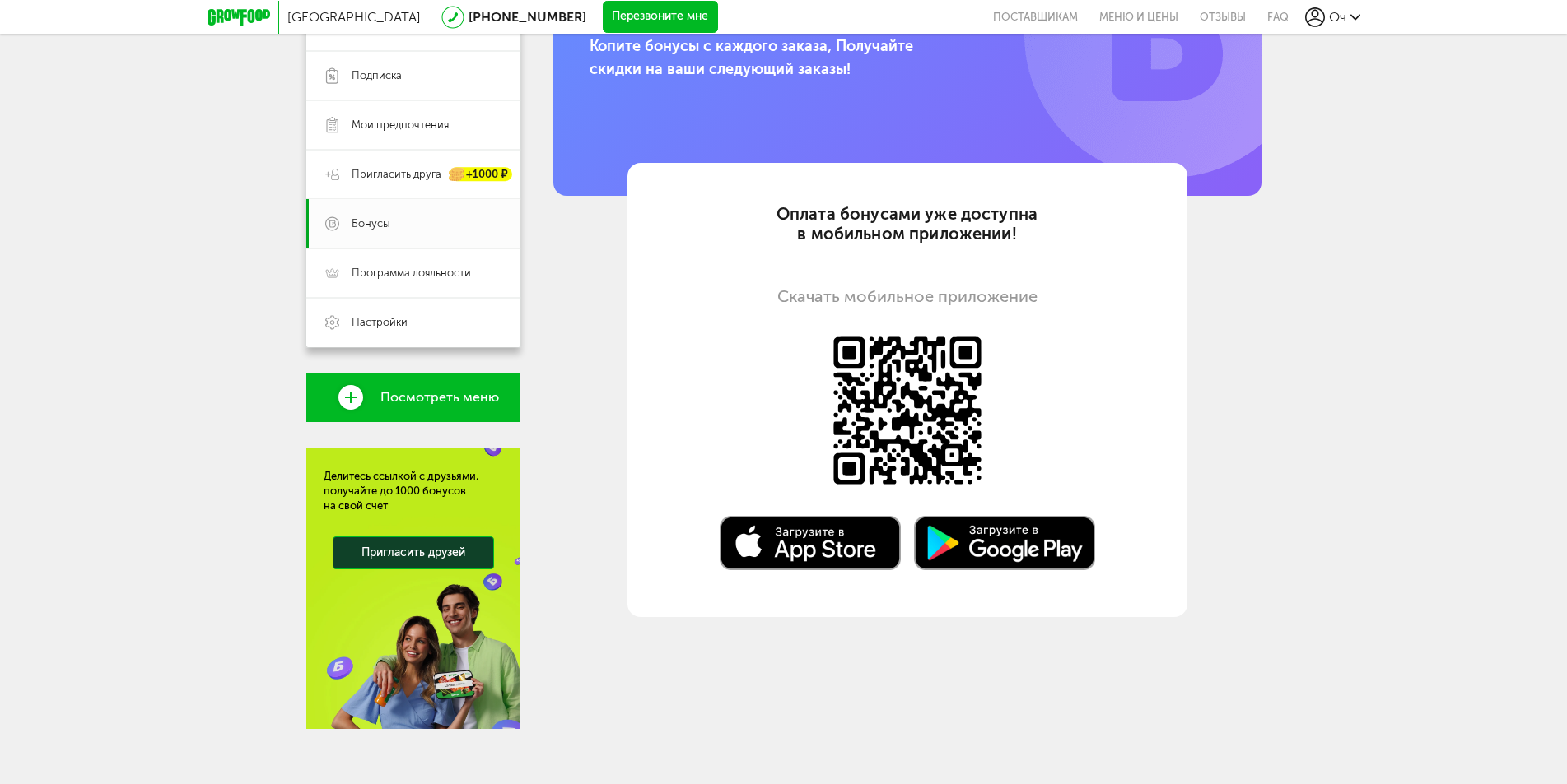
scroll to position [286, 0]
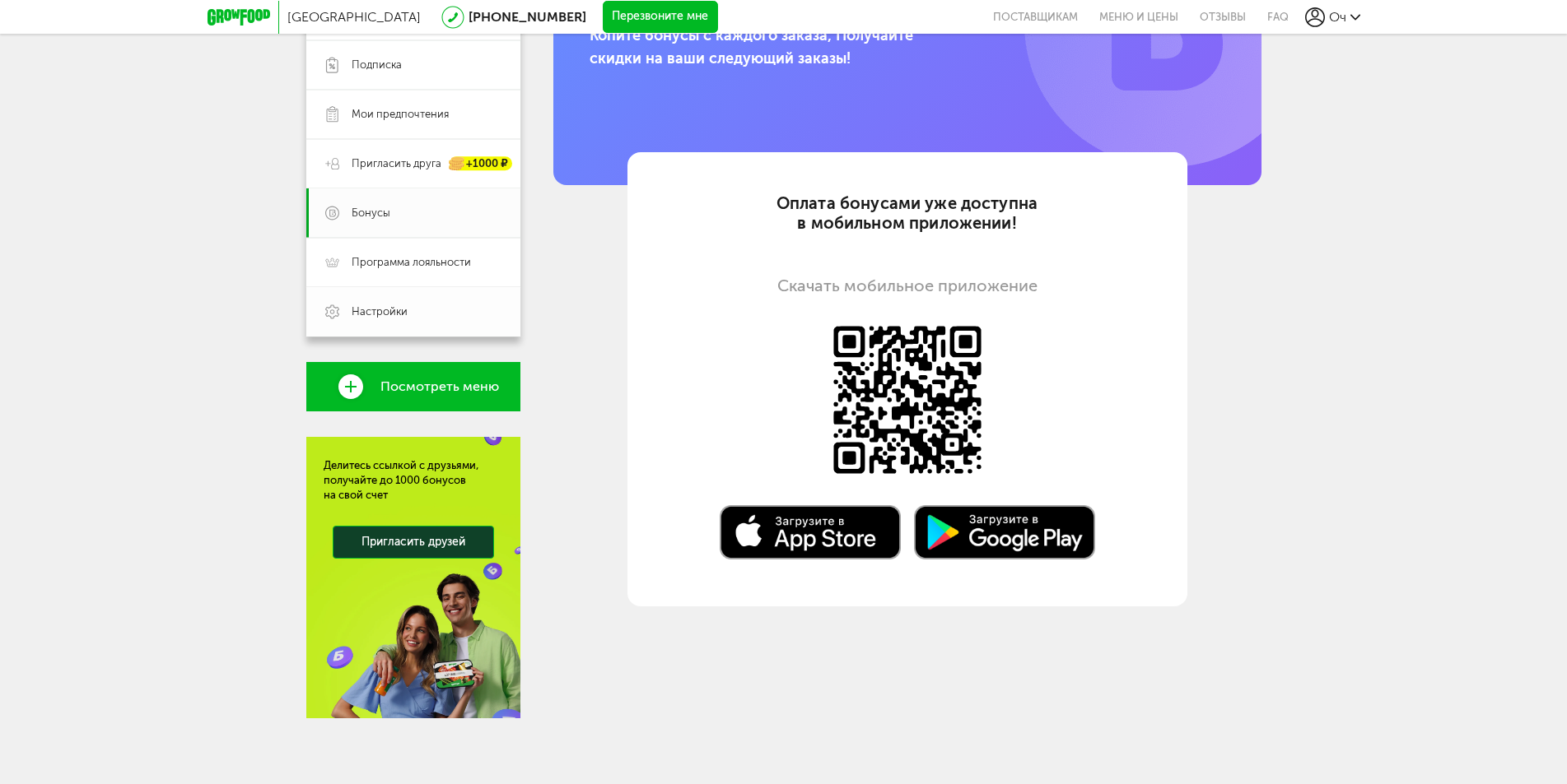
click at [381, 318] on span "Настройки" at bounding box center [380, 312] width 56 height 15
